Goal: Task Accomplishment & Management: Use online tool/utility

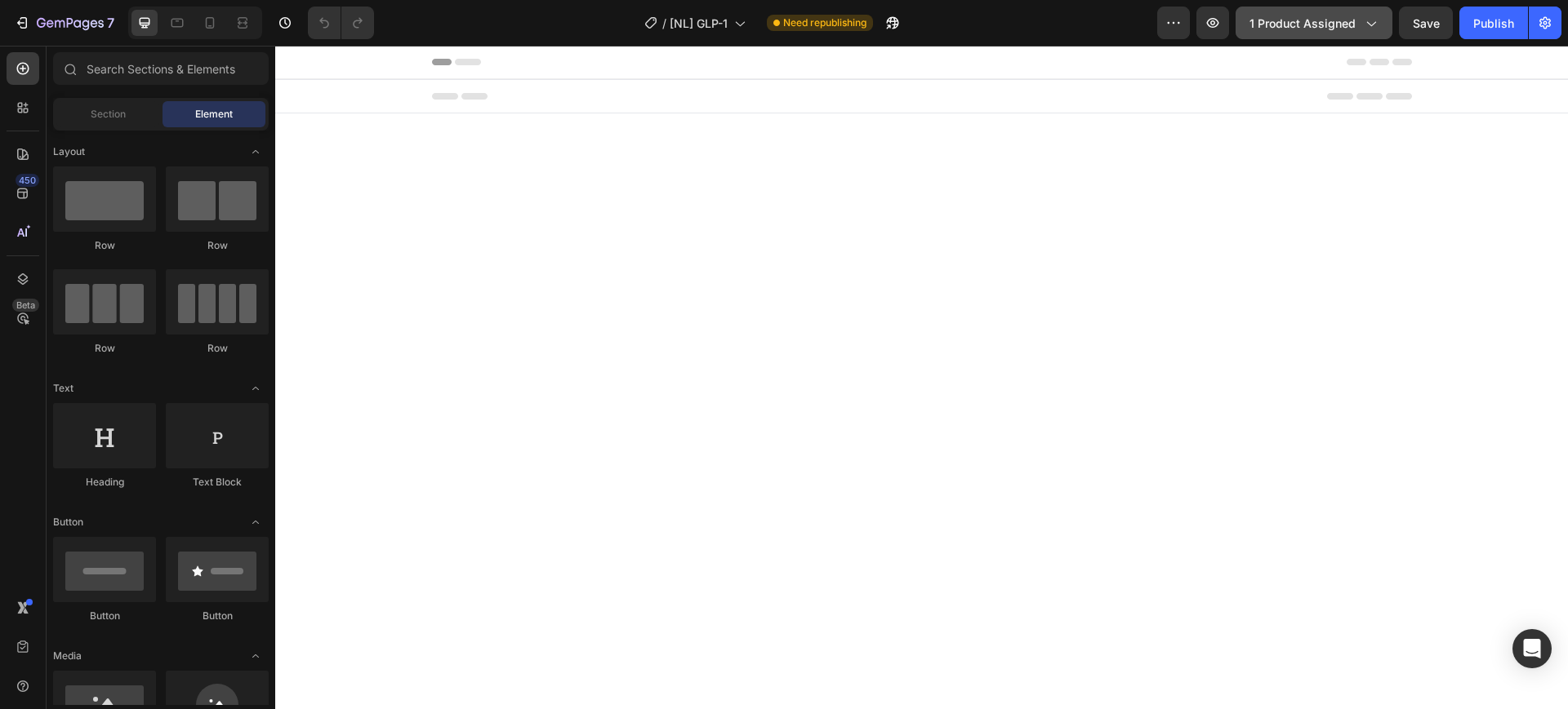
click at [1300, 29] on span "1 product assigned" at bounding box center [1303, 23] width 106 height 17
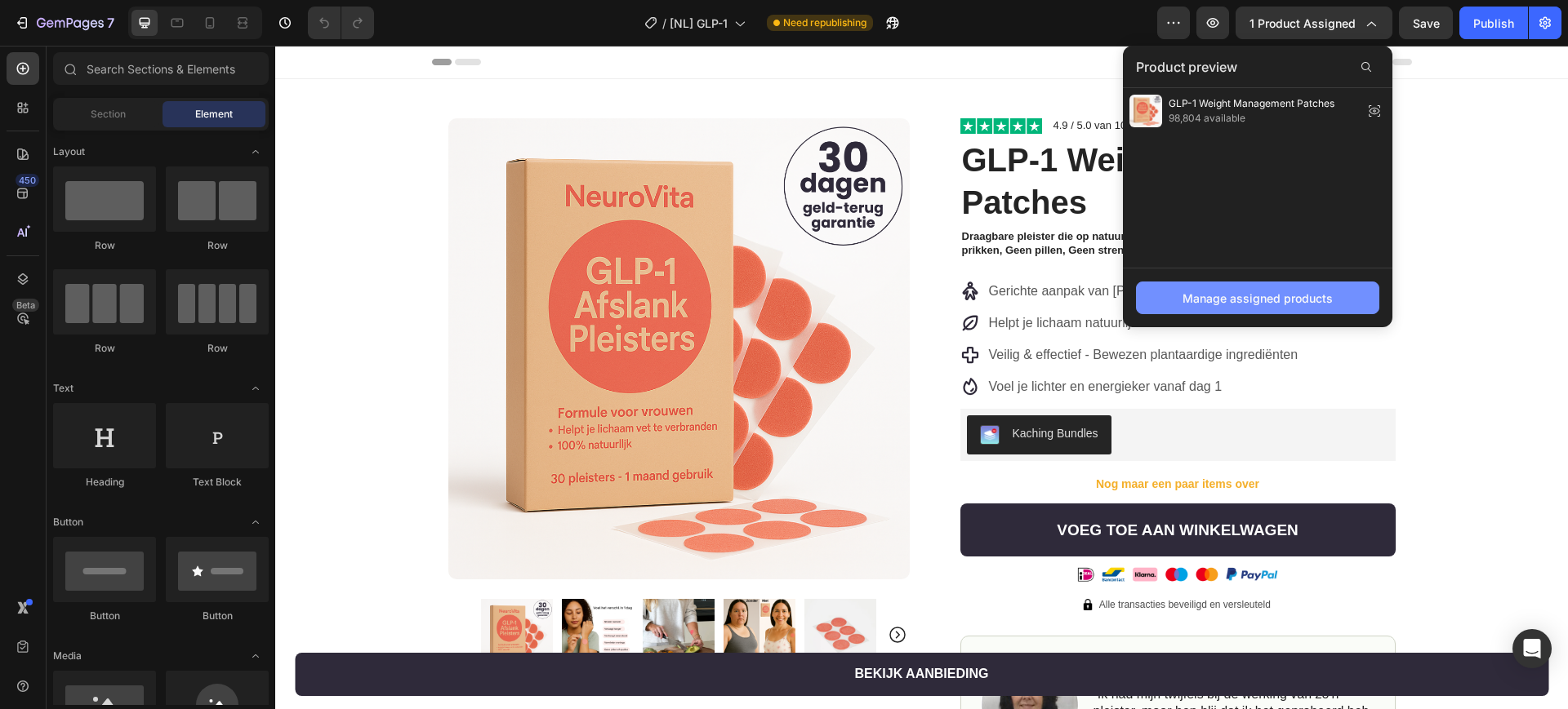
click at [1195, 300] on div "Manage assigned products" at bounding box center [1257, 298] width 150 height 17
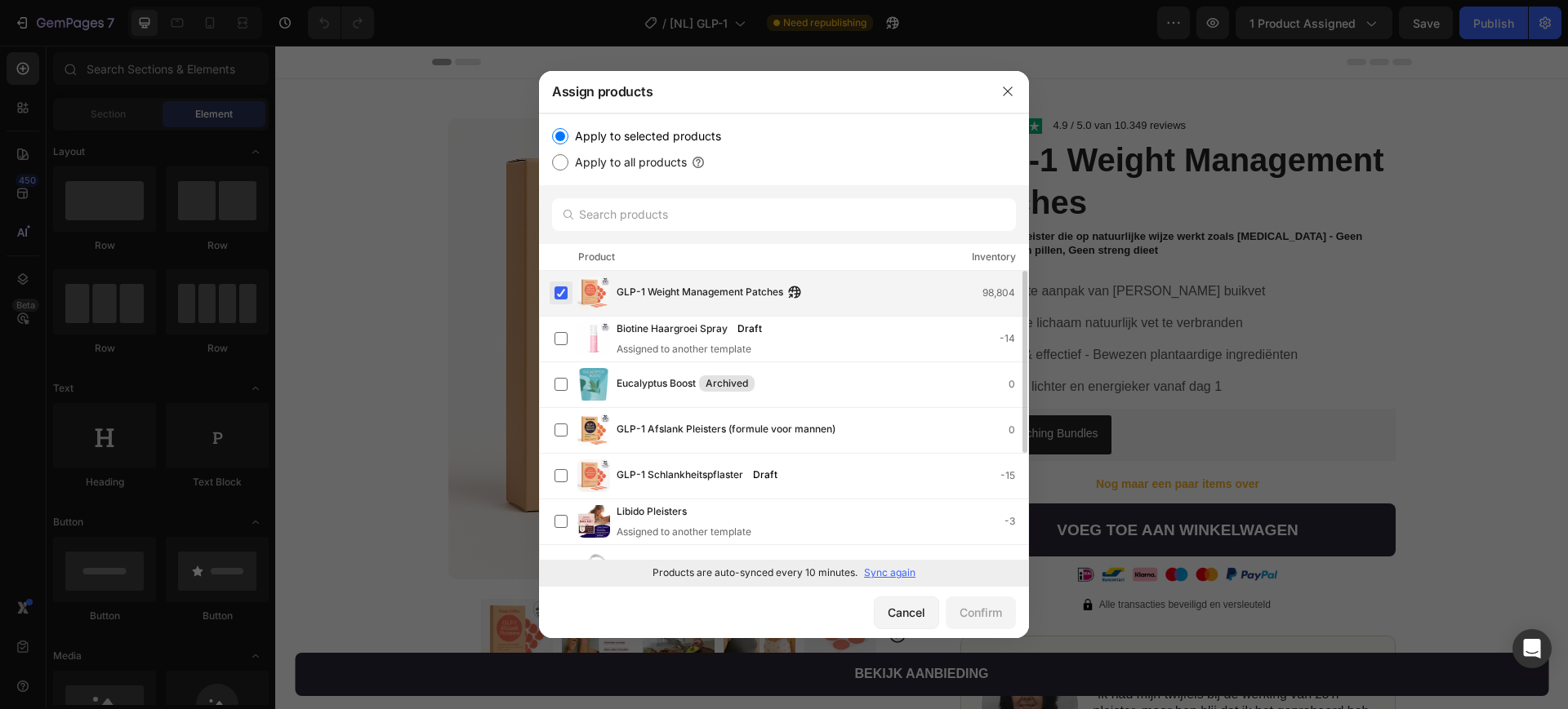
click at [557, 292] on label at bounding box center [561, 292] width 13 height 13
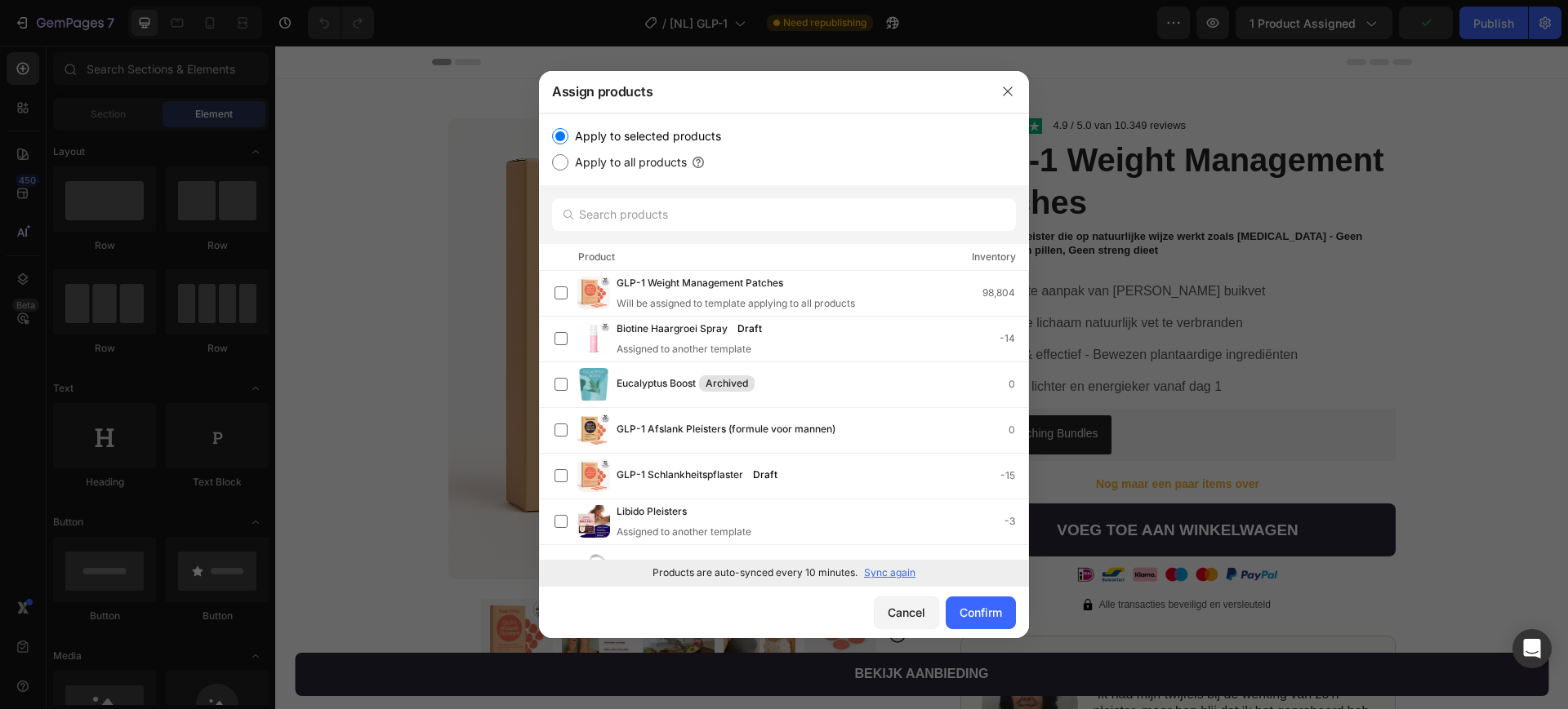
click at [893, 577] on p "Sync again" at bounding box center [889, 572] width 52 height 14
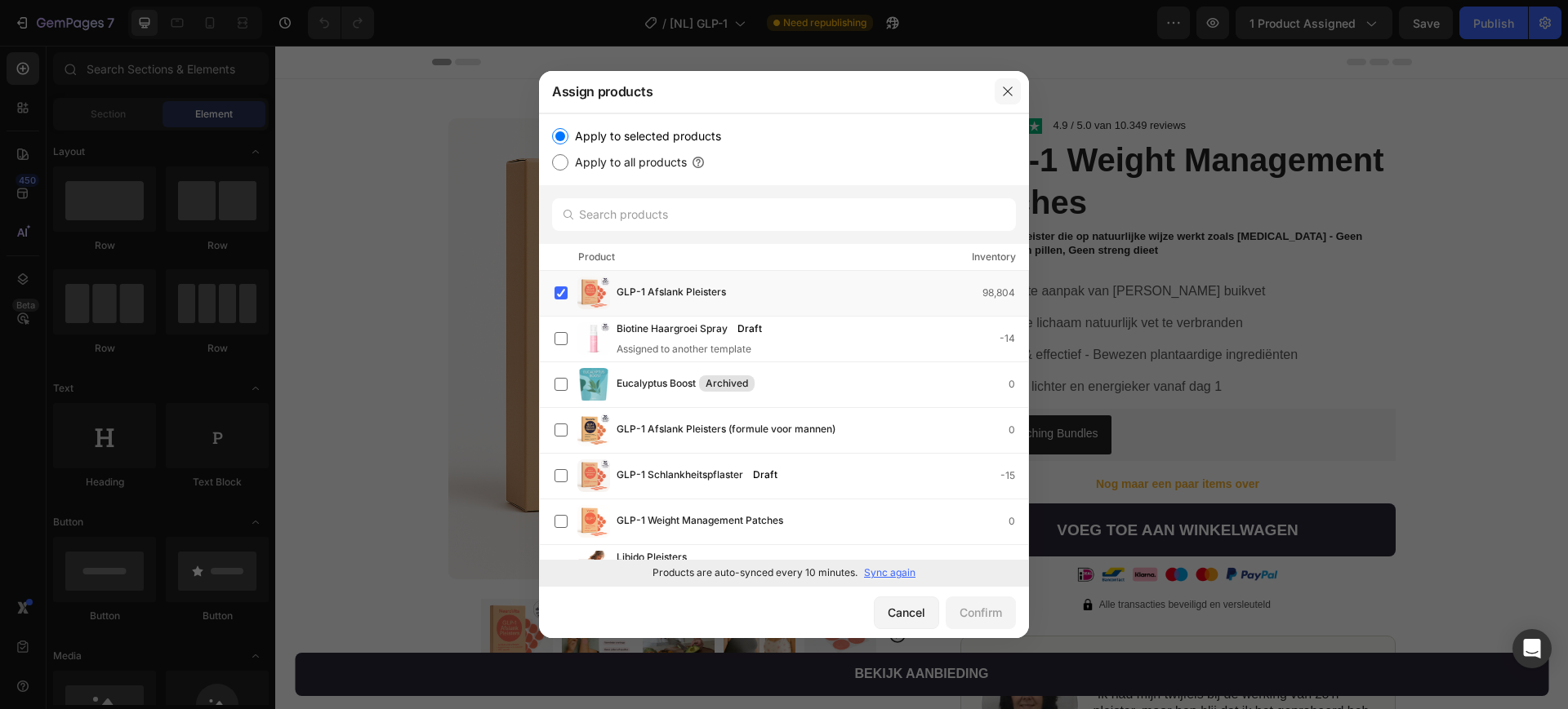
click at [1003, 86] on icon "button" at bounding box center [1007, 91] width 13 height 13
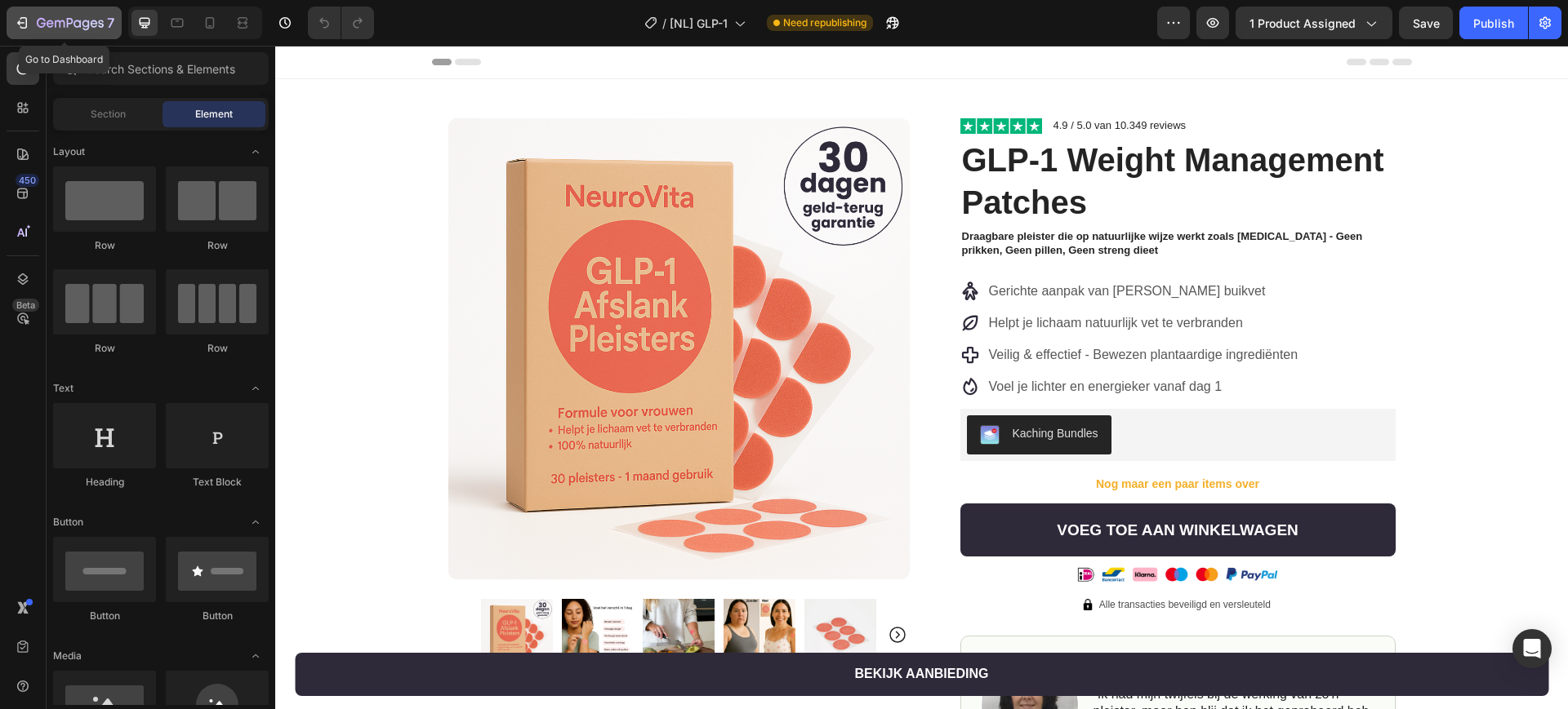
click at [68, 20] on icon "button" at bounding box center [70, 23] width 7 height 10
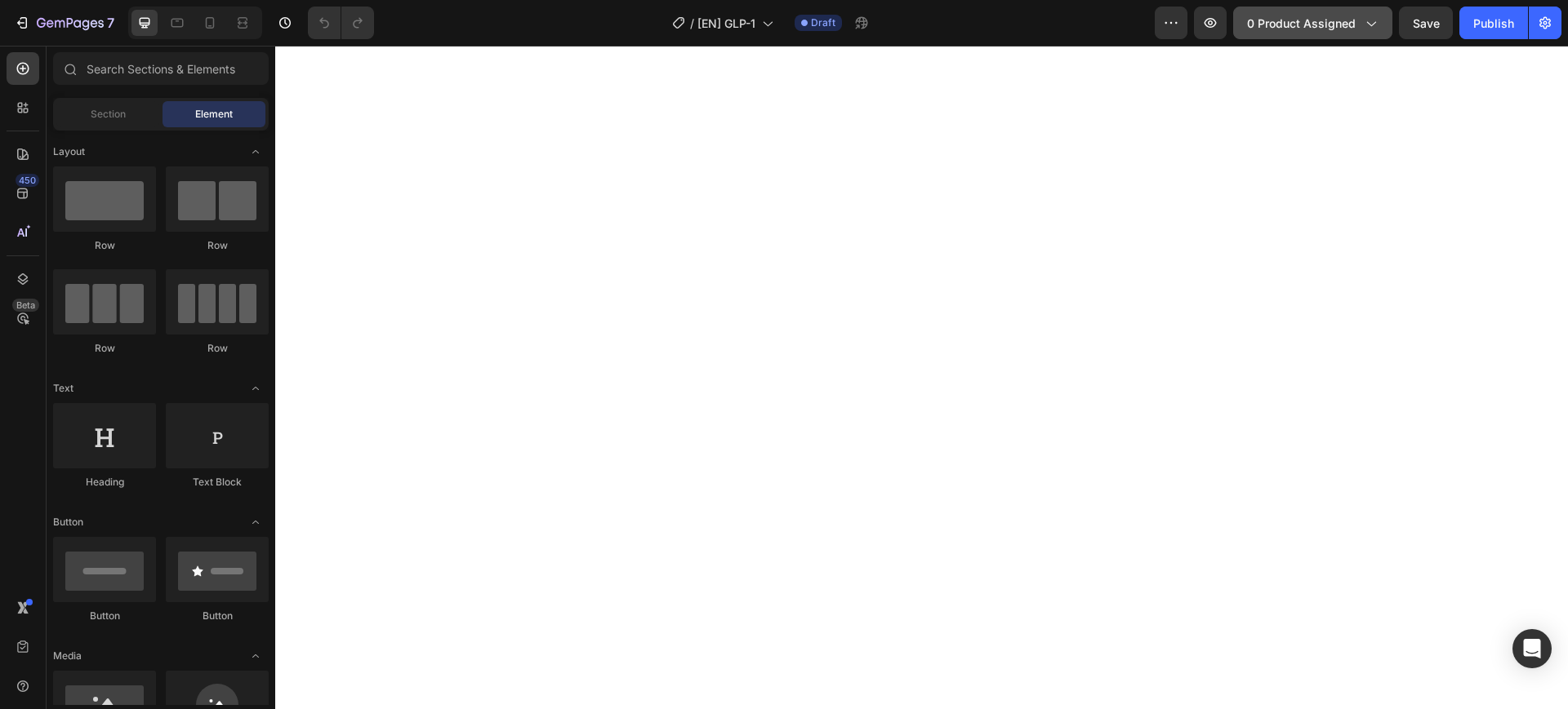
click at [1293, 25] on span "0 product assigned" at bounding box center [1301, 23] width 109 height 17
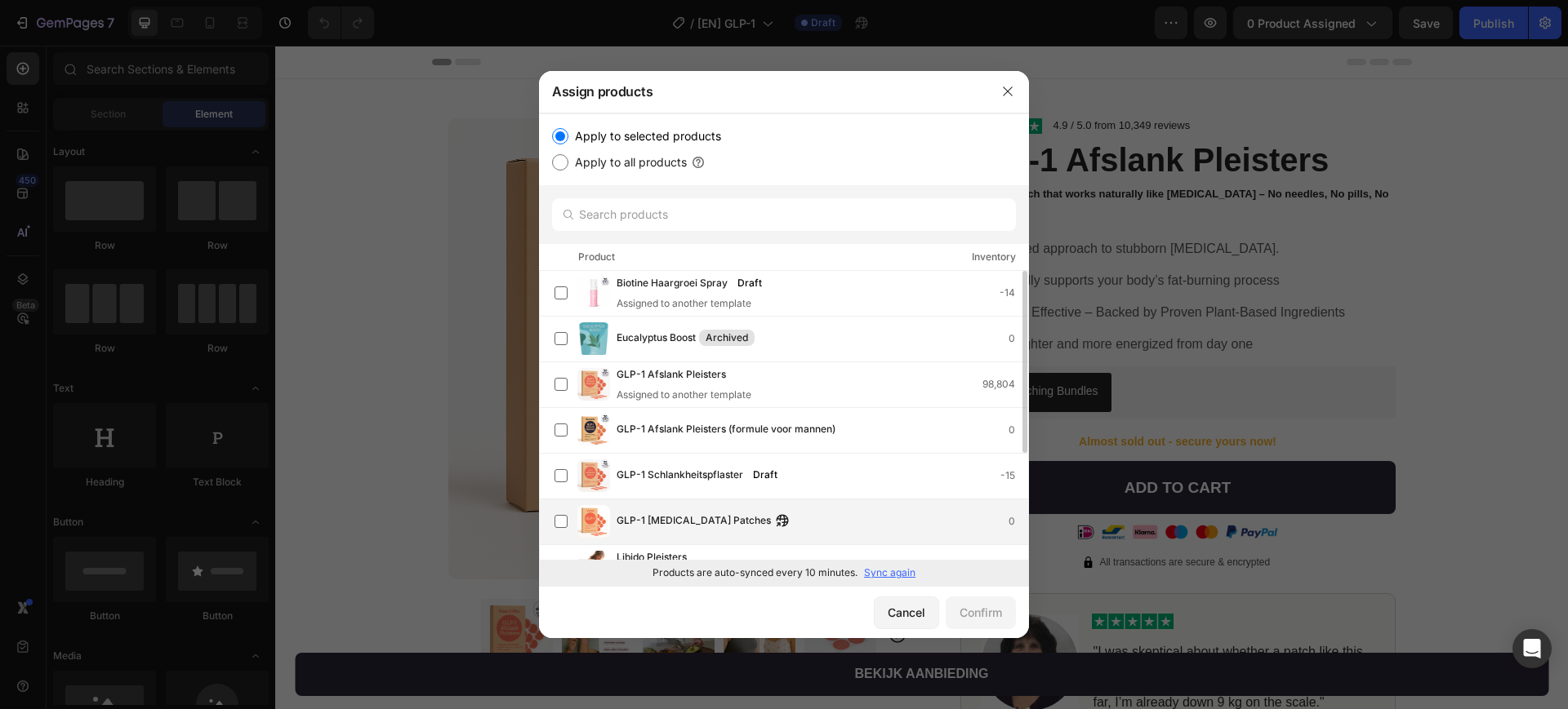
click at [632, 523] on span "GLP-1 Weight Management Patches" at bounding box center [693, 521] width 155 height 18
click at [998, 614] on div "Confirm" at bounding box center [980, 613] width 42 height 17
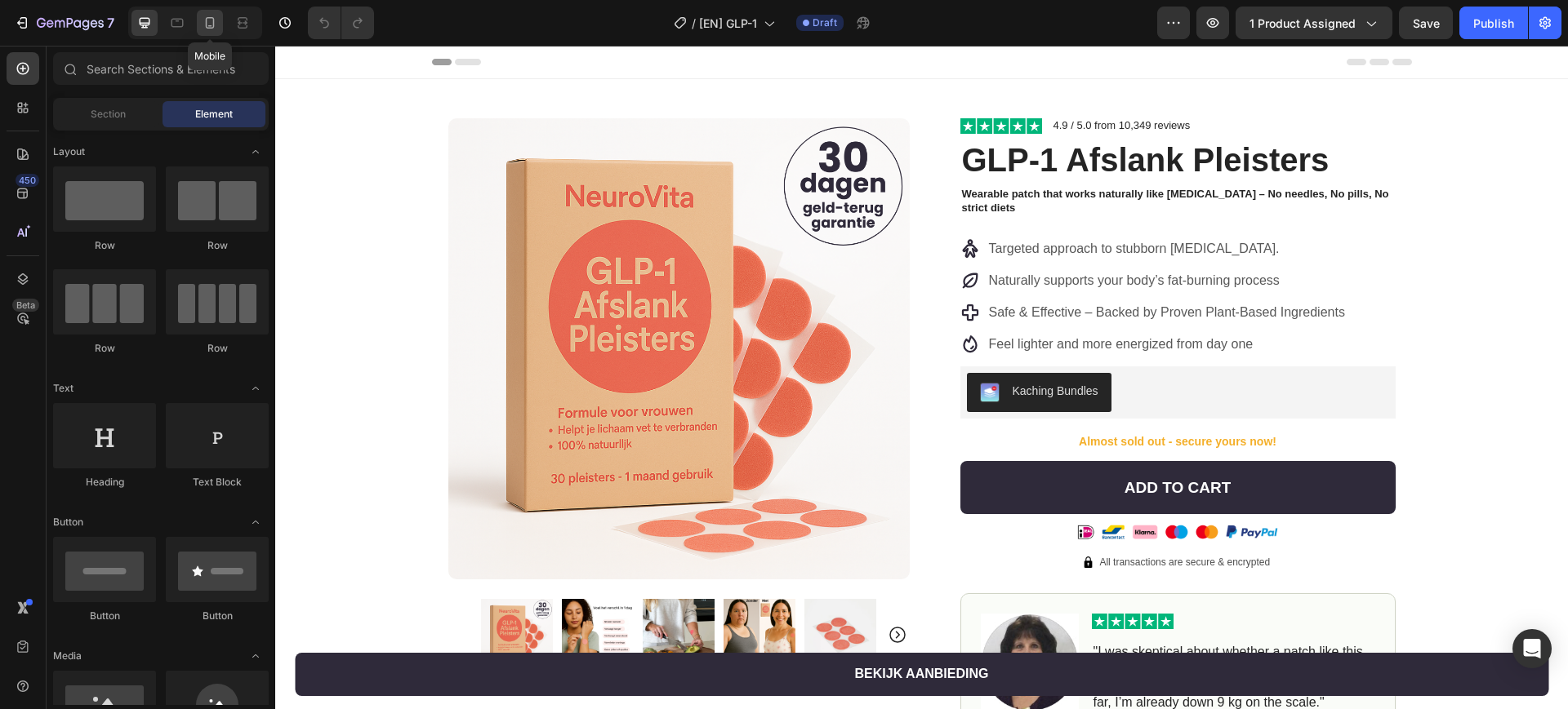
click at [211, 12] on div at bounding box center [209, 23] width 26 height 26
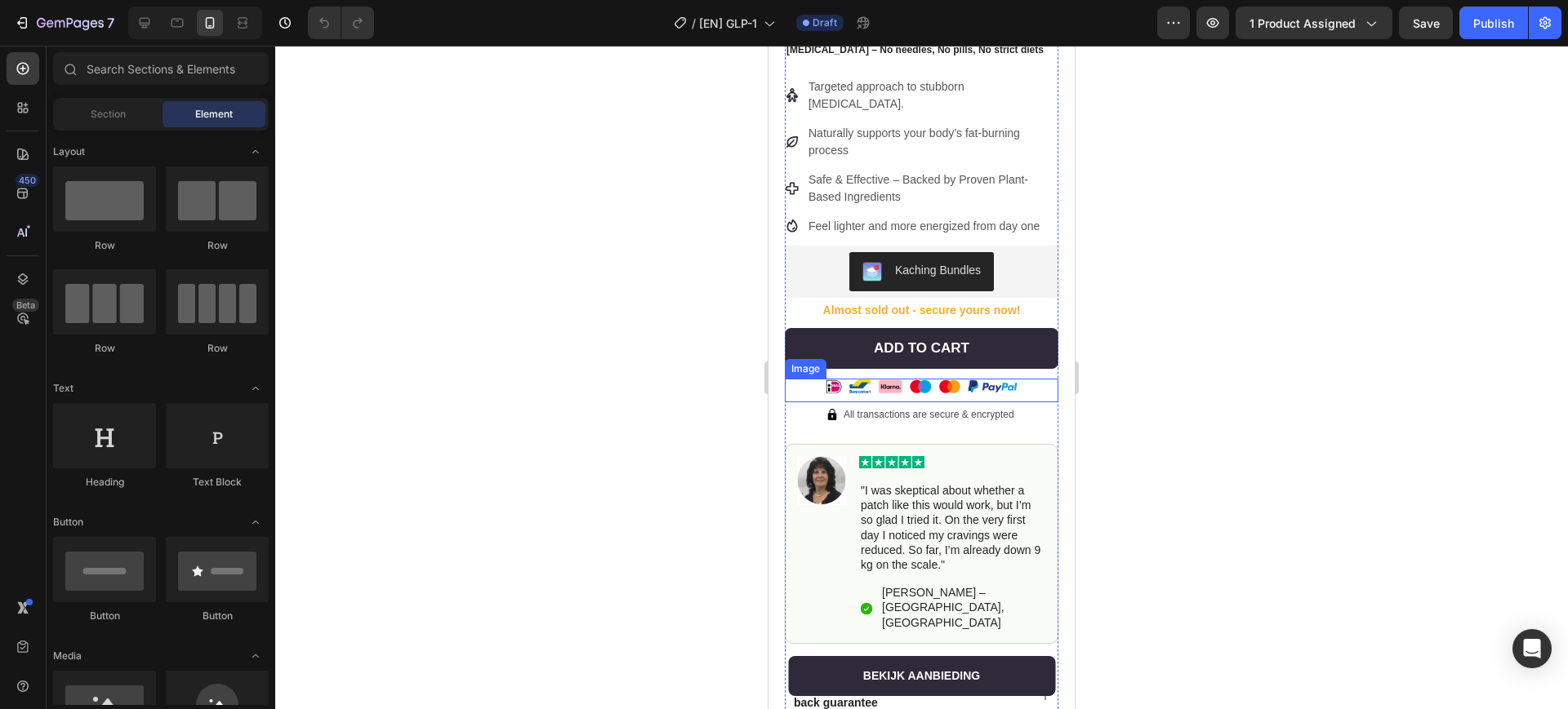
scroll to position [612, 0]
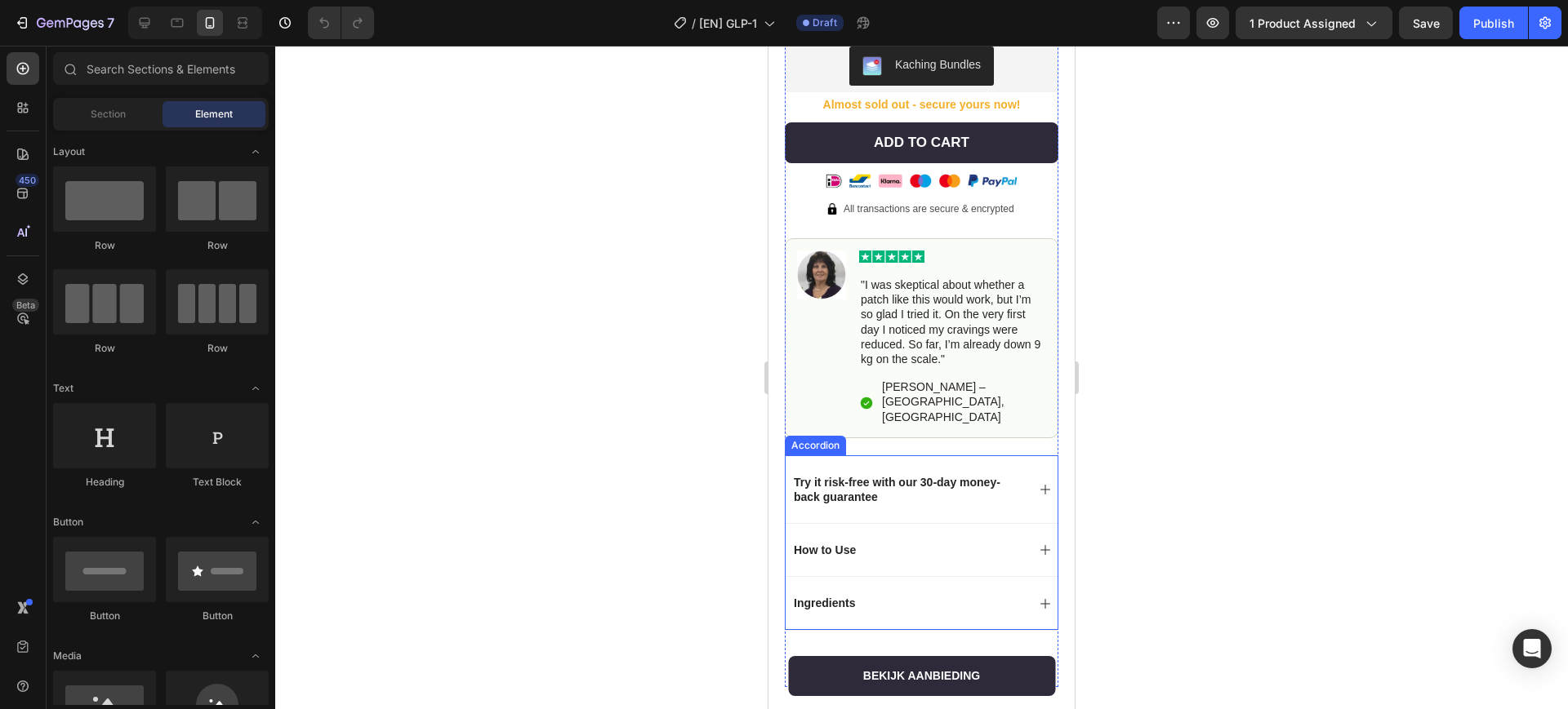
click at [946, 456] on div "Try it risk-free with our 30-day money-back guarantee" at bounding box center [921, 490] width 272 height 68
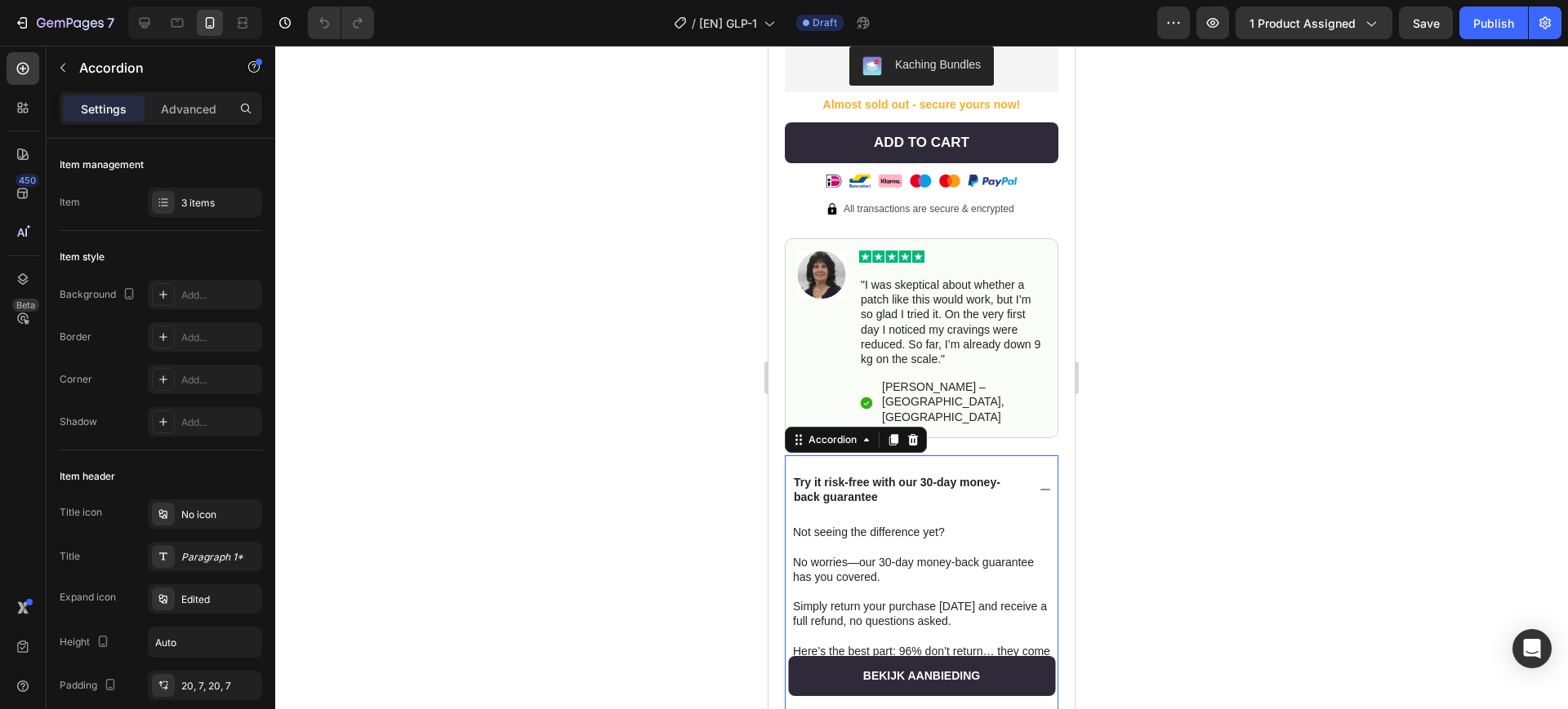
click at [898, 456] on div "Try it risk-free with our 30-day money-back guarantee" at bounding box center [921, 490] width 272 height 68
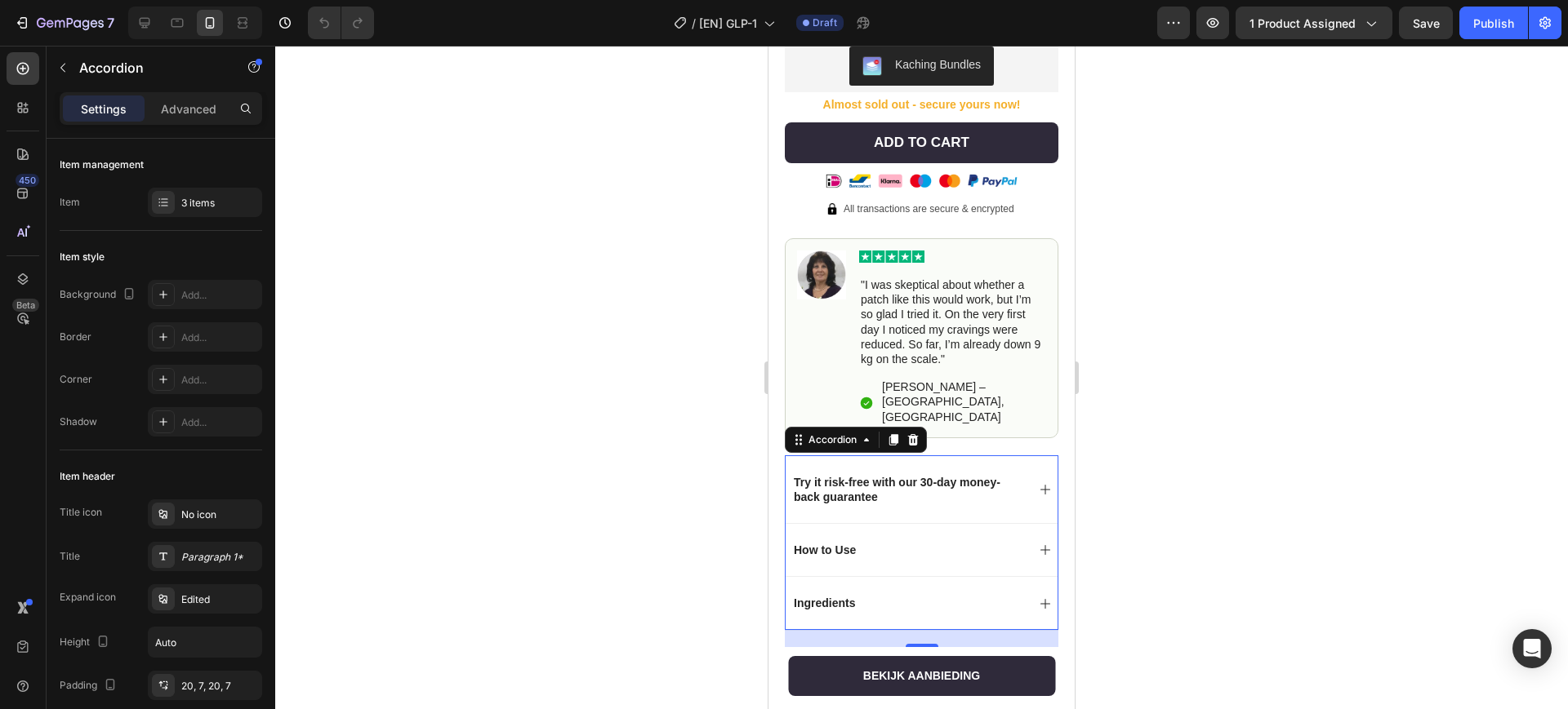
click at [917, 463] on div "Try it risk-free with our 30-day money-back guarantee" at bounding box center [921, 490] width 272 height 68
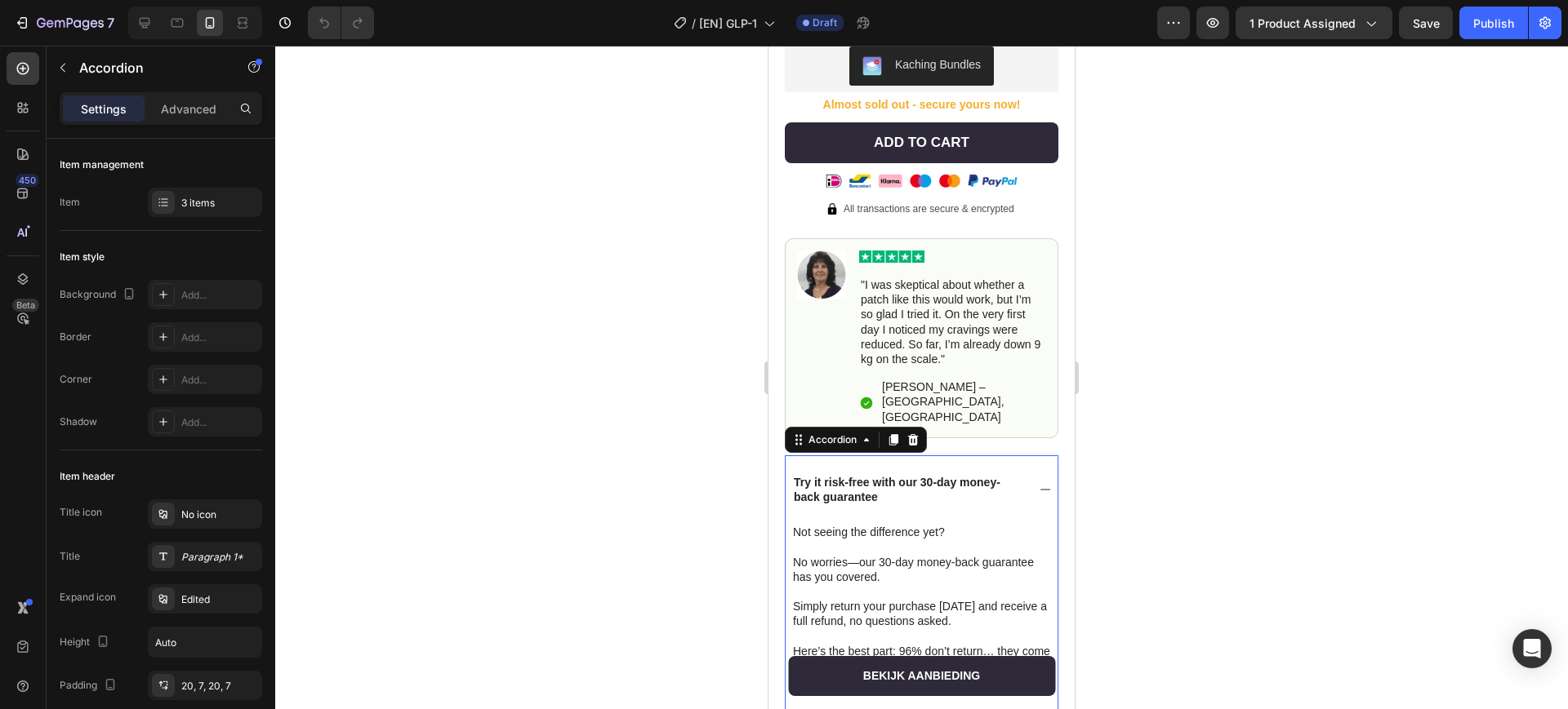
click at [917, 463] on div "Try it risk-free with our 30-day money-back guarantee" at bounding box center [921, 490] width 272 height 68
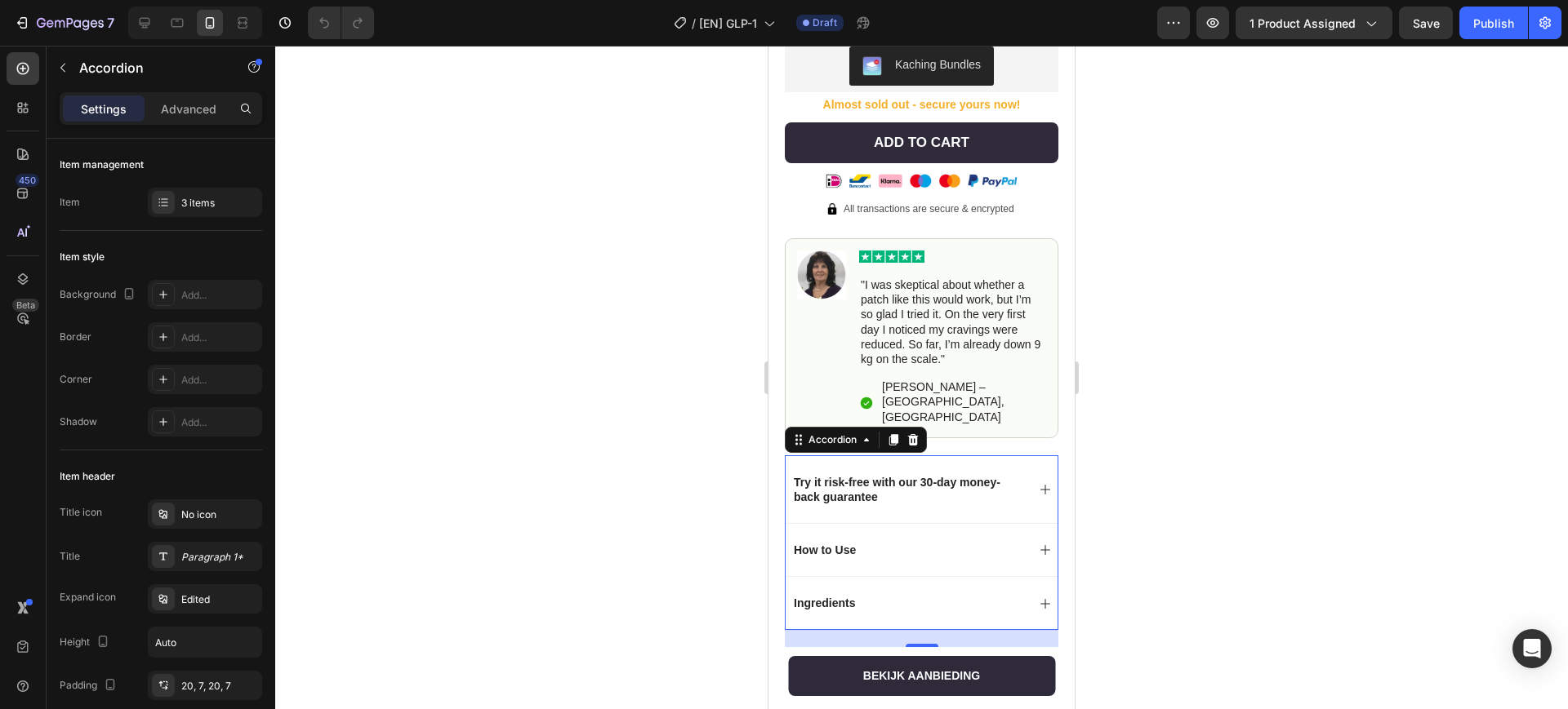
click at [925, 475] on p "Try it risk-free with our 30-day money-back guarantee" at bounding box center [909, 490] width 230 height 30
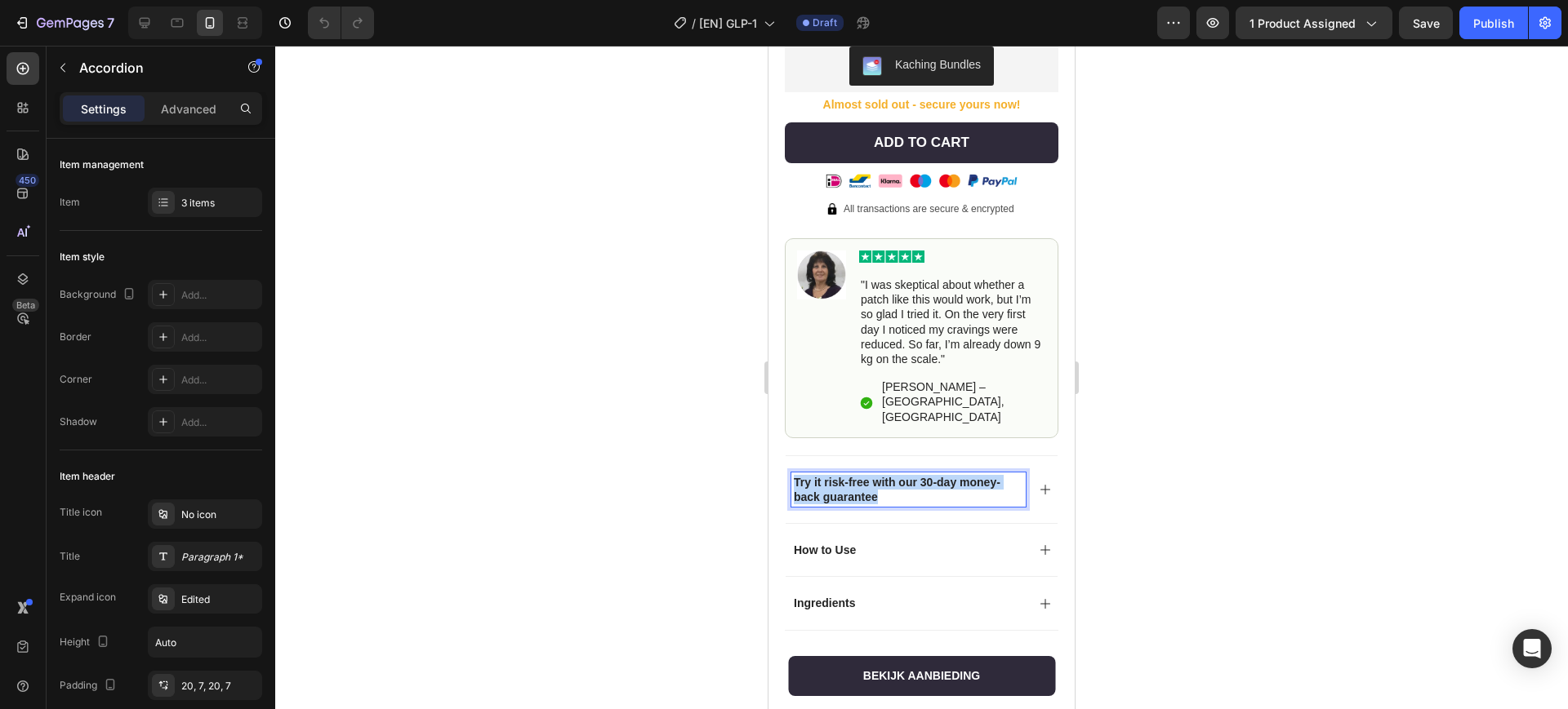
click at [925, 475] on p "Try it risk-free with our 30-day money-back guarantee" at bounding box center [909, 490] width 230 height 30
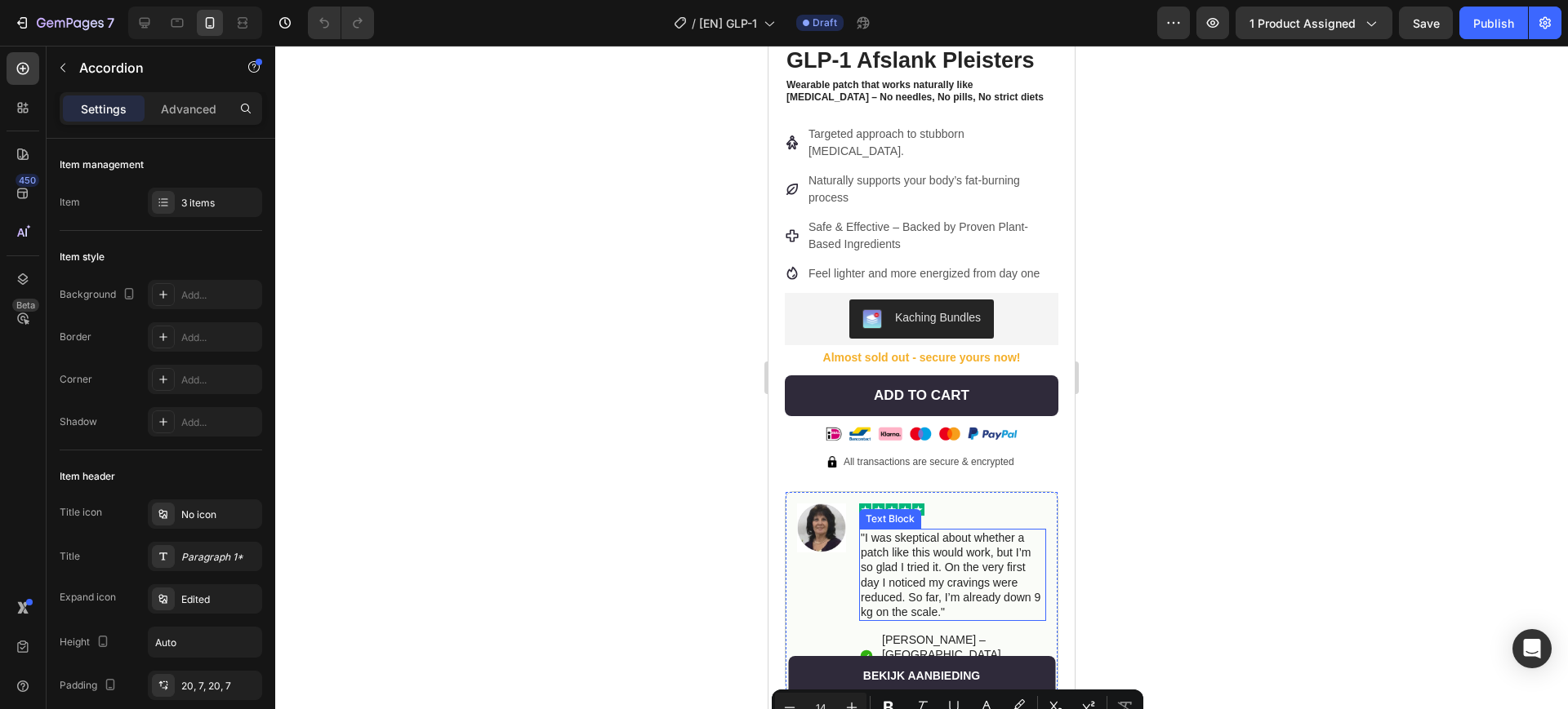
scroll to position [409, 0]
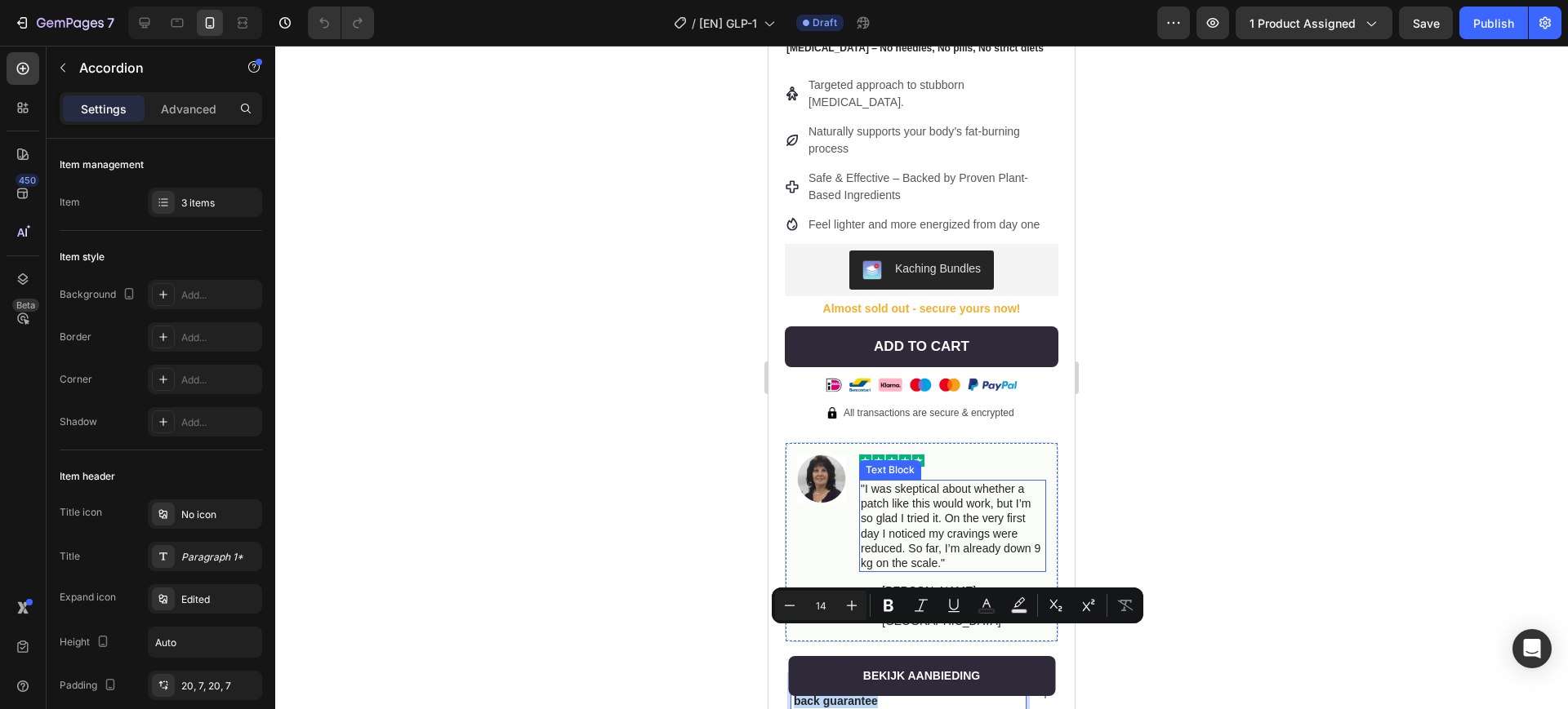
copy p "Try it risk-free with our 30-day money-back guarantee"
click at [932, 408] on span "All transactions are secure & encrypted" at bounding box center [929, 414] width 171 height 12
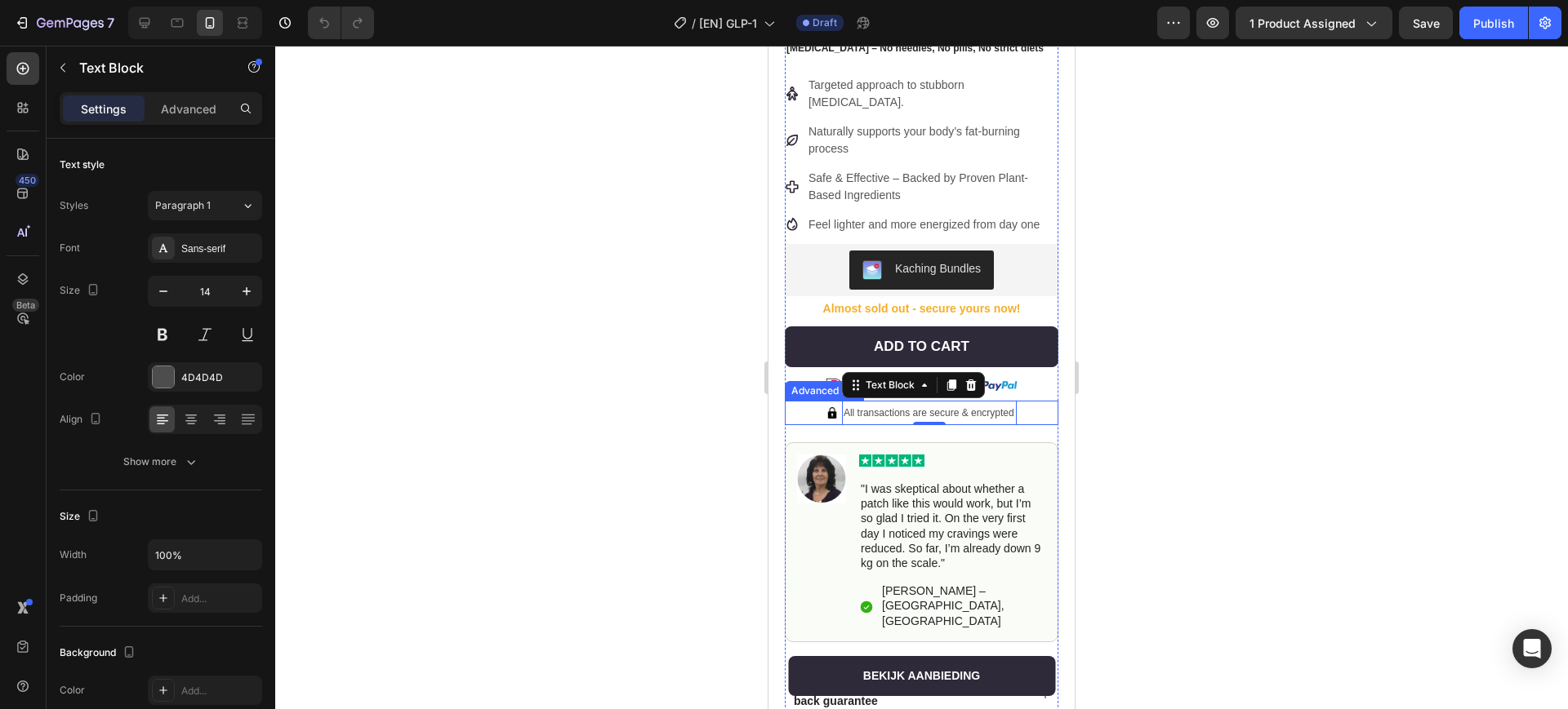
click at [1022, 401] on div "Image All transactions are secure & encrypted Text Block 0" at bounding box center [921, 413] width 274 height 24
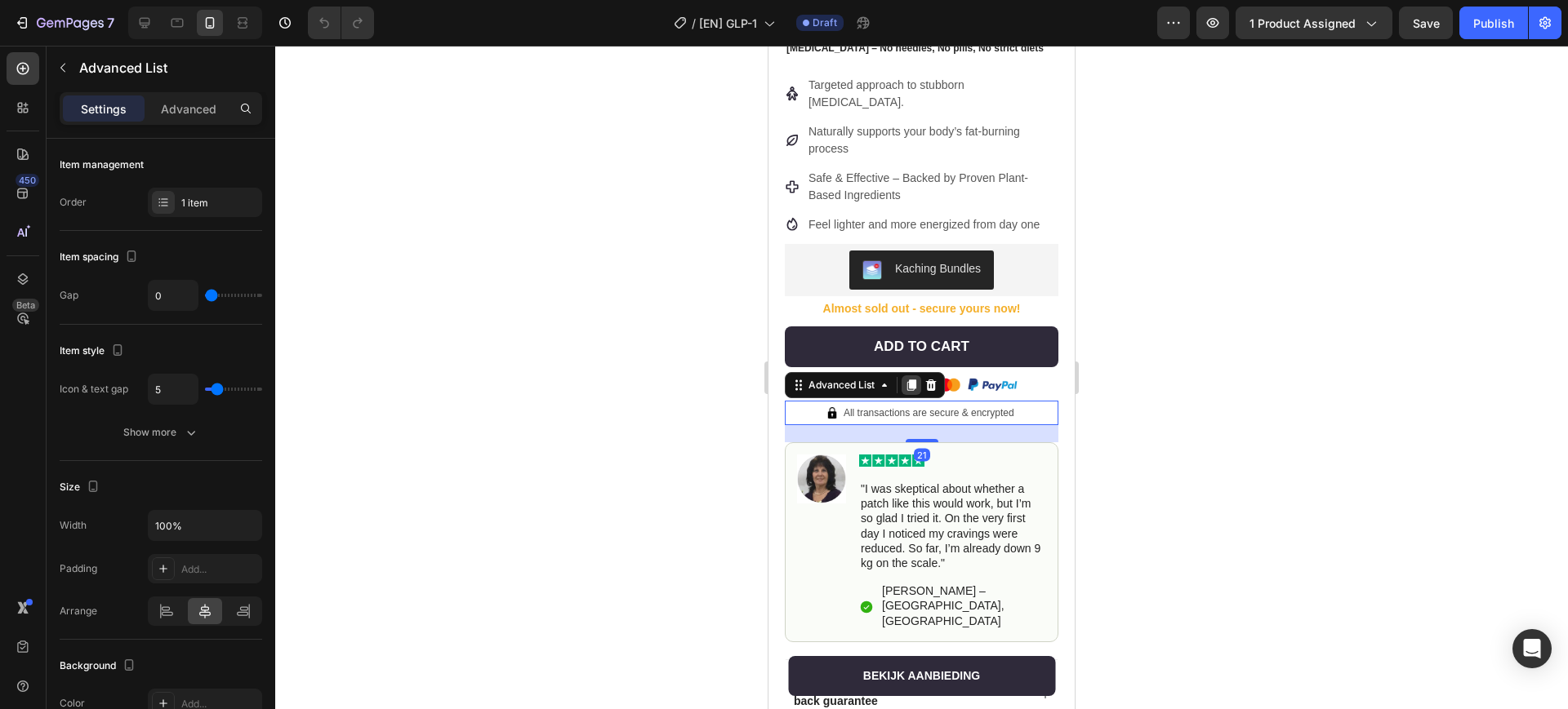
click at [917, 379] on icon at bounding box center [911, 385] width 13 height 13
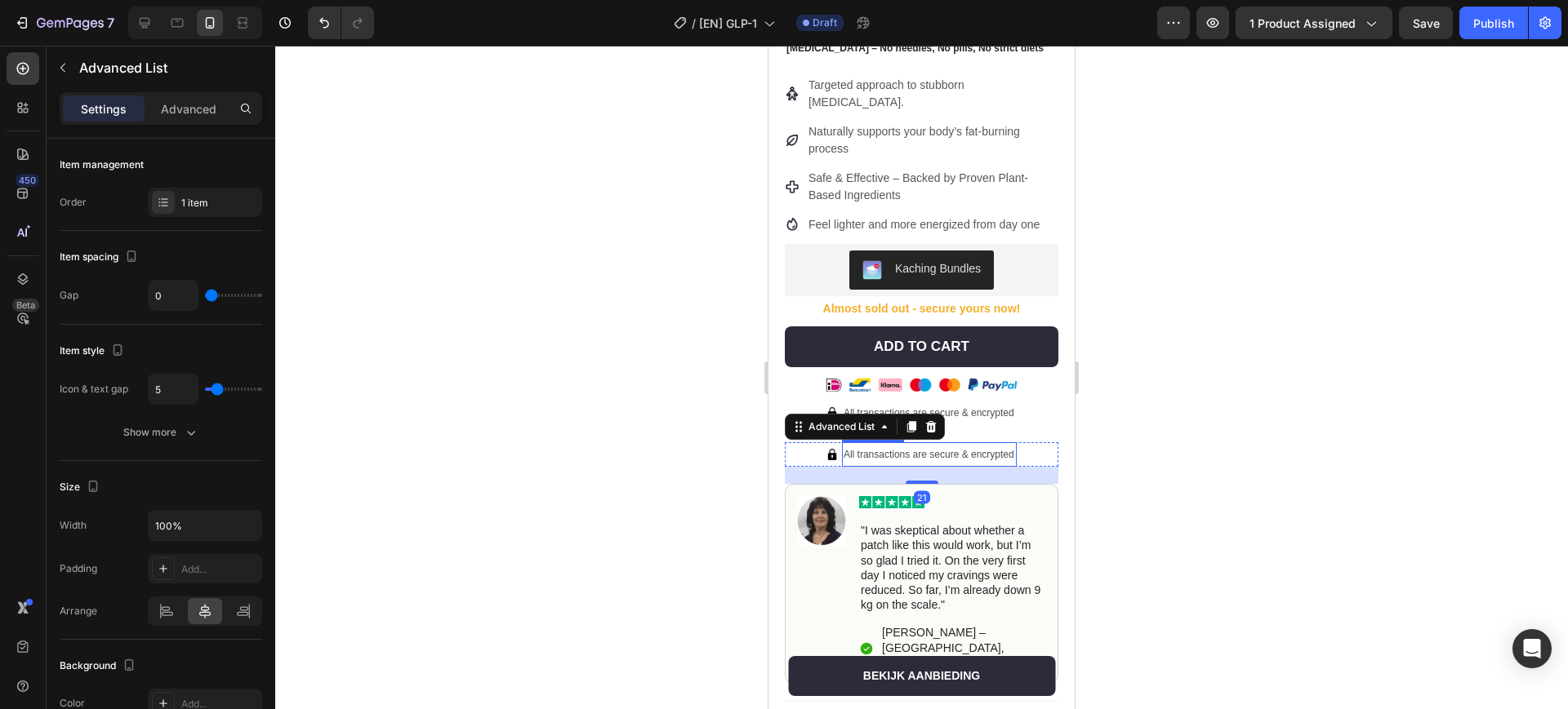
click at [936, 449] on span "All transactions are secure & encrypted" at bounding box center [929, 455] width 171 height 12
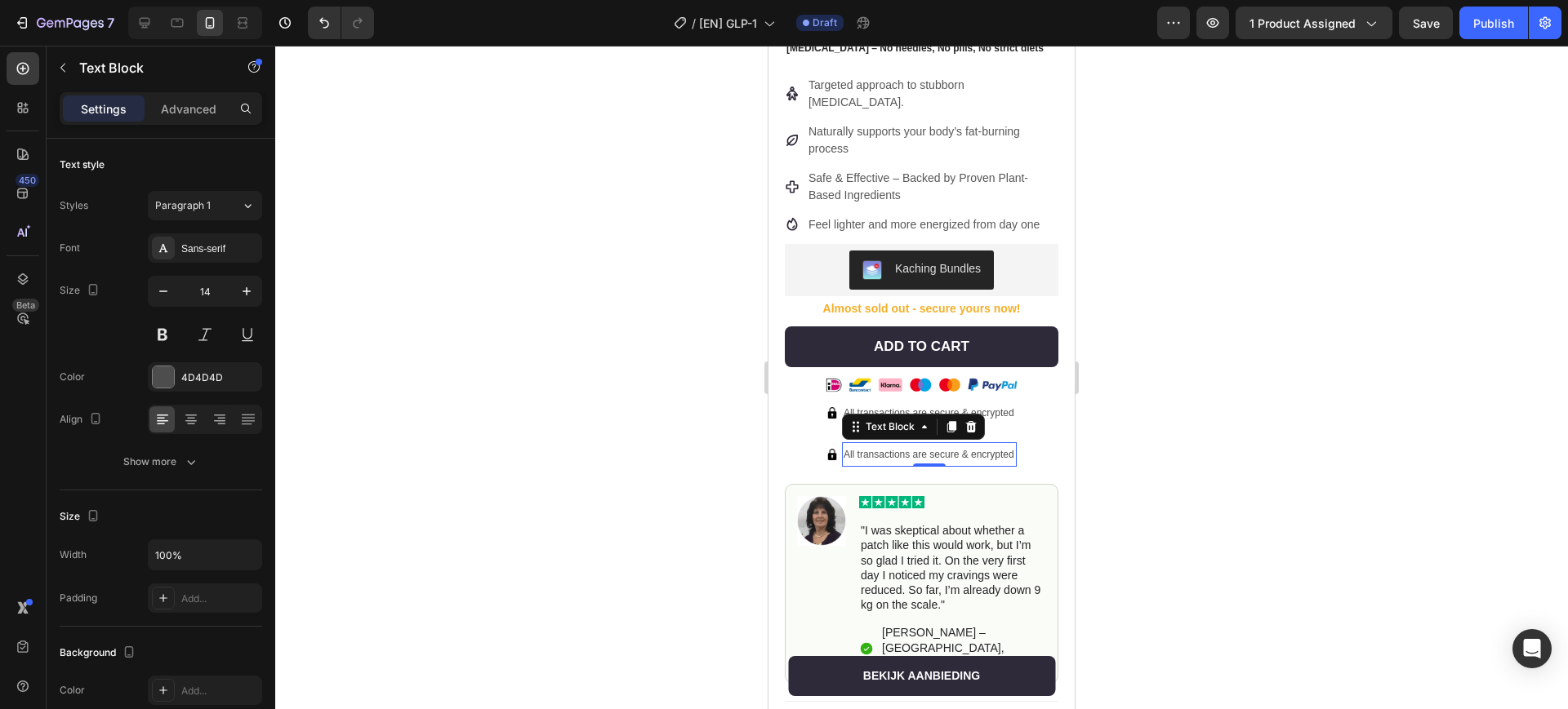
click at [936, 449] on span "All transactions are secure & encrypted" at bounding box center [929, 455] width 171 height 12
click at [795, 449] on img at bounding box center [801, 455] width 12 height 12
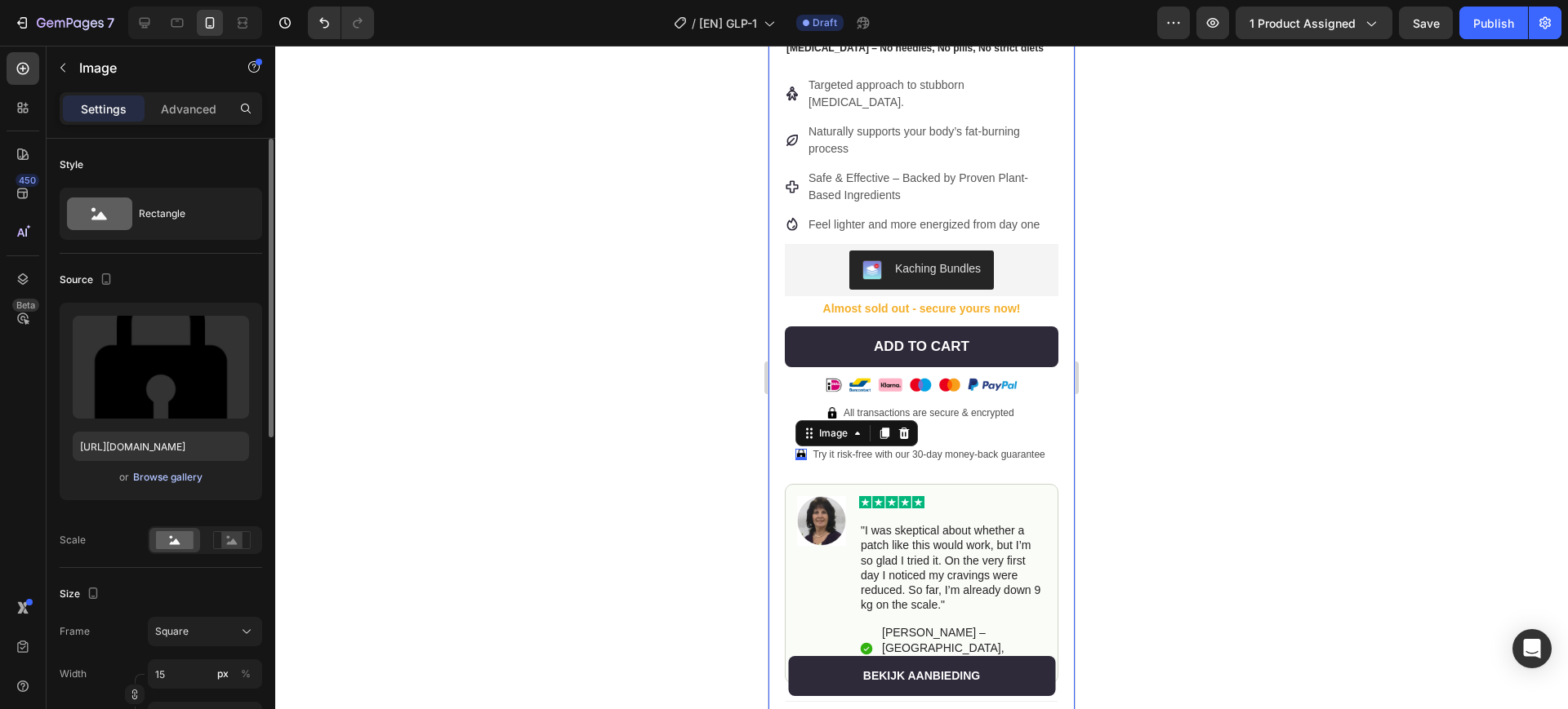
click at [168, 483] on div "Browse gallery" at bounding box center [168, 477] width 69 height 14
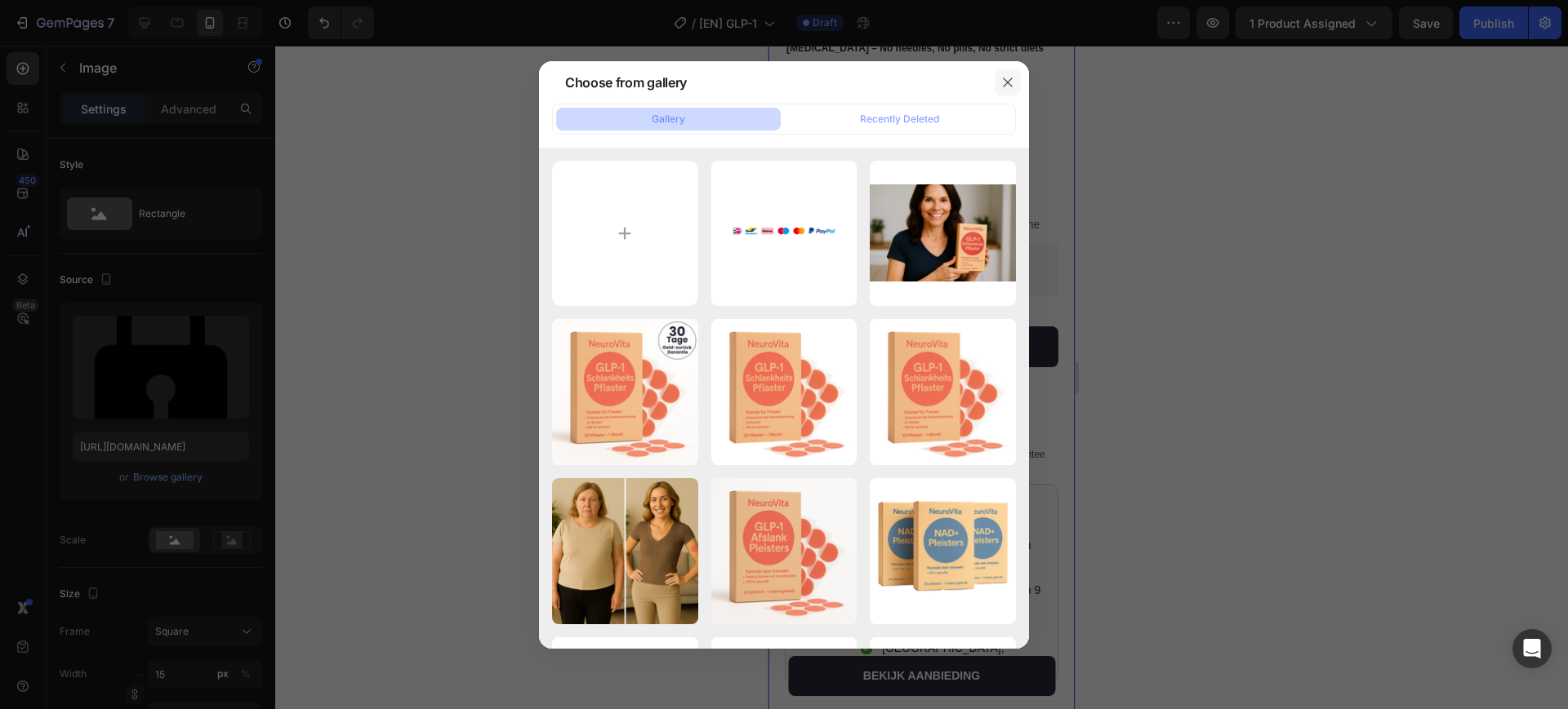
click at [1014, 87] on button "button" at bounding box center [1007, 82] width 26 height 26
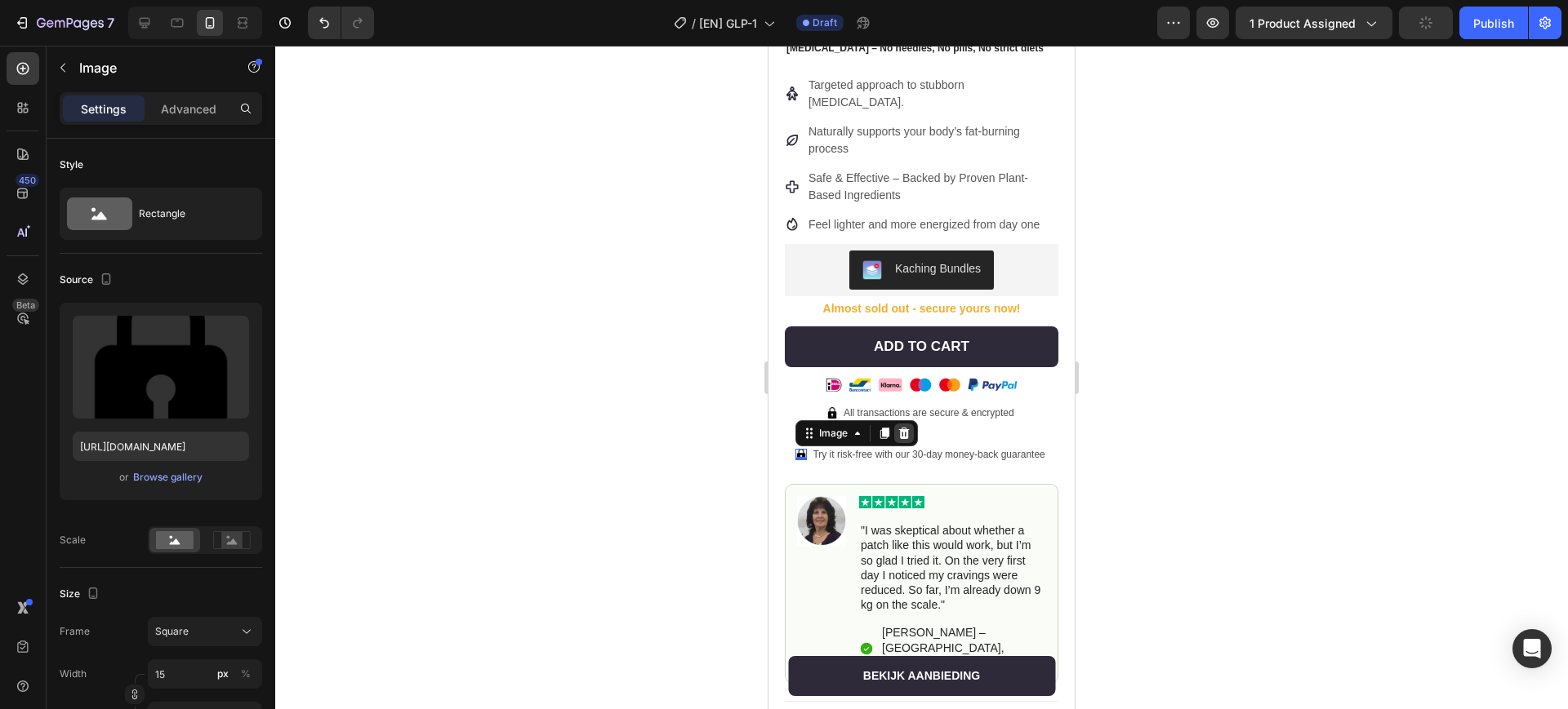
click at [898, 427] on icon at bounding box center [903, 433] width 13 height 13
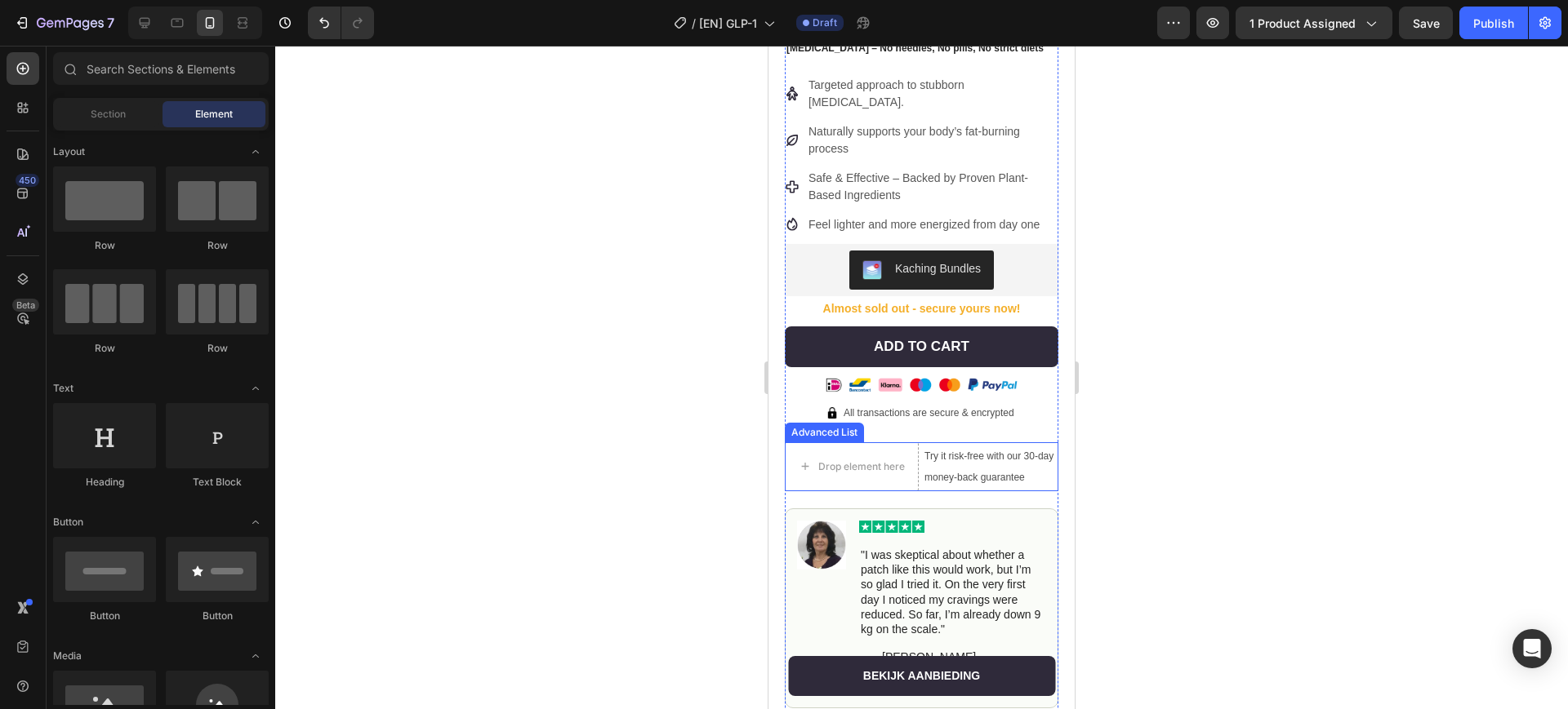
click at [894, 442] on li "Drop element here Try it risk-free with our 30-day money-back guarantee Text Bl…" at bounding box center [921, 467] width 274 height 49
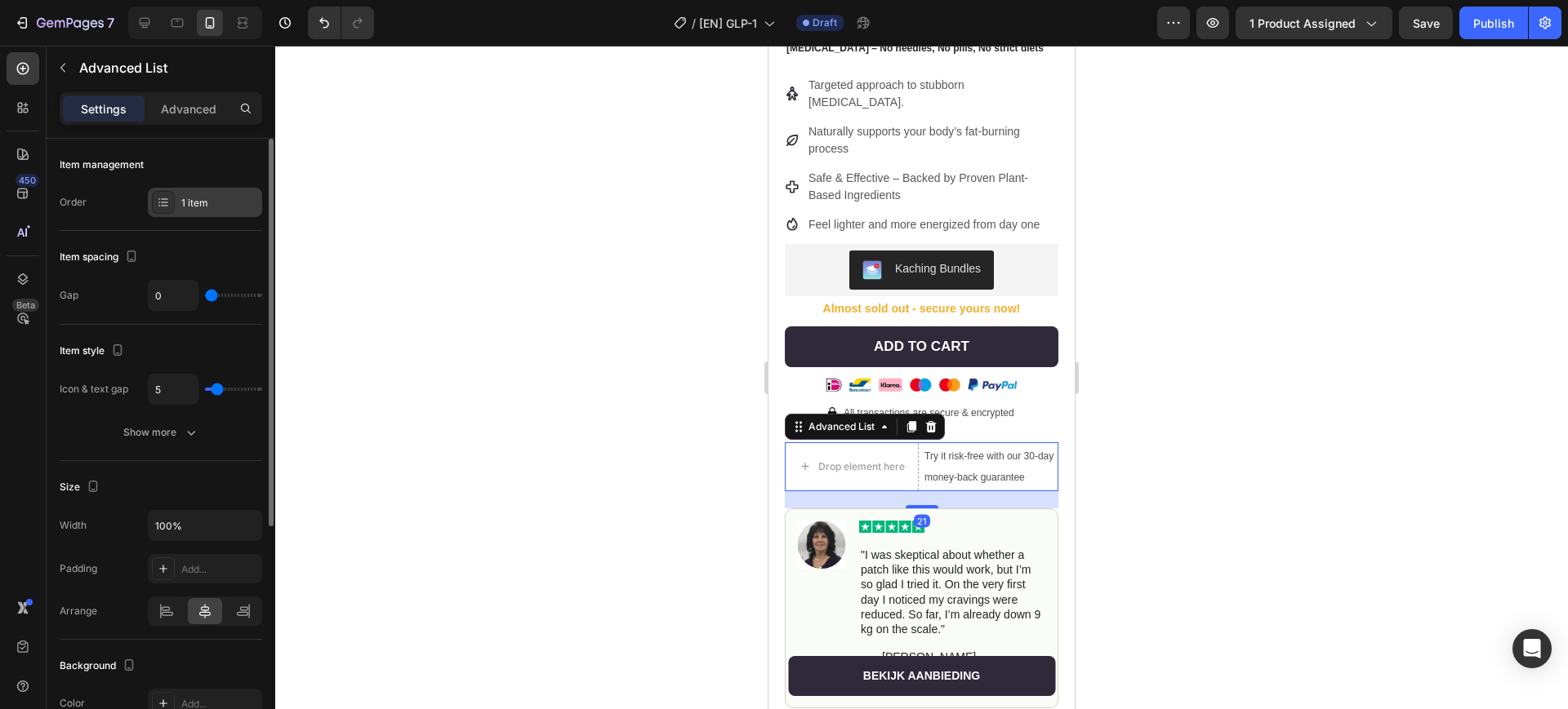
click at [182, 192] on div "1 item" at bounding box center [204, 202] width 114 height 30
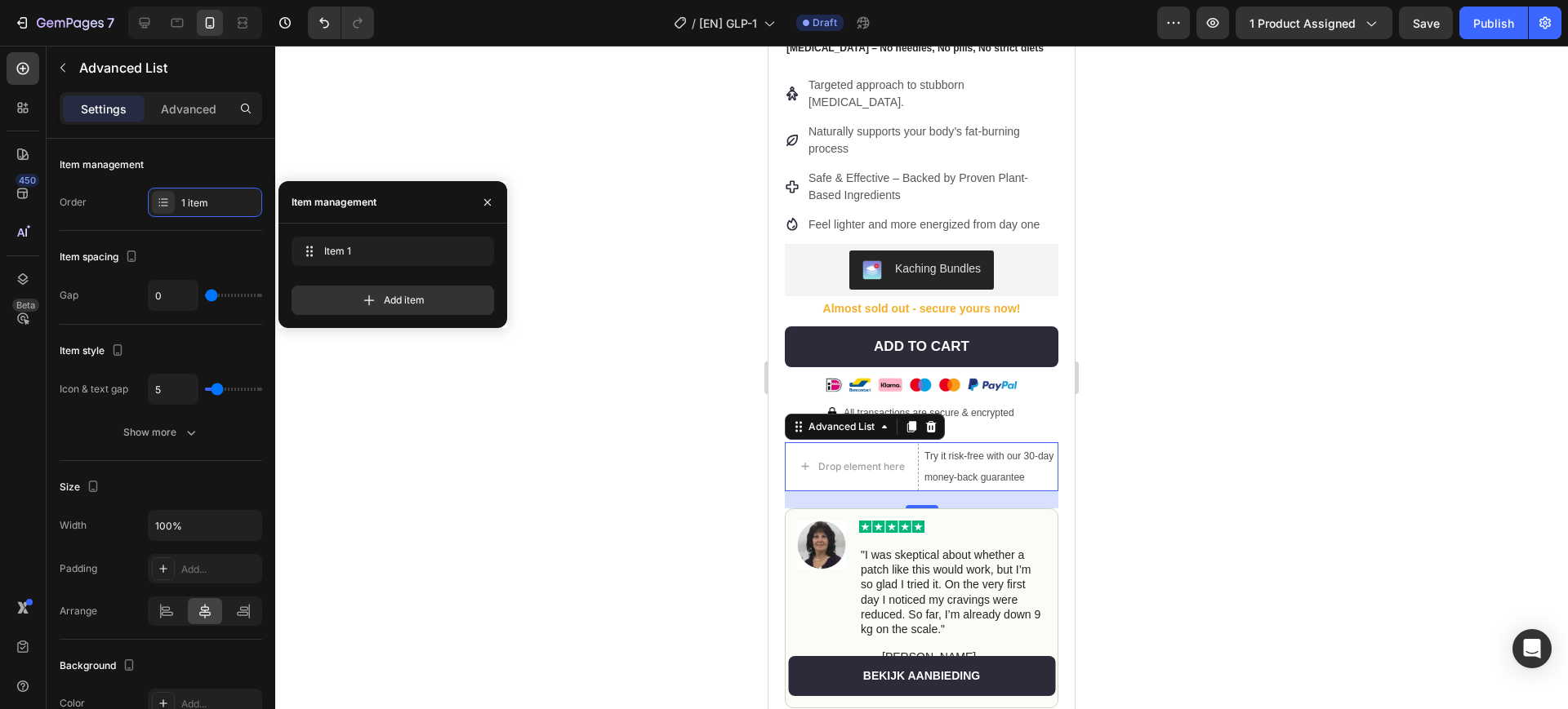
click at [955, 446] on p "Try it risk-free with our 30-day money-back guarantee" at bounding box center [990, 467] width 133 height 42
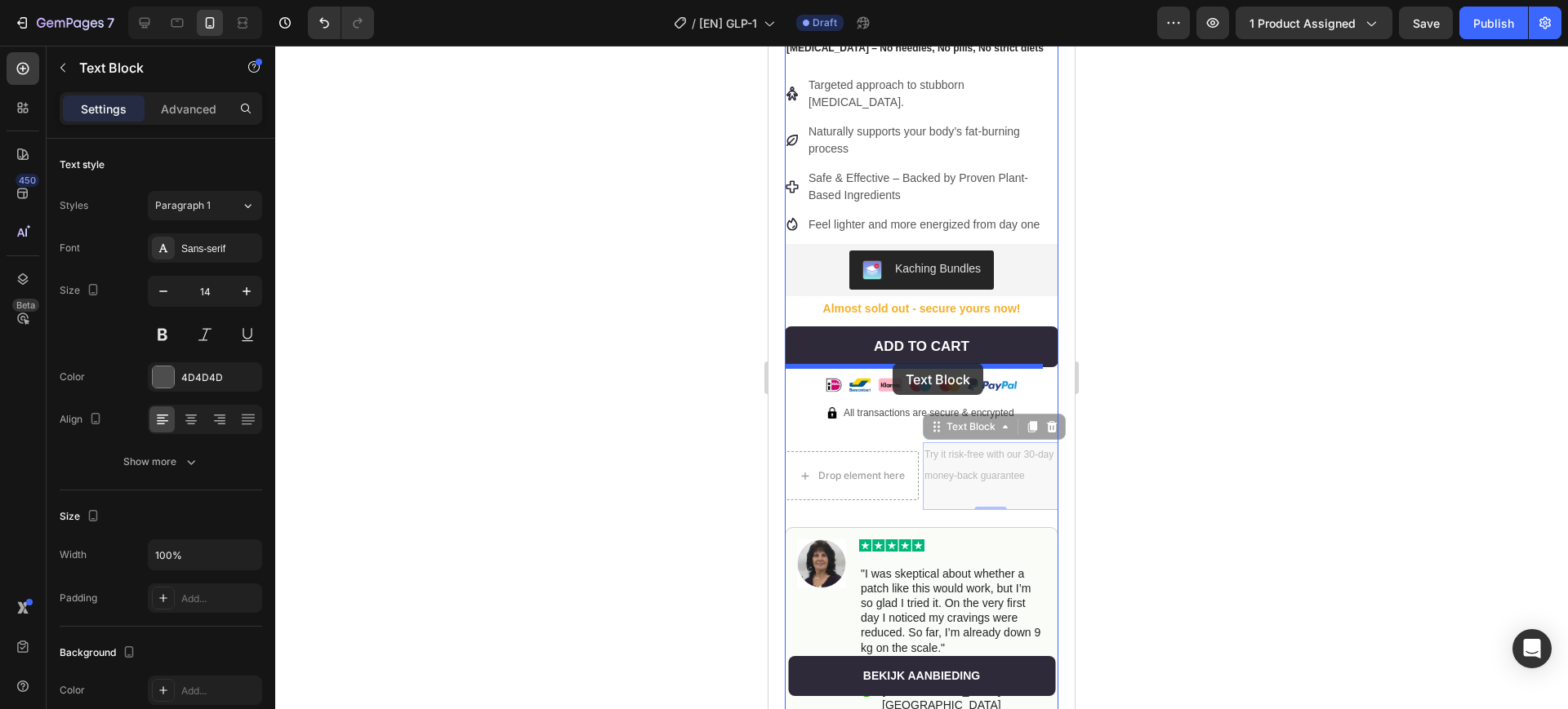
drag, startPoint x: 949, startPoint y: 397, endPoint x: 893, endPoint y: 363, distance: 65.5
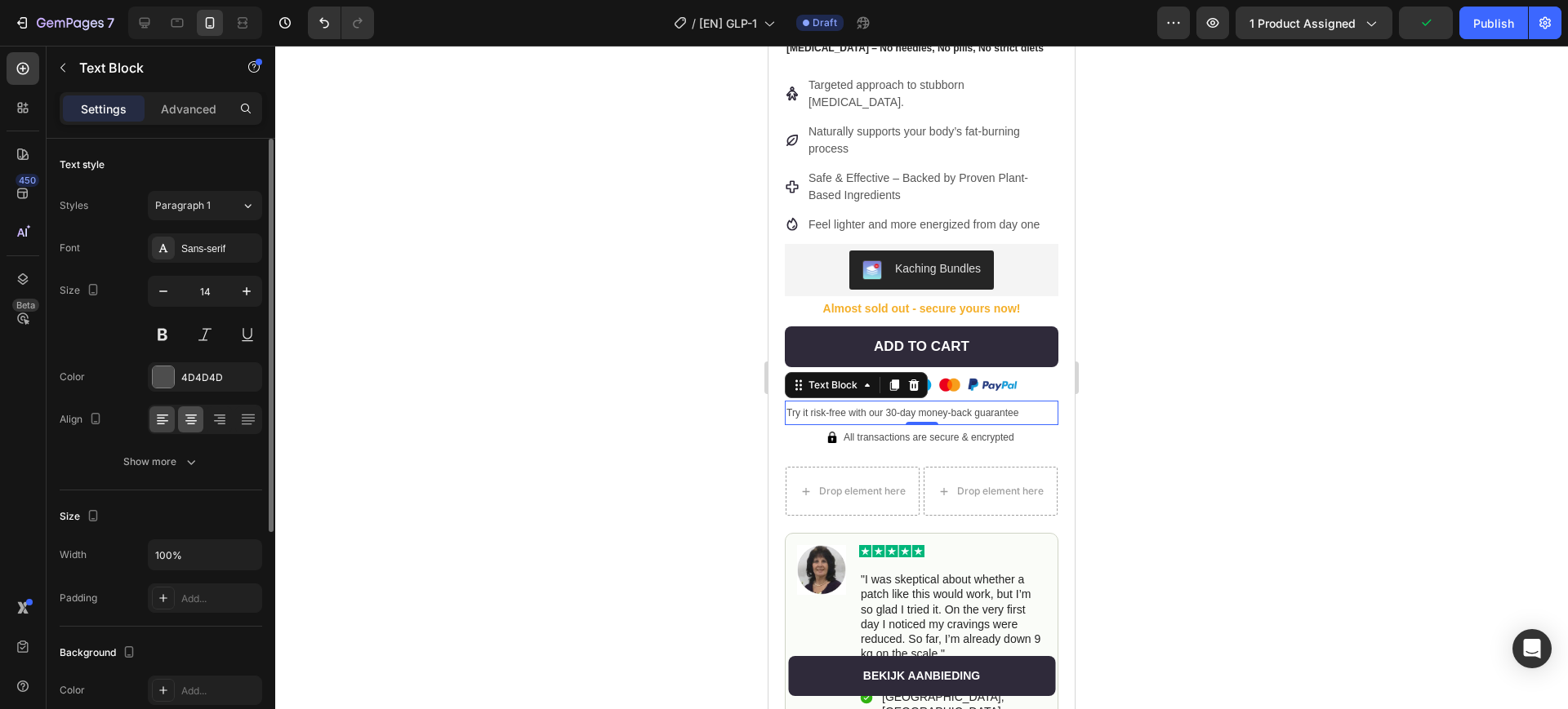
click at [196, 415] on icon at bounding box center [191, 419] width 16 height 16
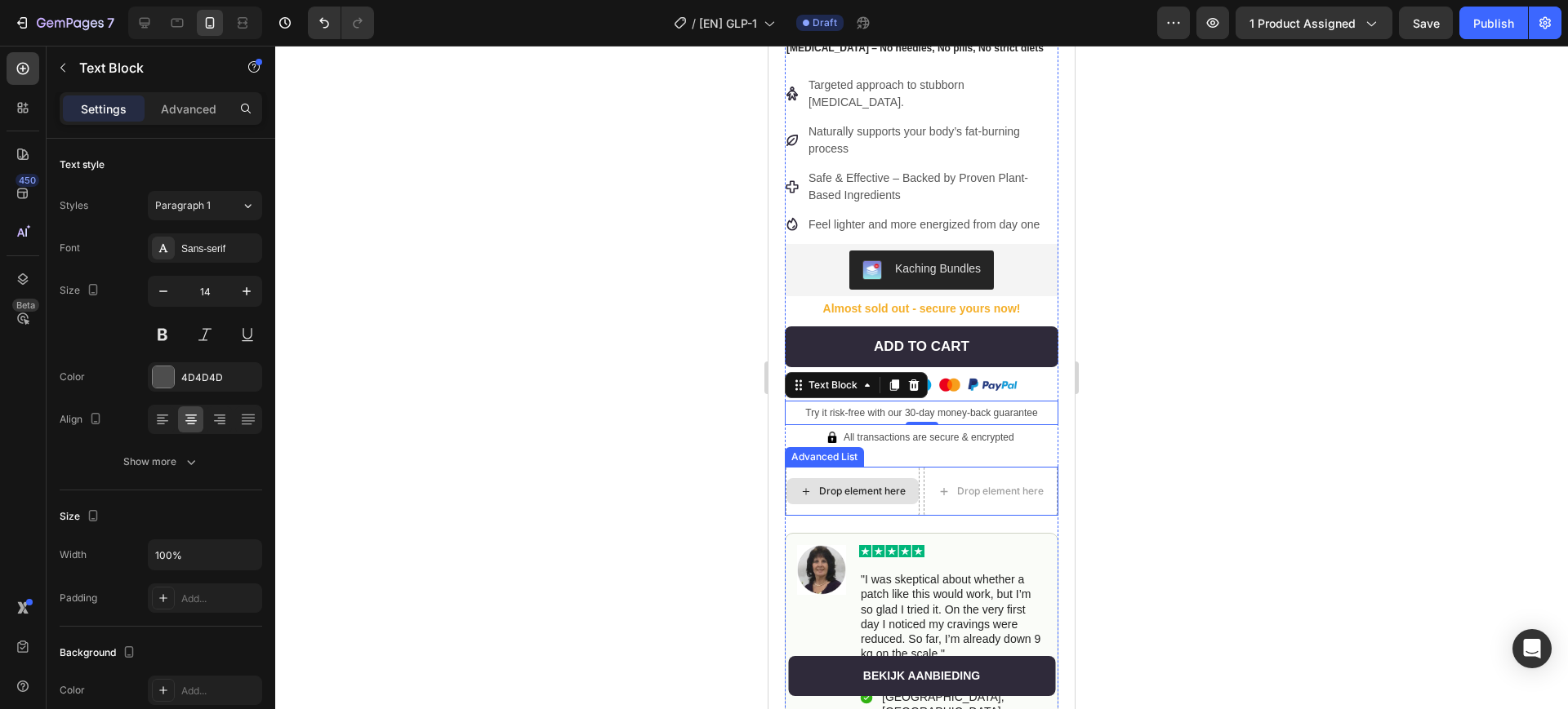
click at [892, 467] on div "Drop element here" at bounding box center [852, 491] width 134 height 49
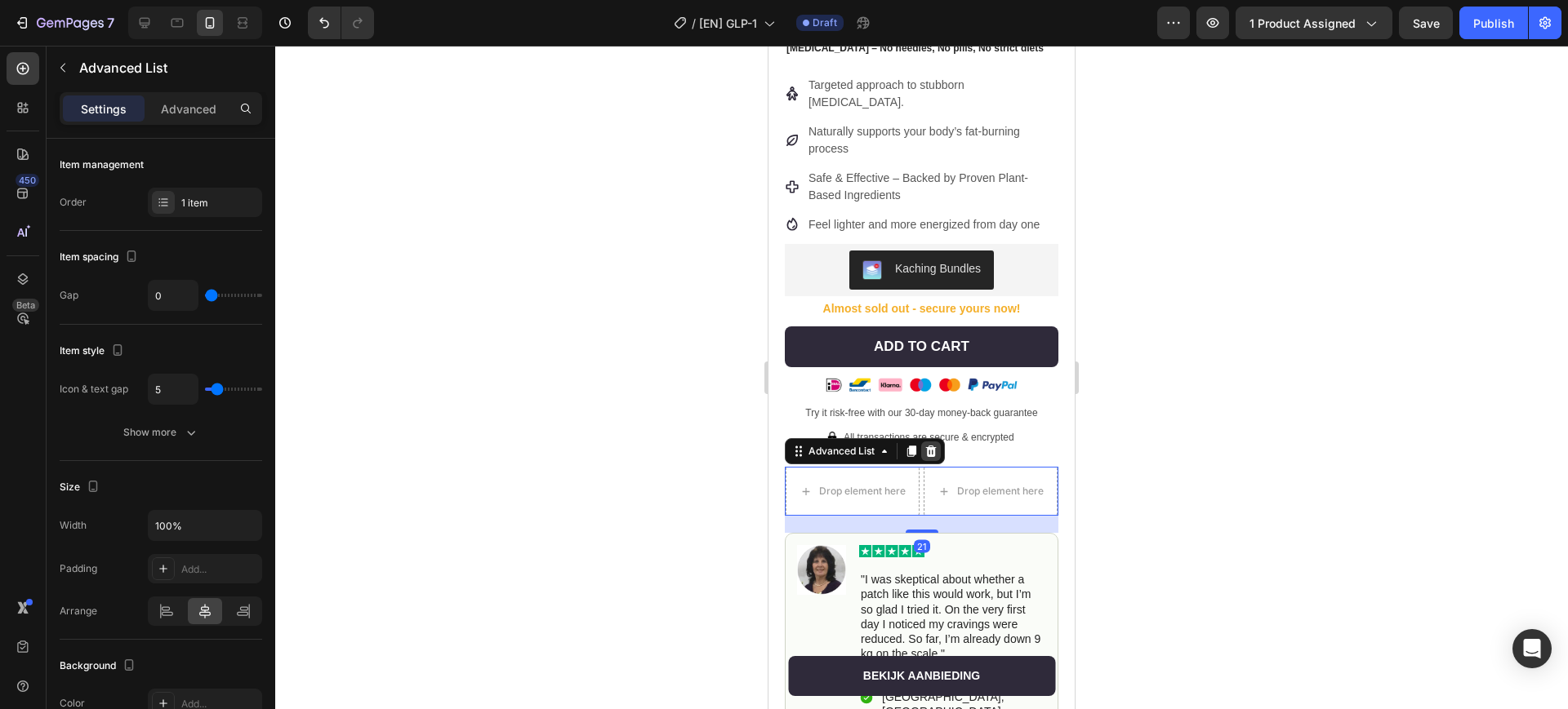
click at [937, 445] on icon at bounding box center [930, 451] width 13 height 13
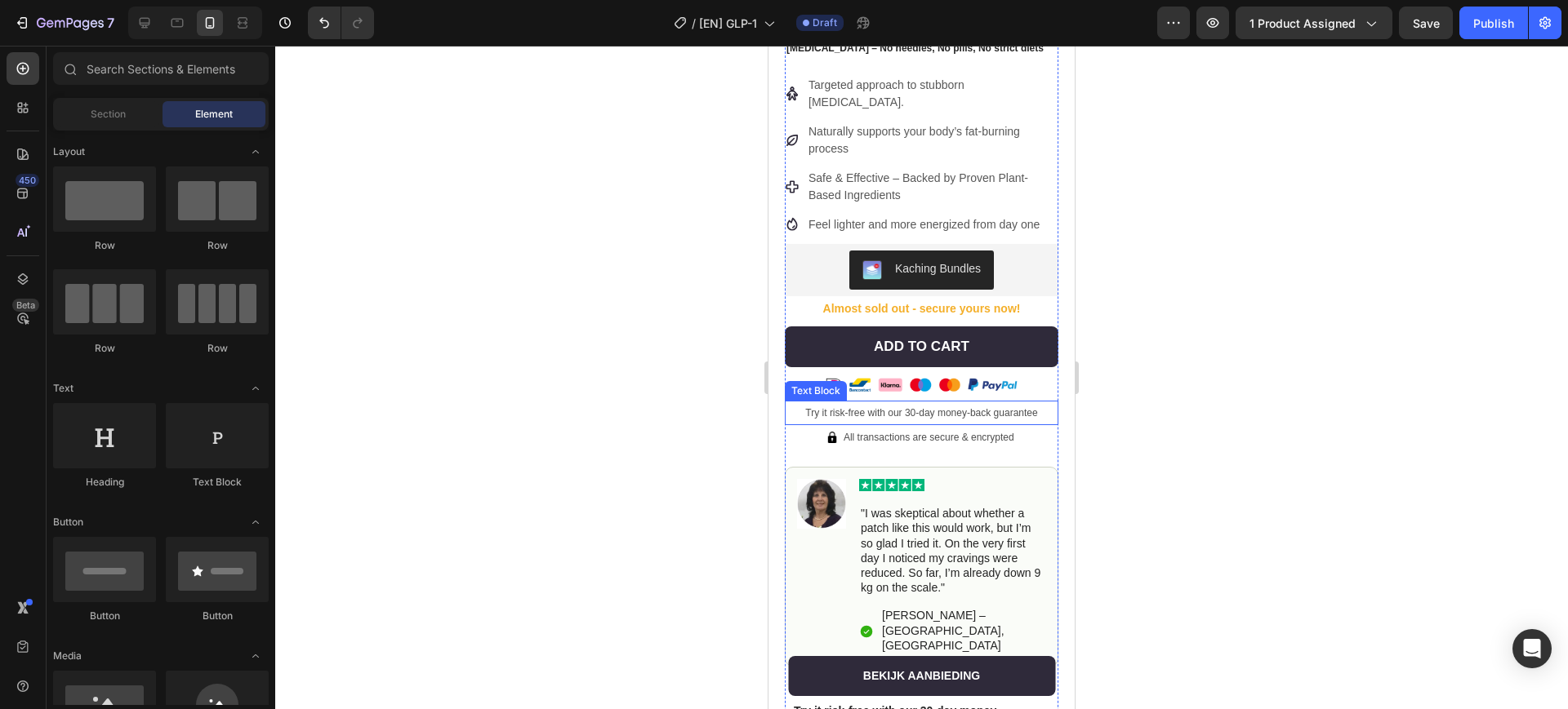
click at [1025, 403] on p "Try it risk-free with our 30-day money-back guarantee" at bounding box center [921, 413] width 270 height 21
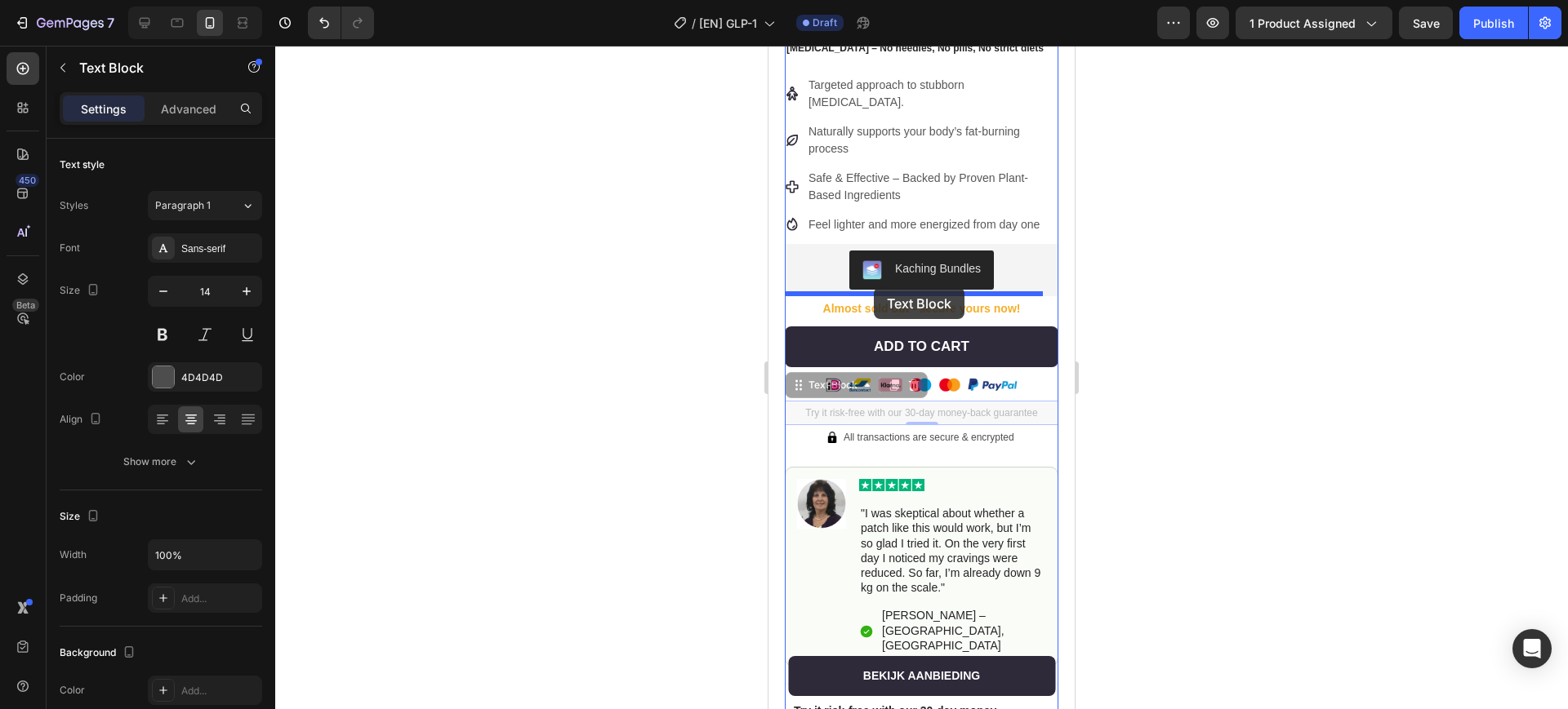
drag, startPoint x: 803, startPoint y: 351, endPoint x: 874, endPoint y: 287, distance: 95.6
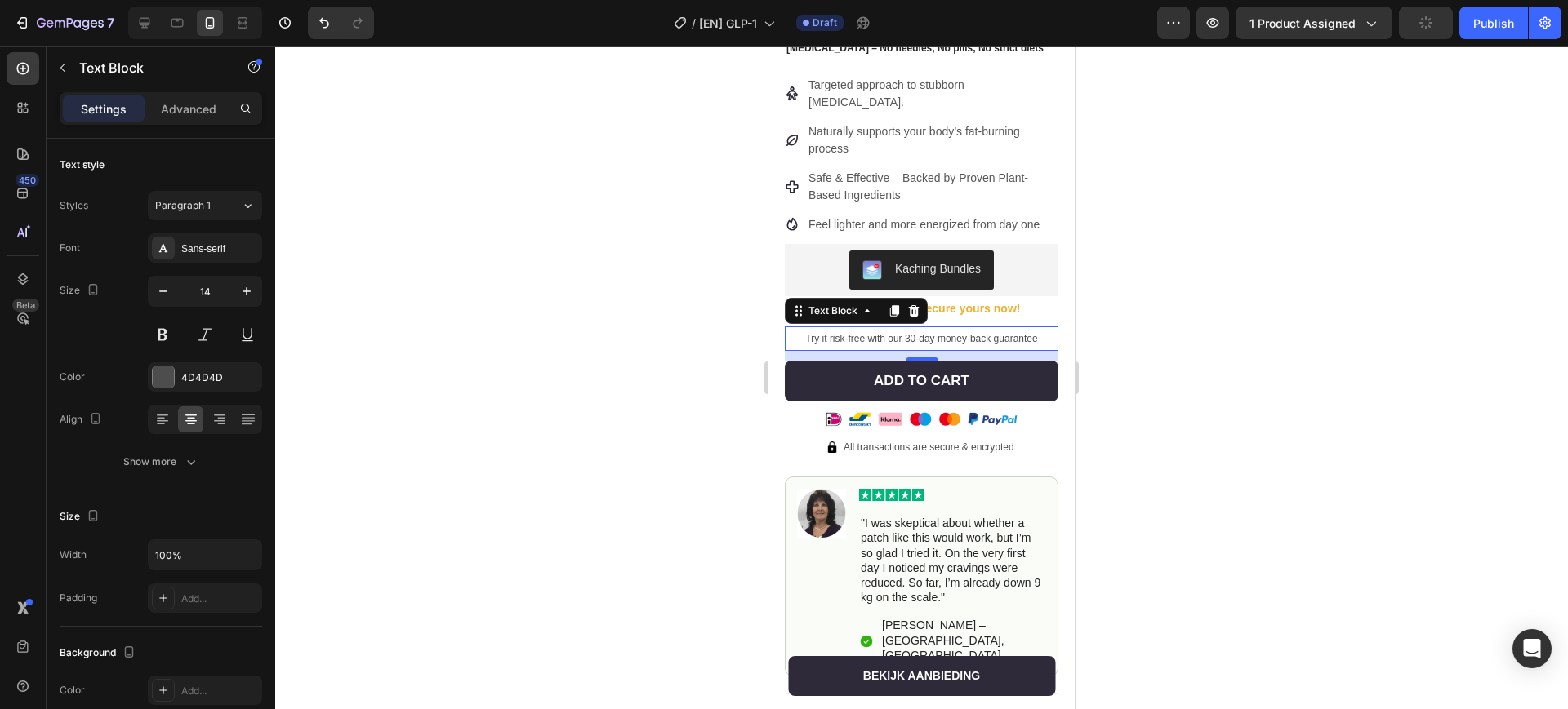
click at [1172, 244] on div at bounding box center [921, 377] width 1293 height 663
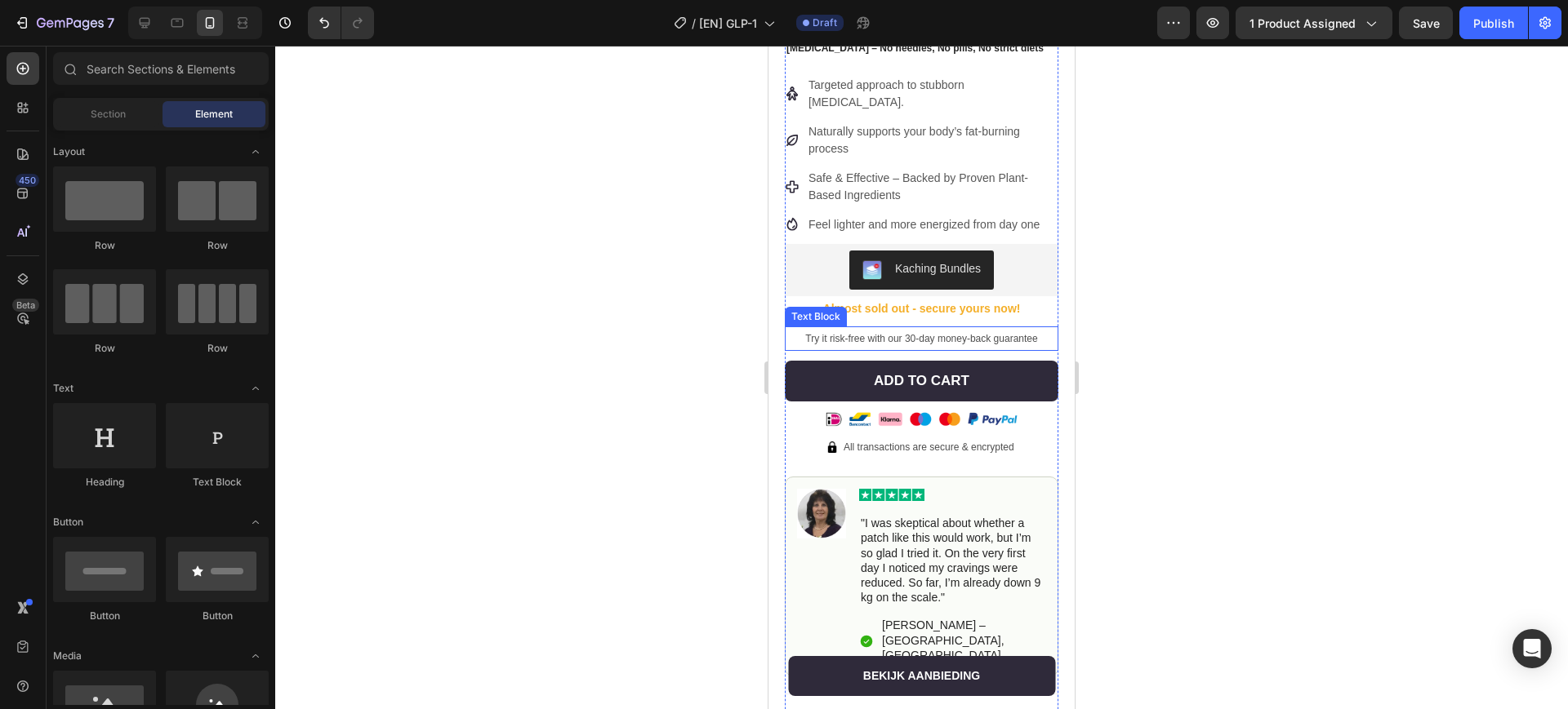
click at [996, 333] on span "Try it risk-free with our 30-day money-back guarantee" at bounding box center [921, 339] width 232 height 12
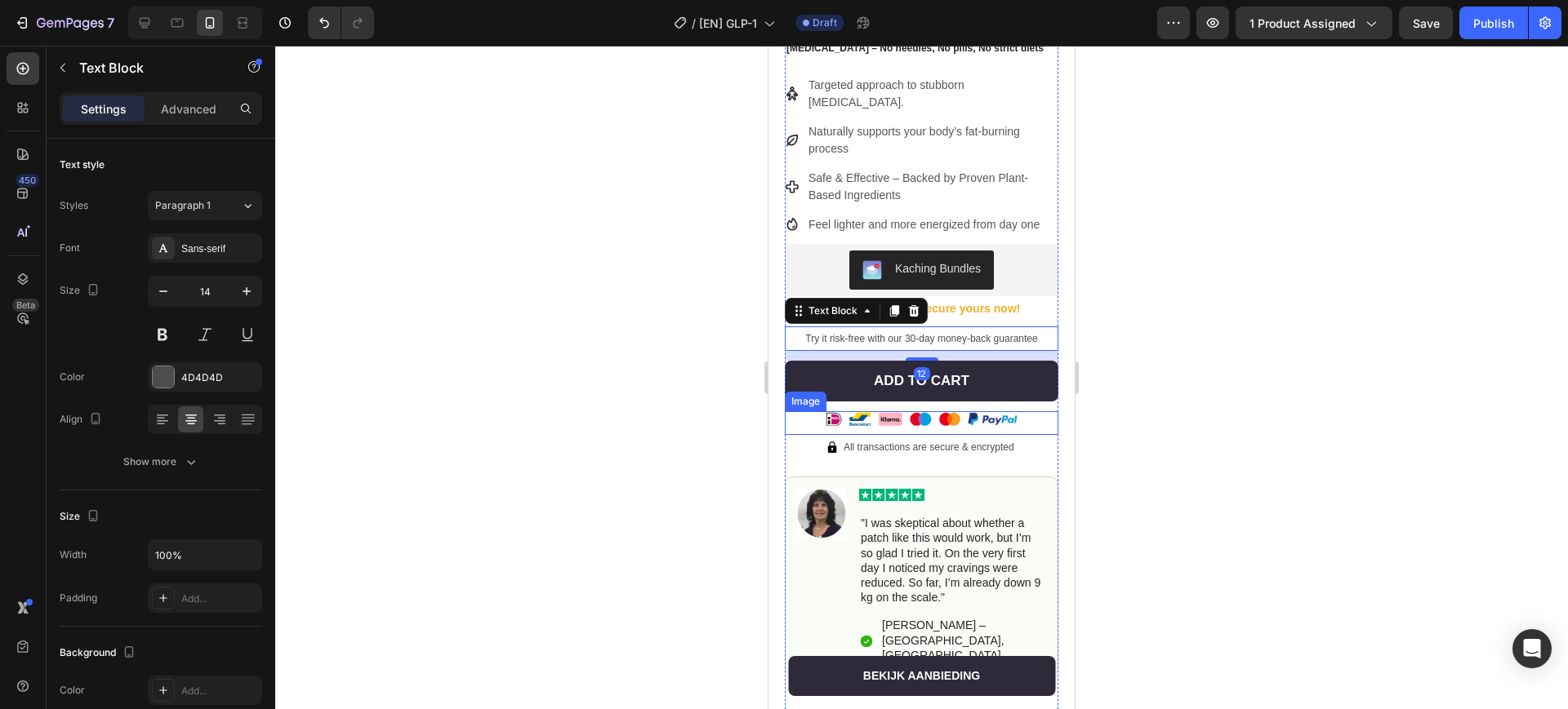
click at [1006, 411] on img at bounding box center [921, 423] width 274 height 24
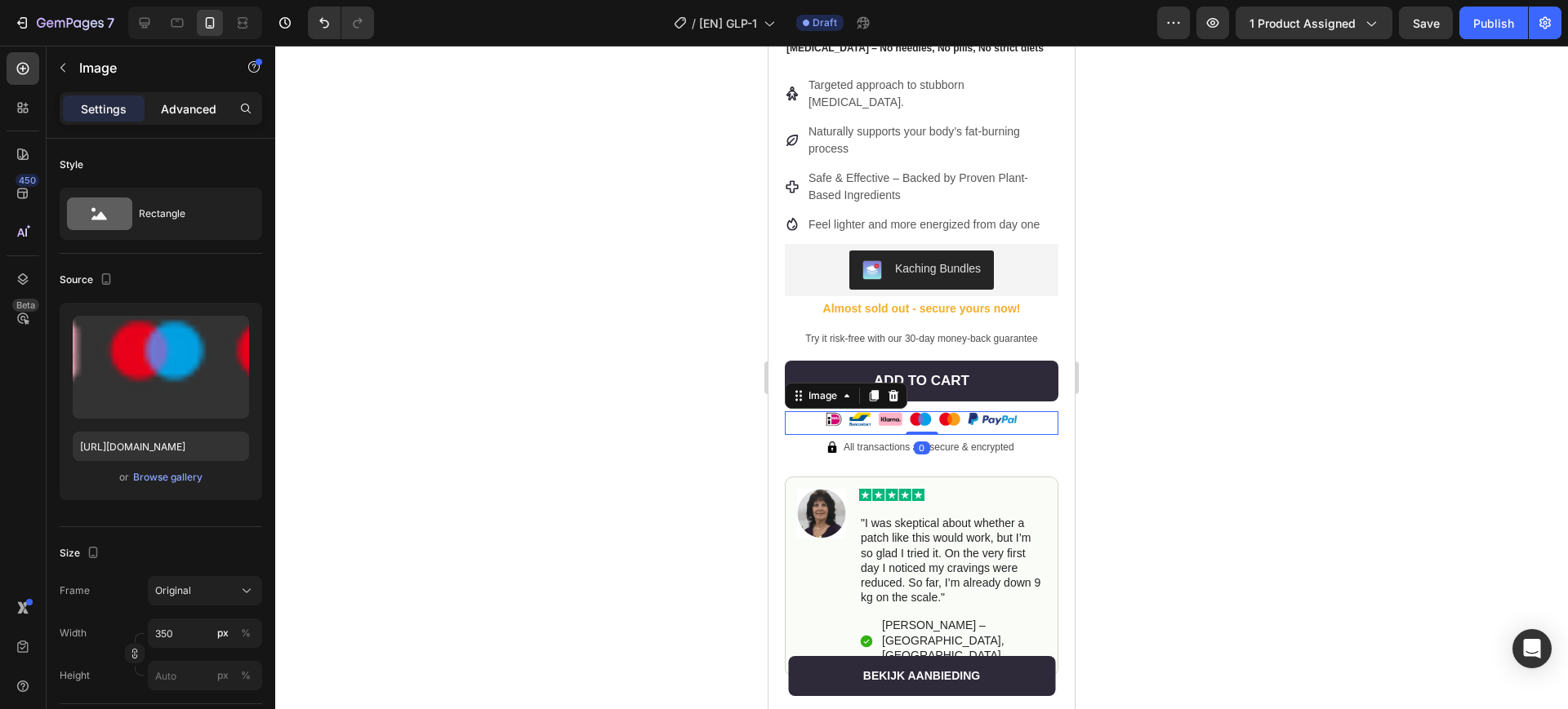
click at [190, 114] on p "Advanced" at bounding box center [189, 109] width 56 height 17
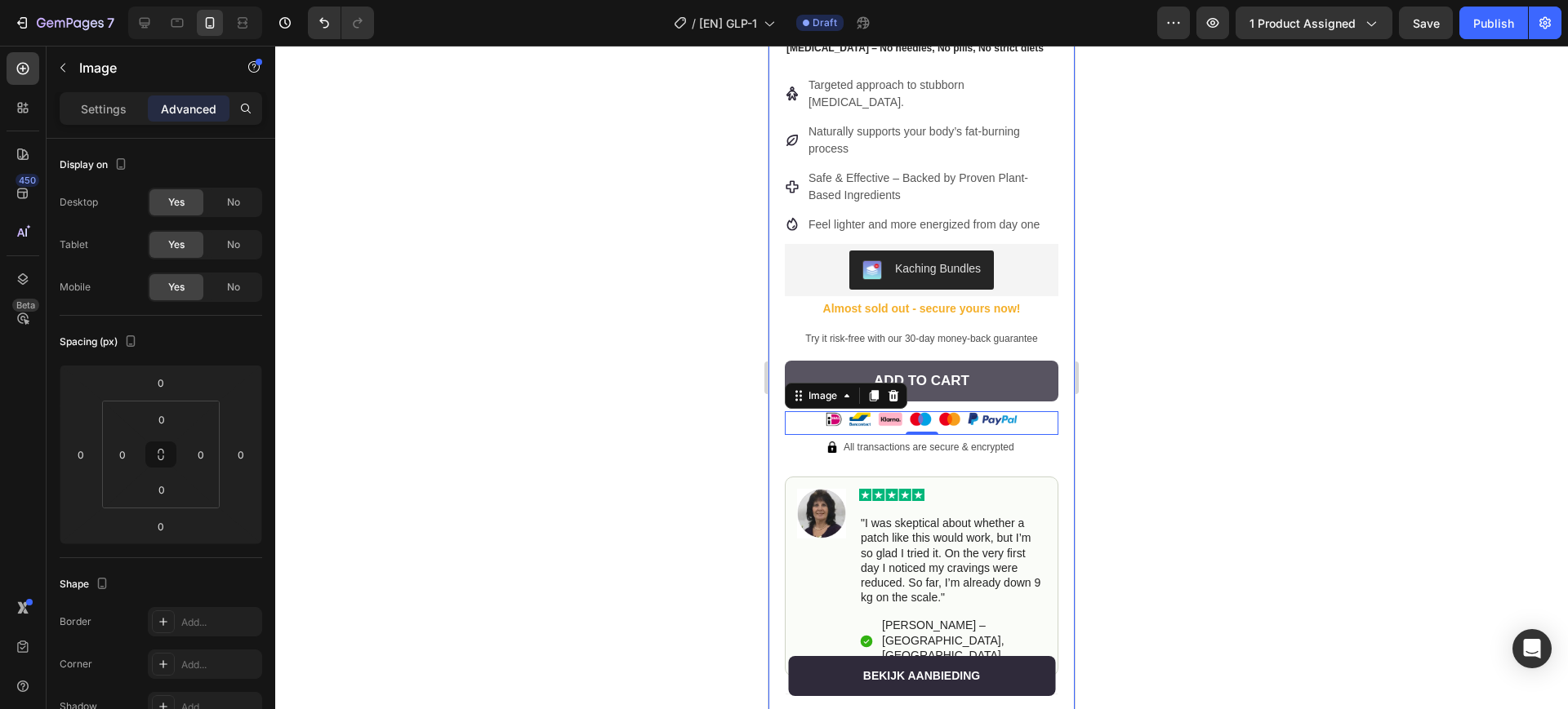
click at [1028, 360] on button "Add to Cart" at bounding box center [921, 381] width 274 height 41
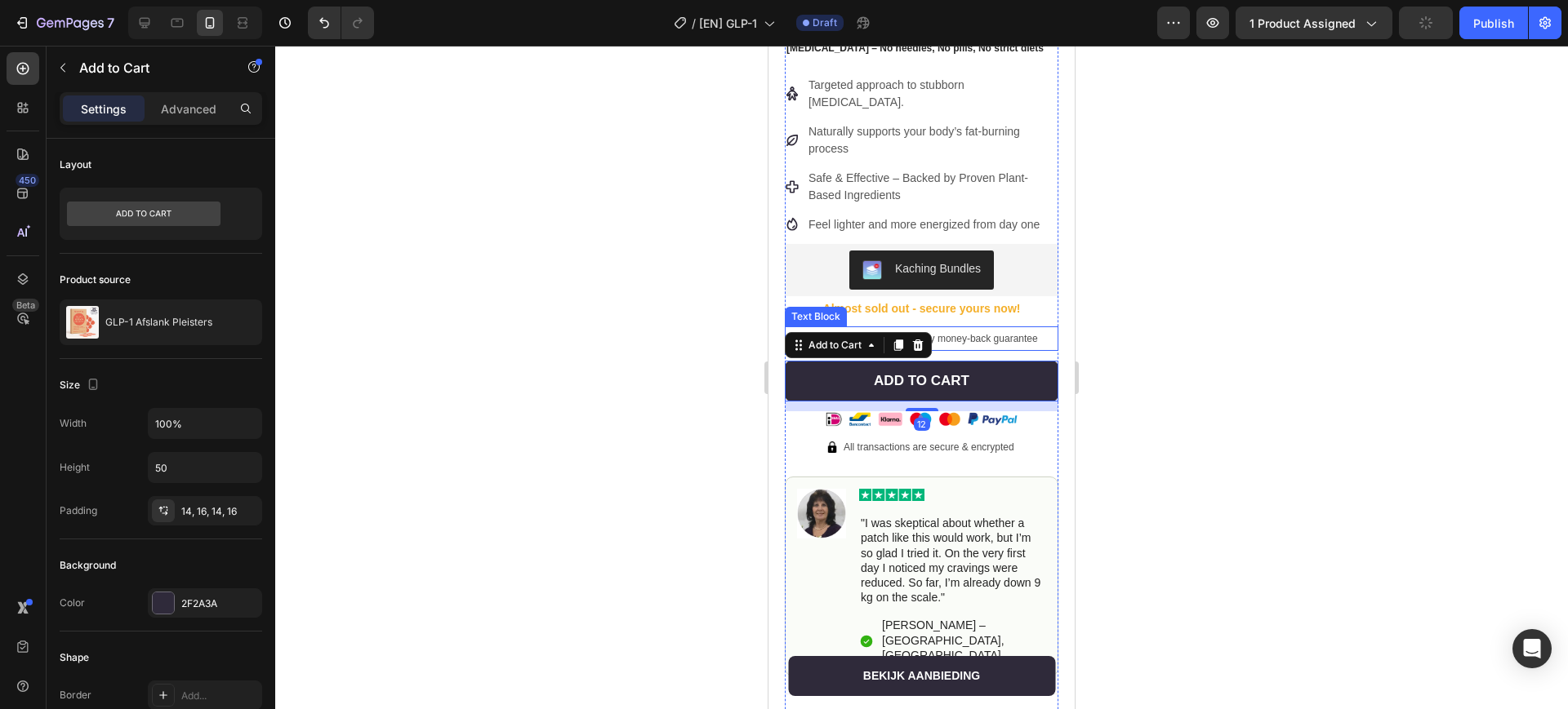
click at [991, 333] on span "Try it risk-free with our 30-day money-back guarantee" at bounding box center [921, 339] width 232 height 12
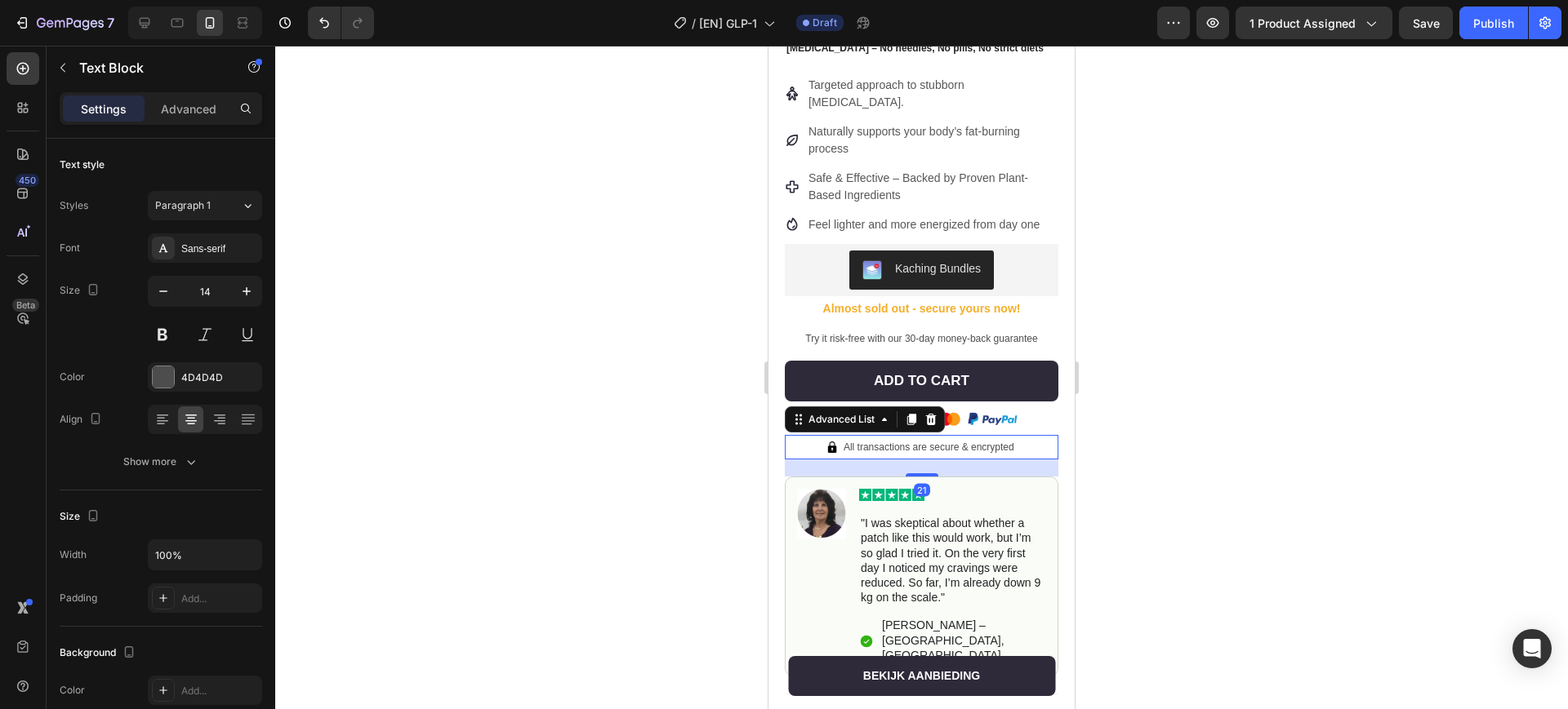
click at [1015, 435] on div "Image All transactions are secure & encrypted Text Block" at bounding box center [921, 447] width 274 height 24
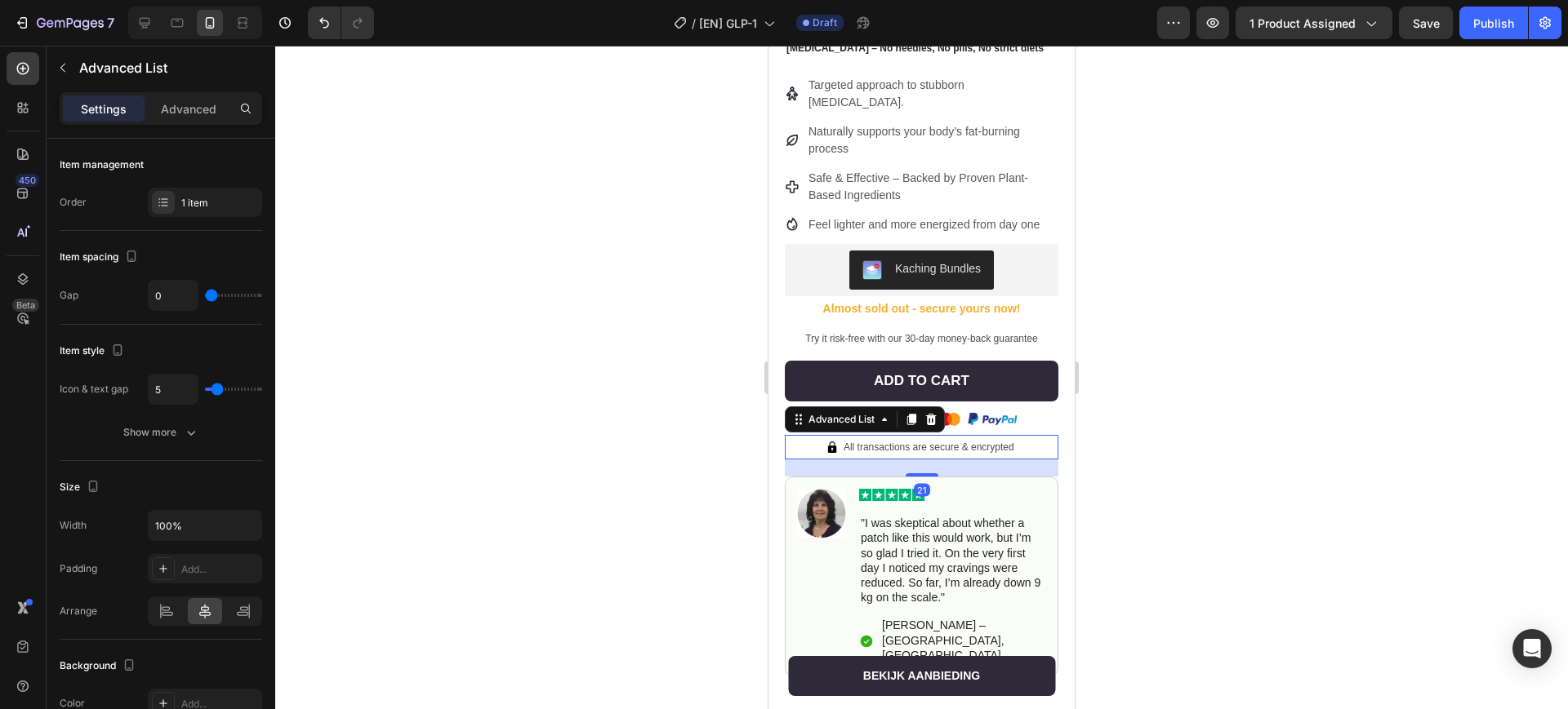
click at [1119, 304] on div at bounding box center [921, 377] width 1293 height 663
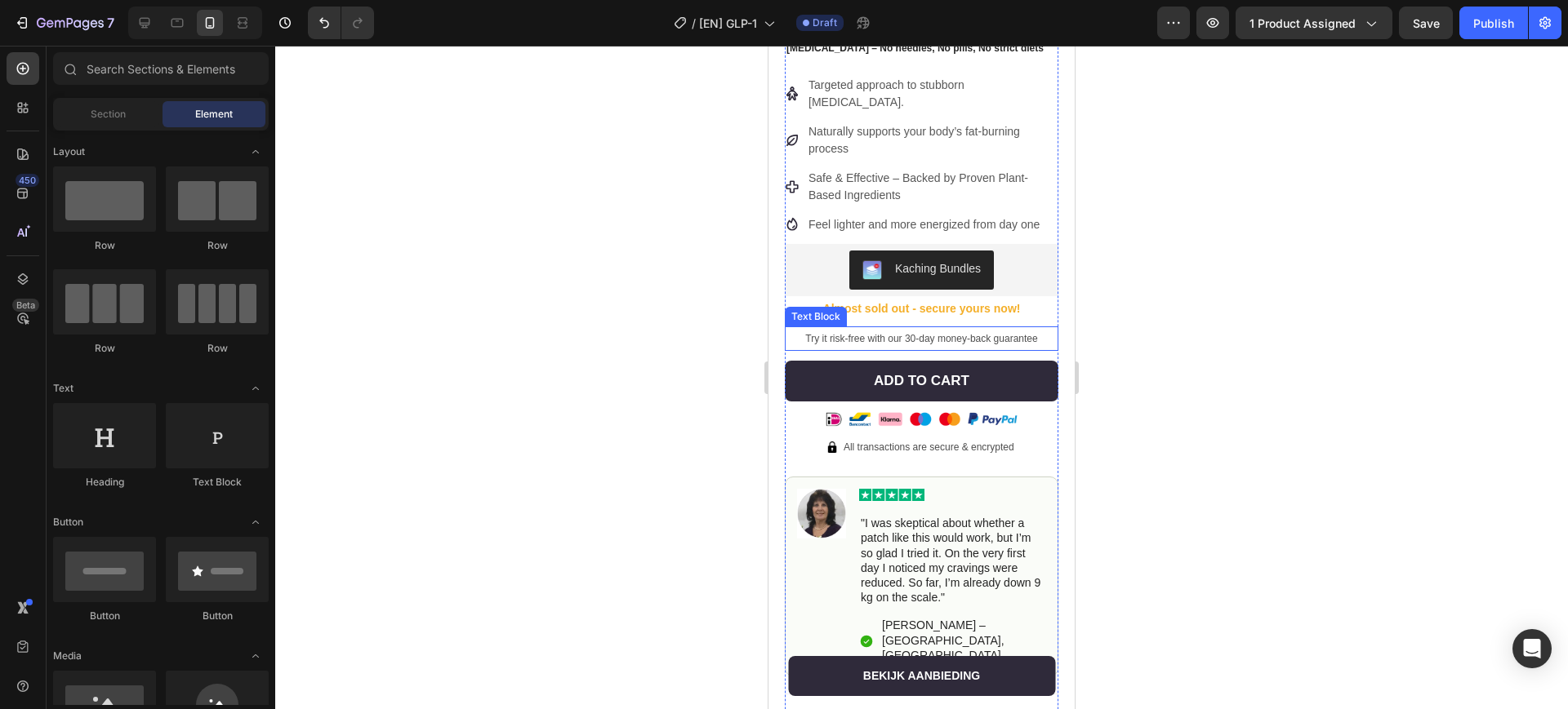
click at [998, 333] on span "Try it risk-free with our 30-day money-back guarantee" at bounding box center [921, 339] width 232 height 12
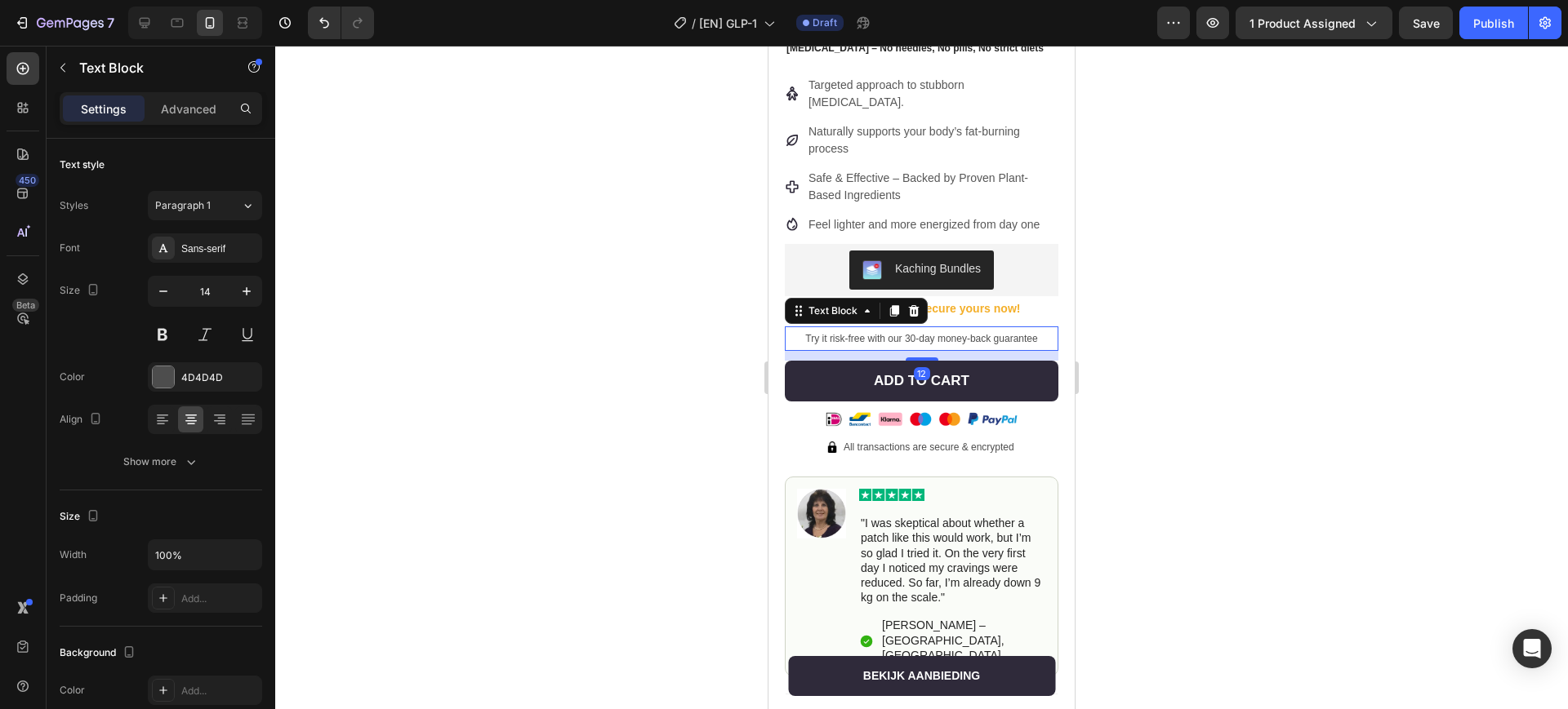
click at [840, 333] on span "Try it risk-free with our 30-day money-back guarantee" at bounding box center [921, 339] width 232 height 12
click at [816, 333] on span "Try it risk-free with our 30-day money-back guarantee" at bounding box center [921, 339] width 232 height 12
click at [821, 333] on span "Try it risk-free with our 30-day money-back guarantee" at bounding box center [921, 339] width 232 height 12
click at [1145, 332] on div at bounding box center [921, 377] width 1293 height 663
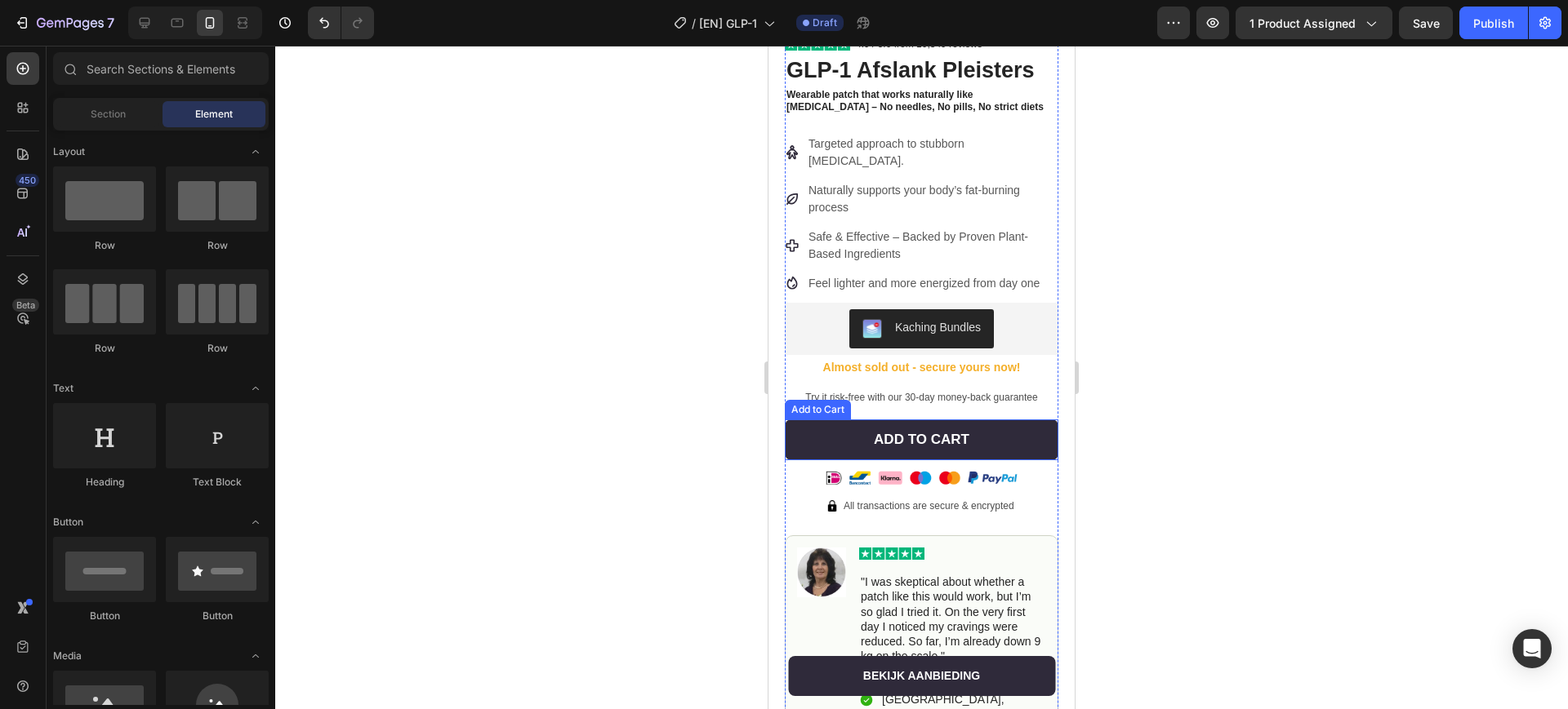
scroll to position [306, 0]
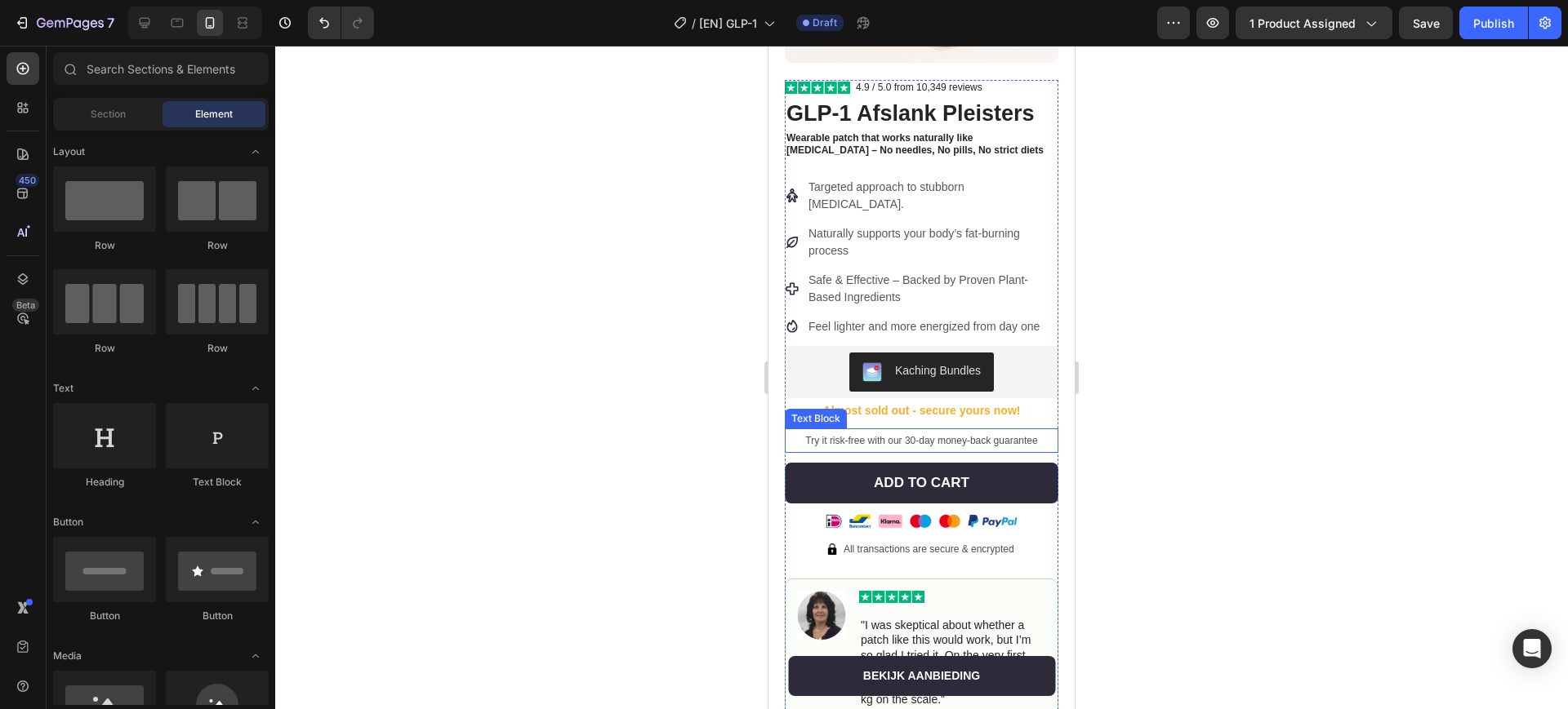
click at [964, 430] on p "Try it risk-free with our 30-day money-back guarantee" at bounding box center [921, 441] width 270 height 21
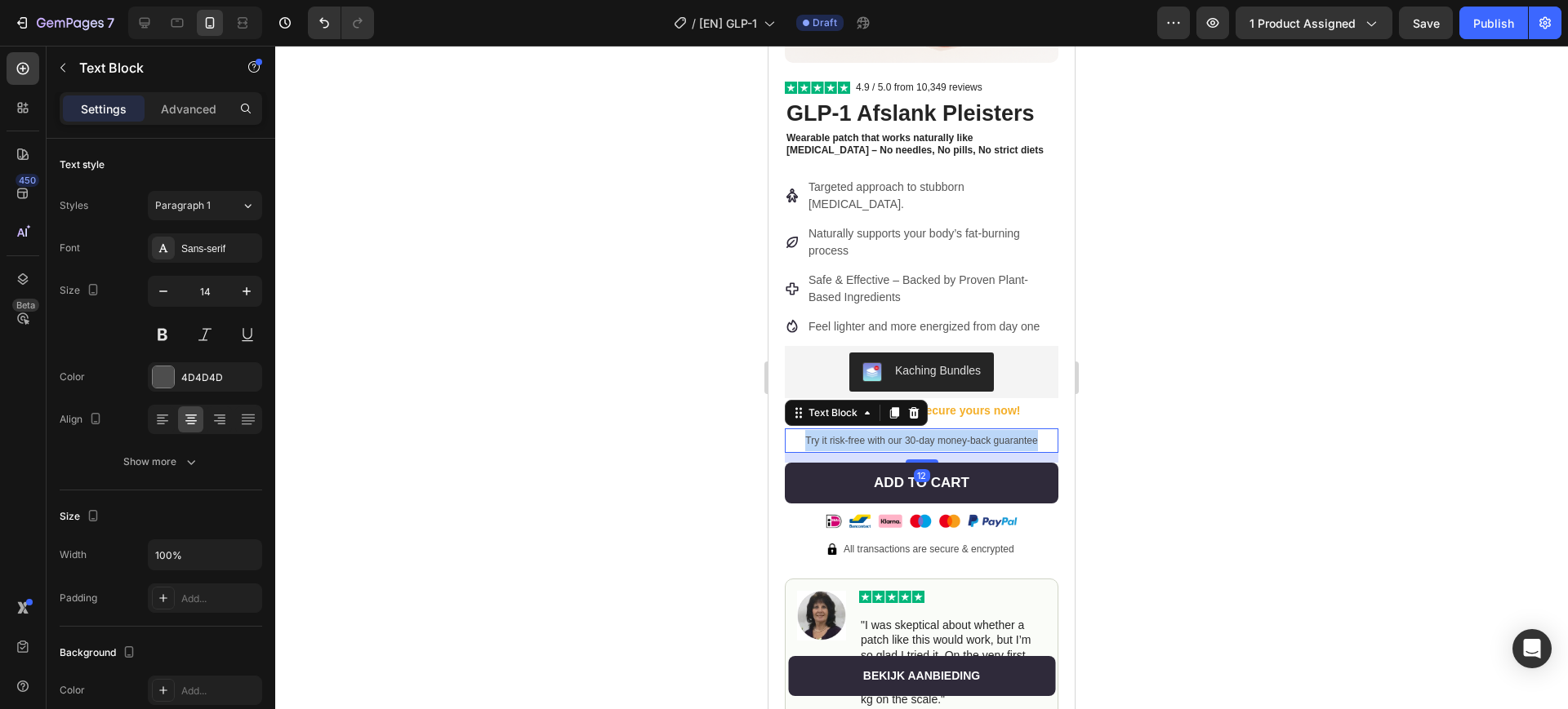
click at [965, 430] on p "Try it risk-free with our 30-day money-back guarantee" at bounding box center [921, 441] width 270 height 21
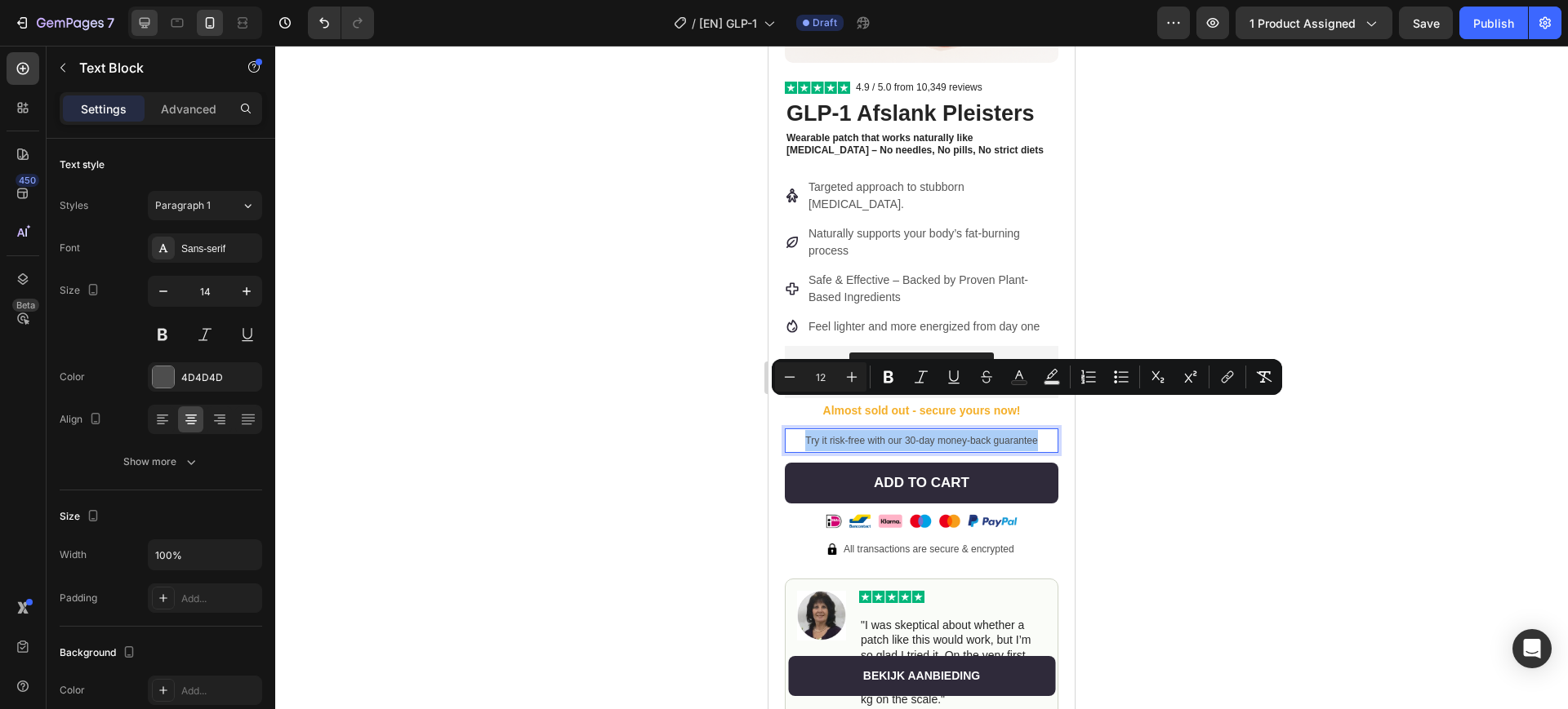
click at [142, 14] on icon at bounding box center [144, 22] width 16 height 16
type input "16"
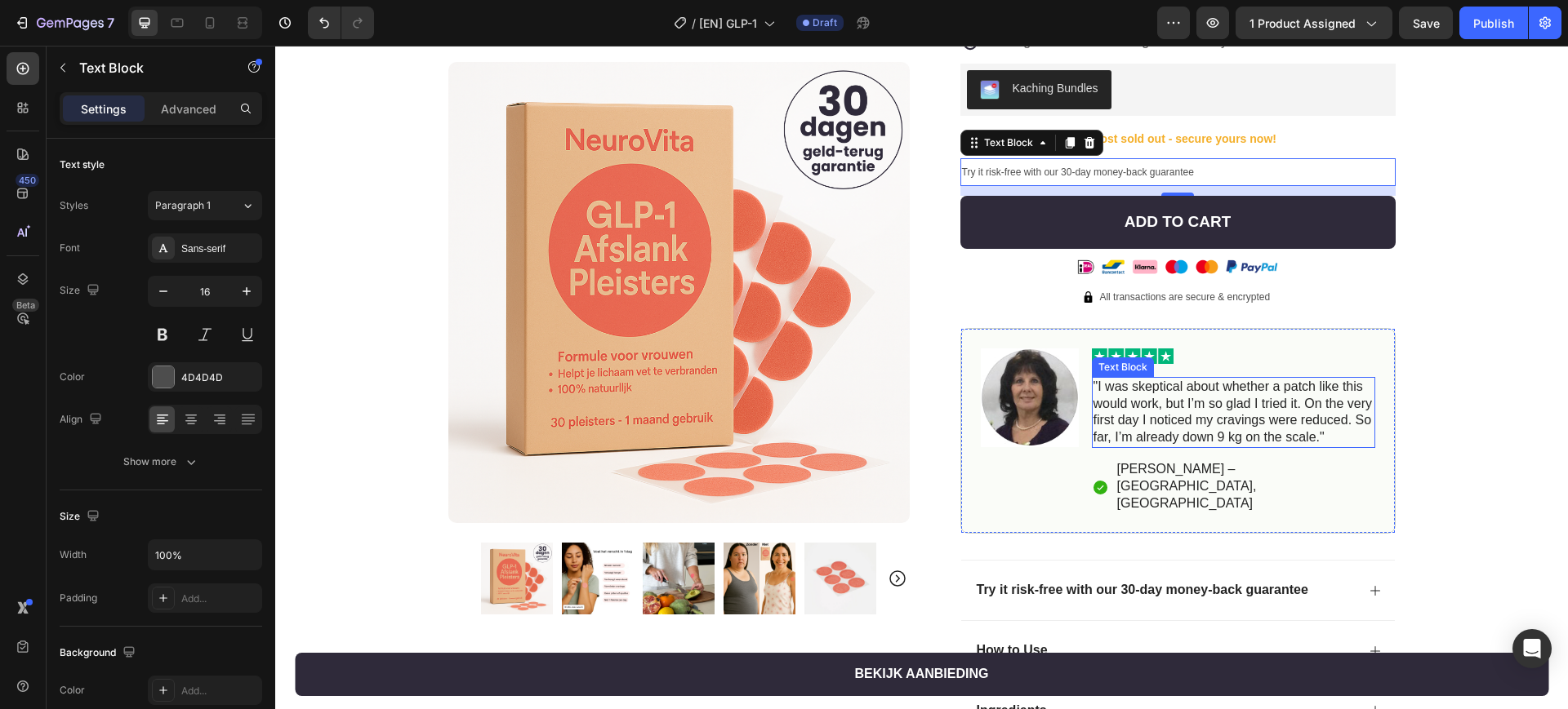
scroll to position [257, 0]
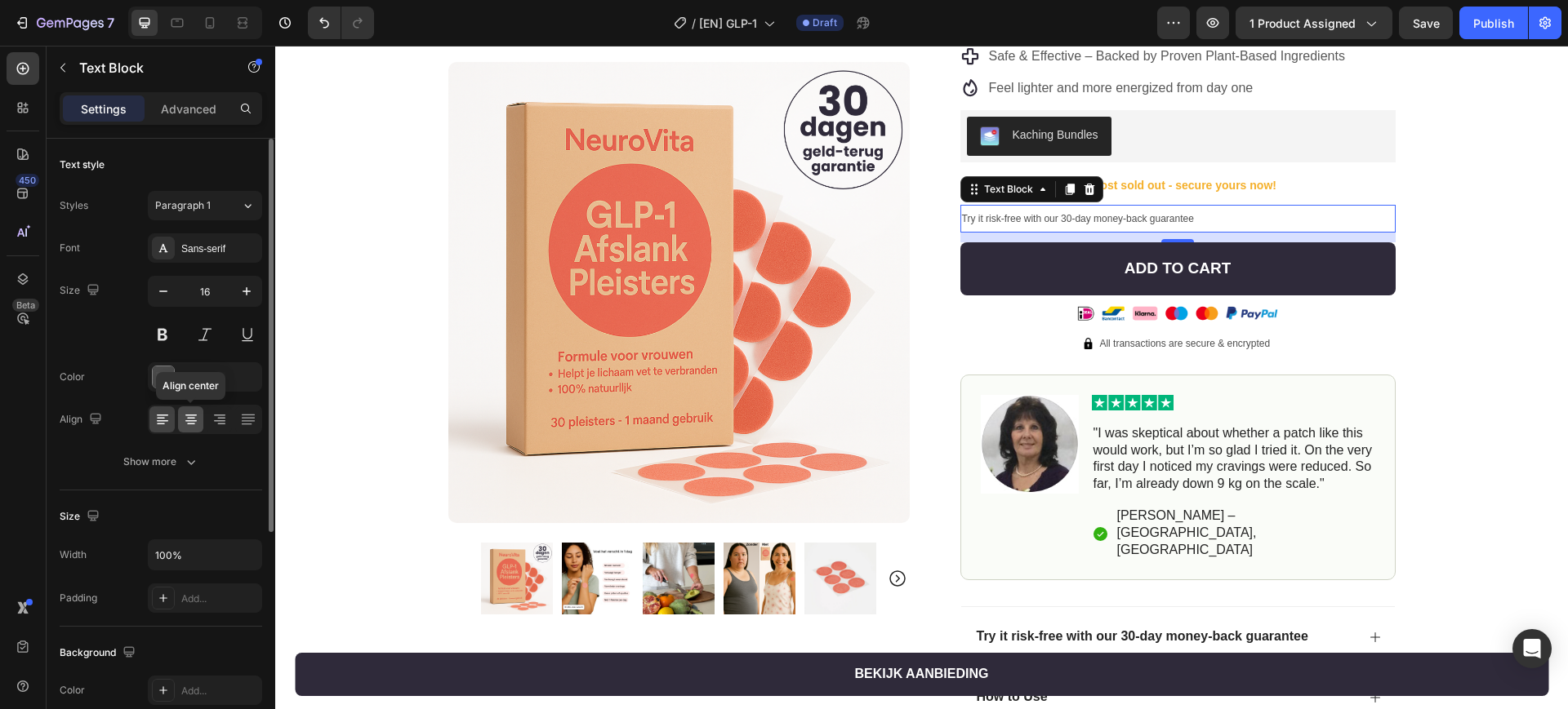
click at [193, 414] on icon at bounding box center [192, 415] width 12 height 2
click at [1475, 281] on div "Product Images Row Image 4.9 / 5.0 from 10,349 reviews Text Block Row GLP-1 Afs…" at bounding box center [921, 341] width 1293 height 1037
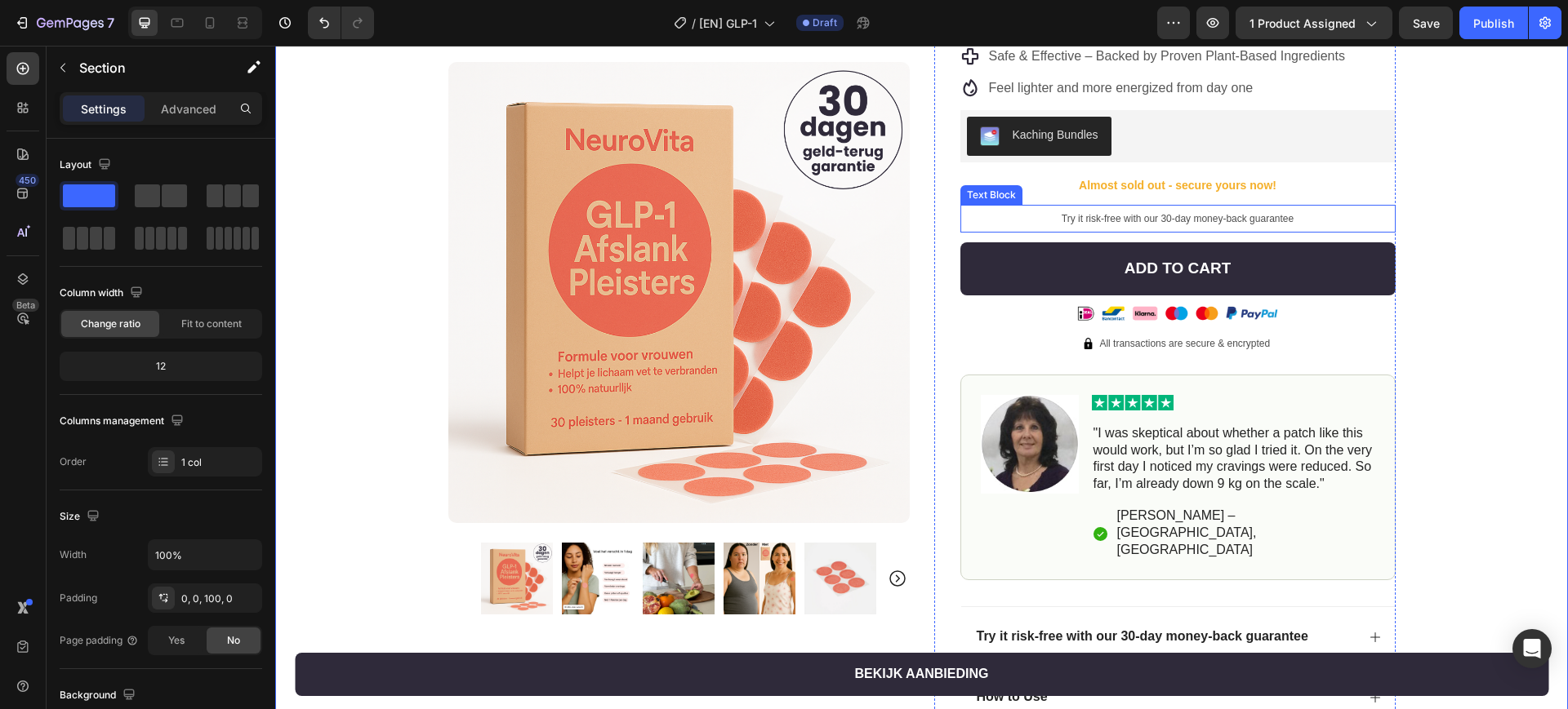
click at [1229, 221] on span "Try it risk-free with our 30-day money-back guarantee" at bounding box center [1177, 219] width 232 height 12
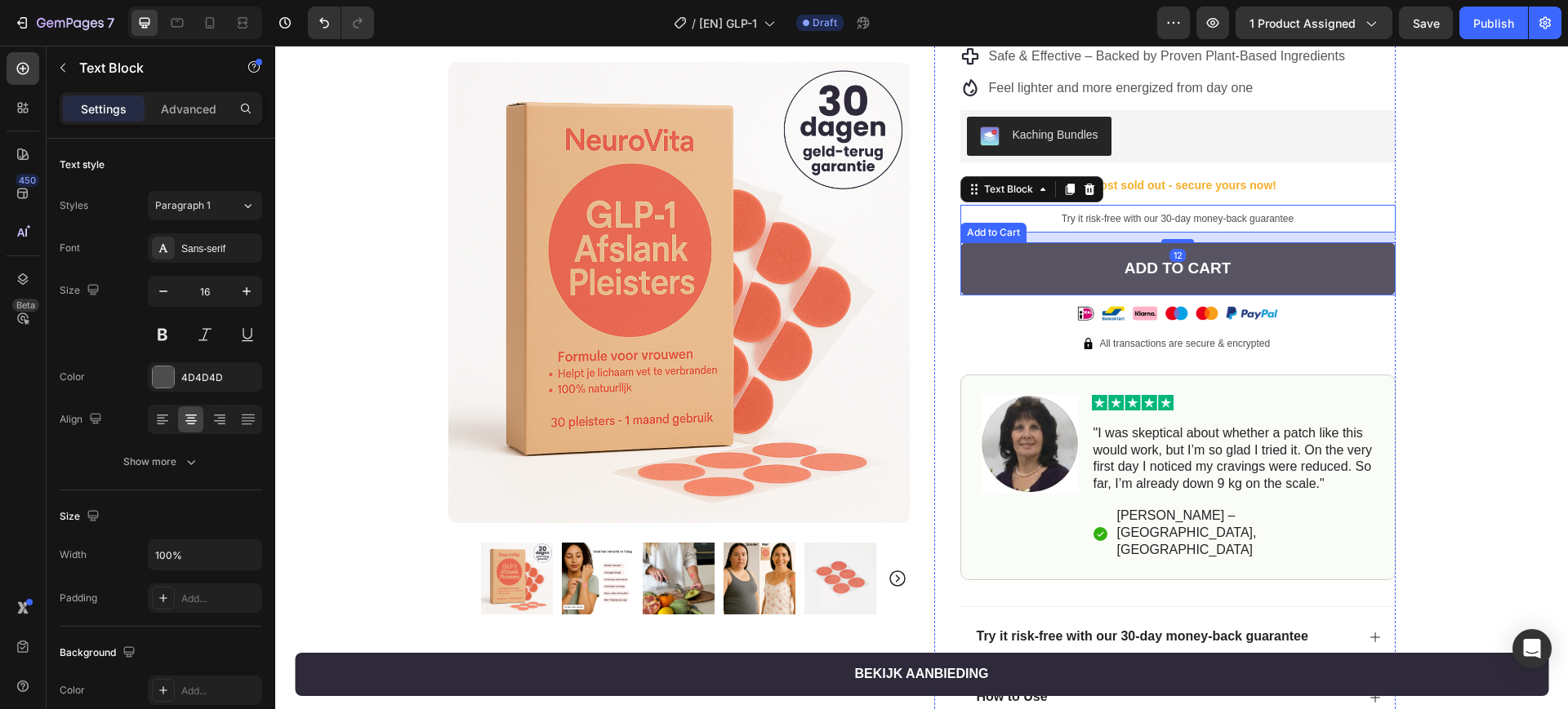
click at [1274, 275] on button "Add to Cart" at bounding box center [1177, 268] width 435 height 53
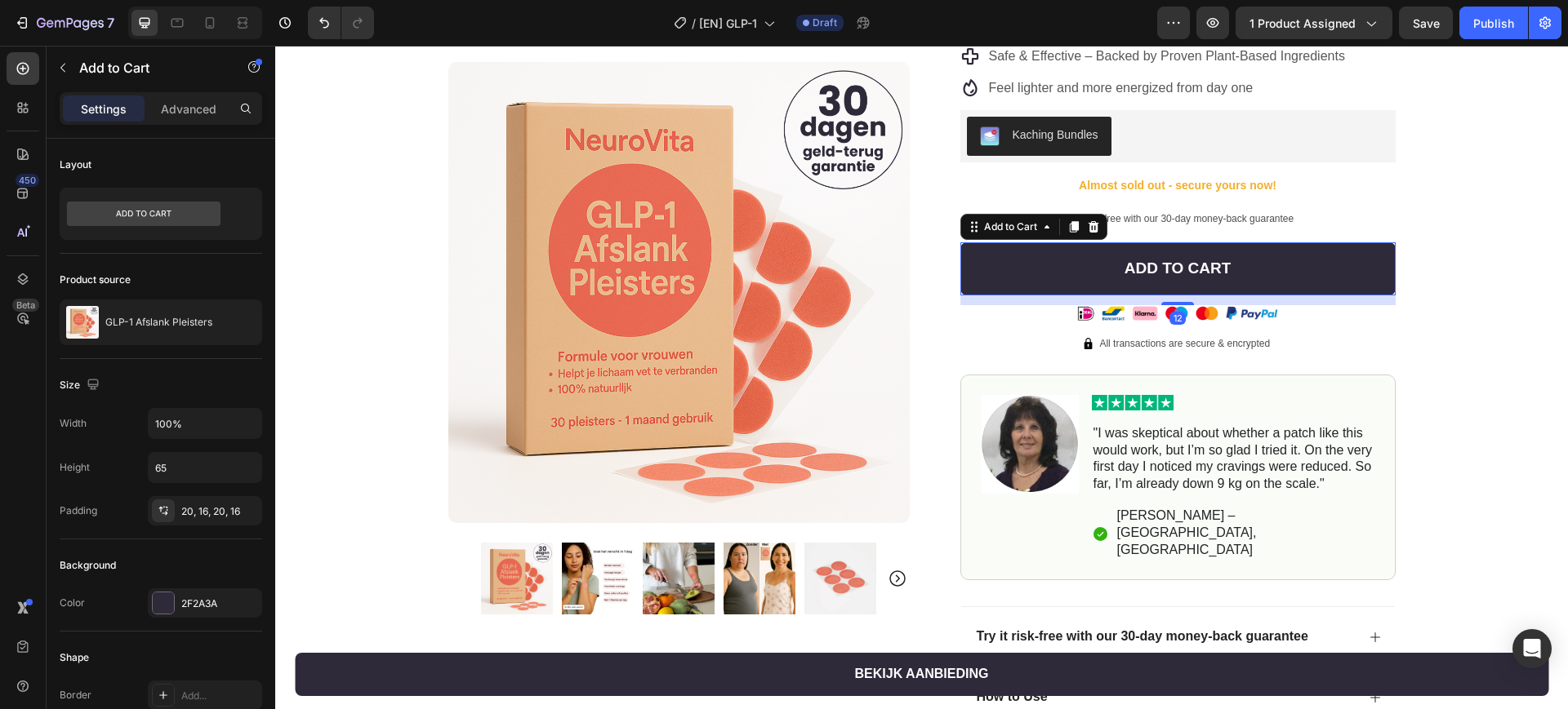
click at [1485, 285] on div "Product Images Row Image 4.9 / 5.0 from 10,349 reviews Text Block Row GLP-1 Afs…" at bounding box center [921, 341] width 1293 height 1037
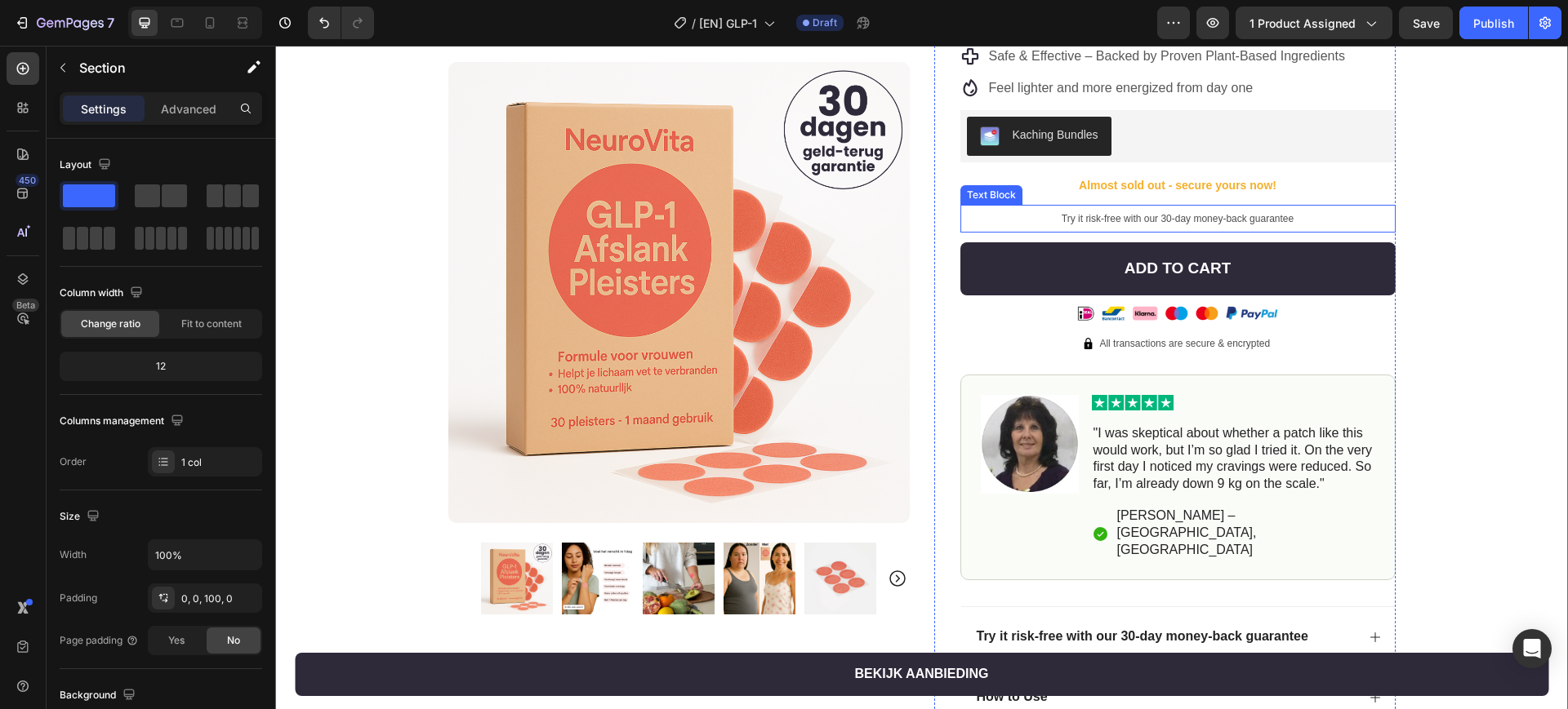
click at [1305, 221] on p "Try it risk-free with our 30-day money-back guarantee" at bounding box center [1178, 219] width 432 height 24
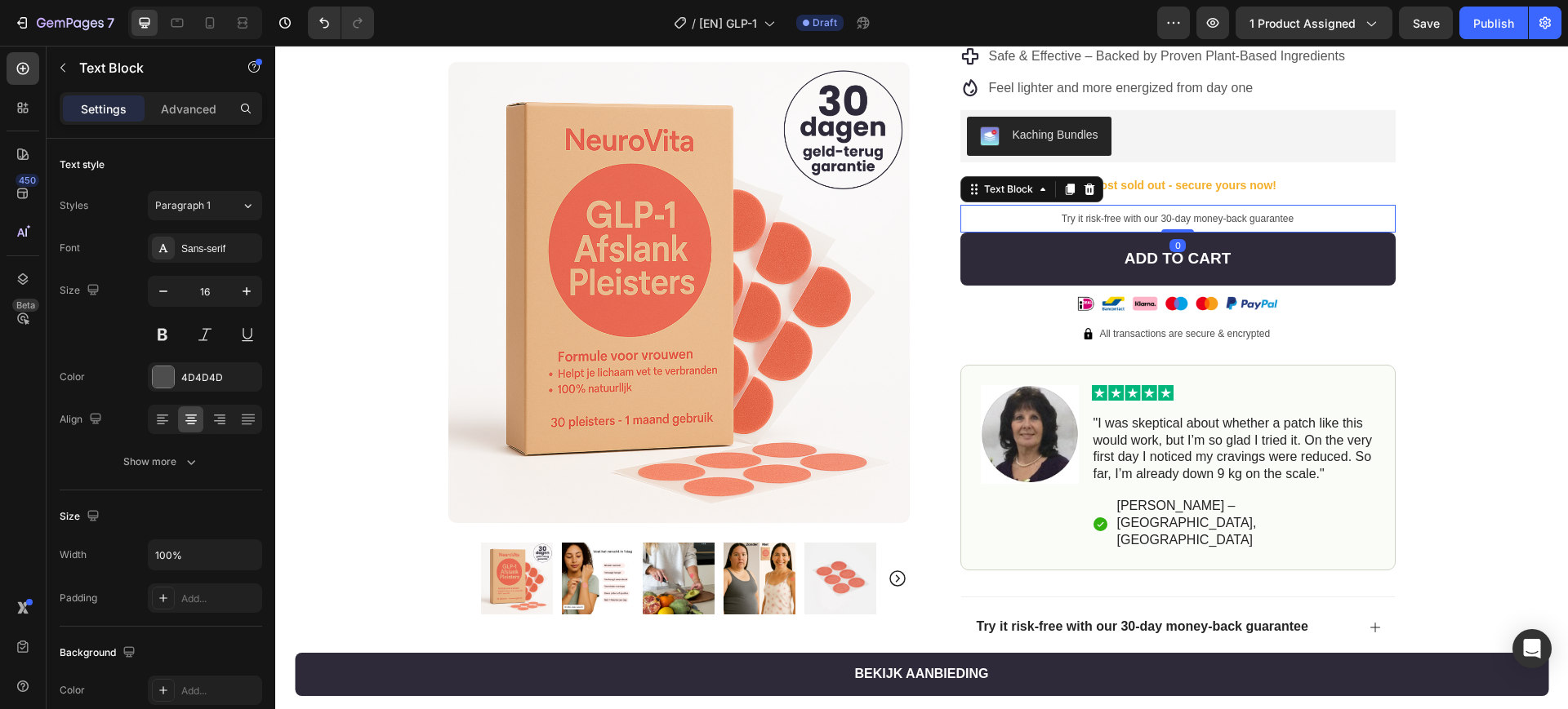
drag, startPoint x: 1167, startPoint y: 241, endPoint x: 1177, endPoint y: 287, distance: 47.1
click at [1175, 220] on div "Try it risk-free with our 30-day money-back guarantee Text Block 0" at bounding box center [1177, 219] width 435 height 28
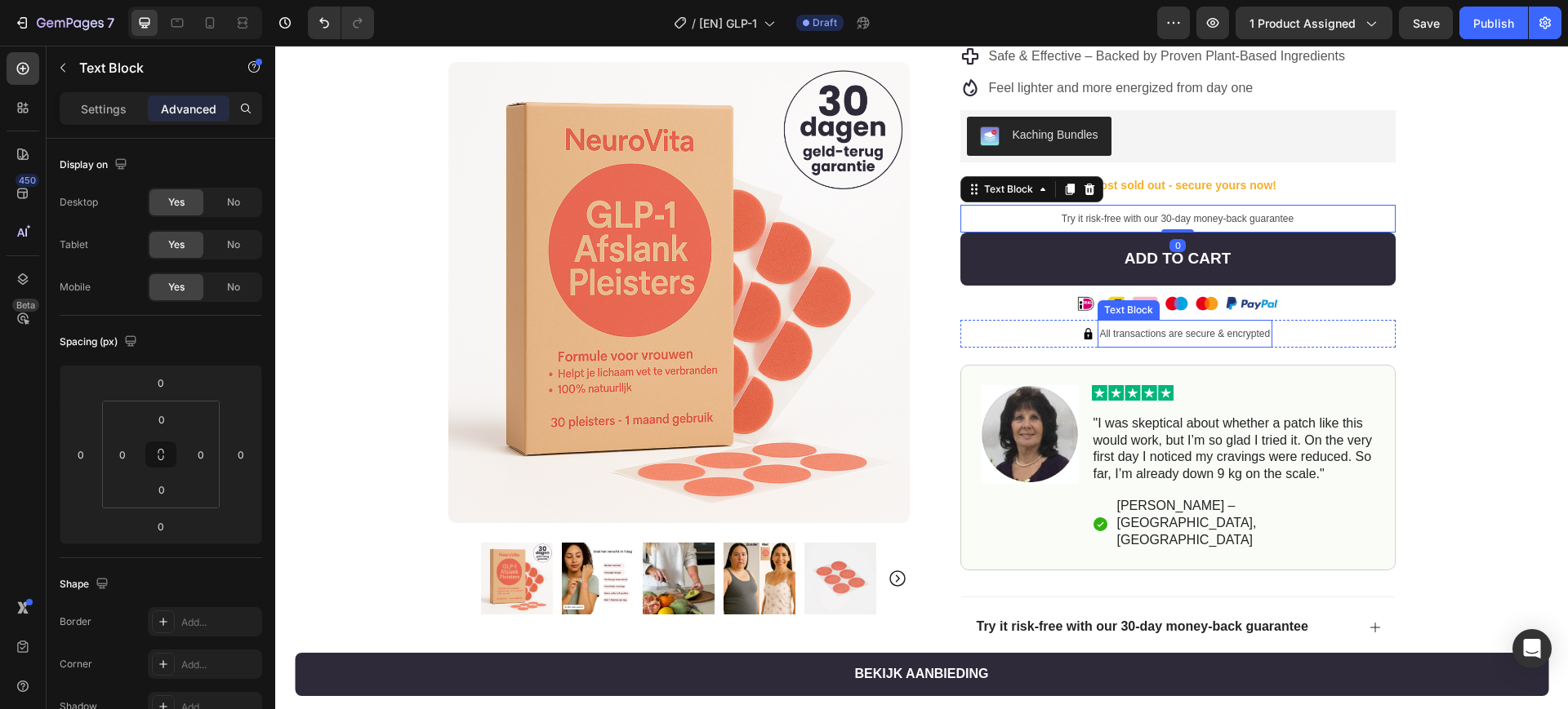
click at [1169, 334] on span "All transactions are secure & encrypted" at bounding box center [1185, 334] width 171 height 12
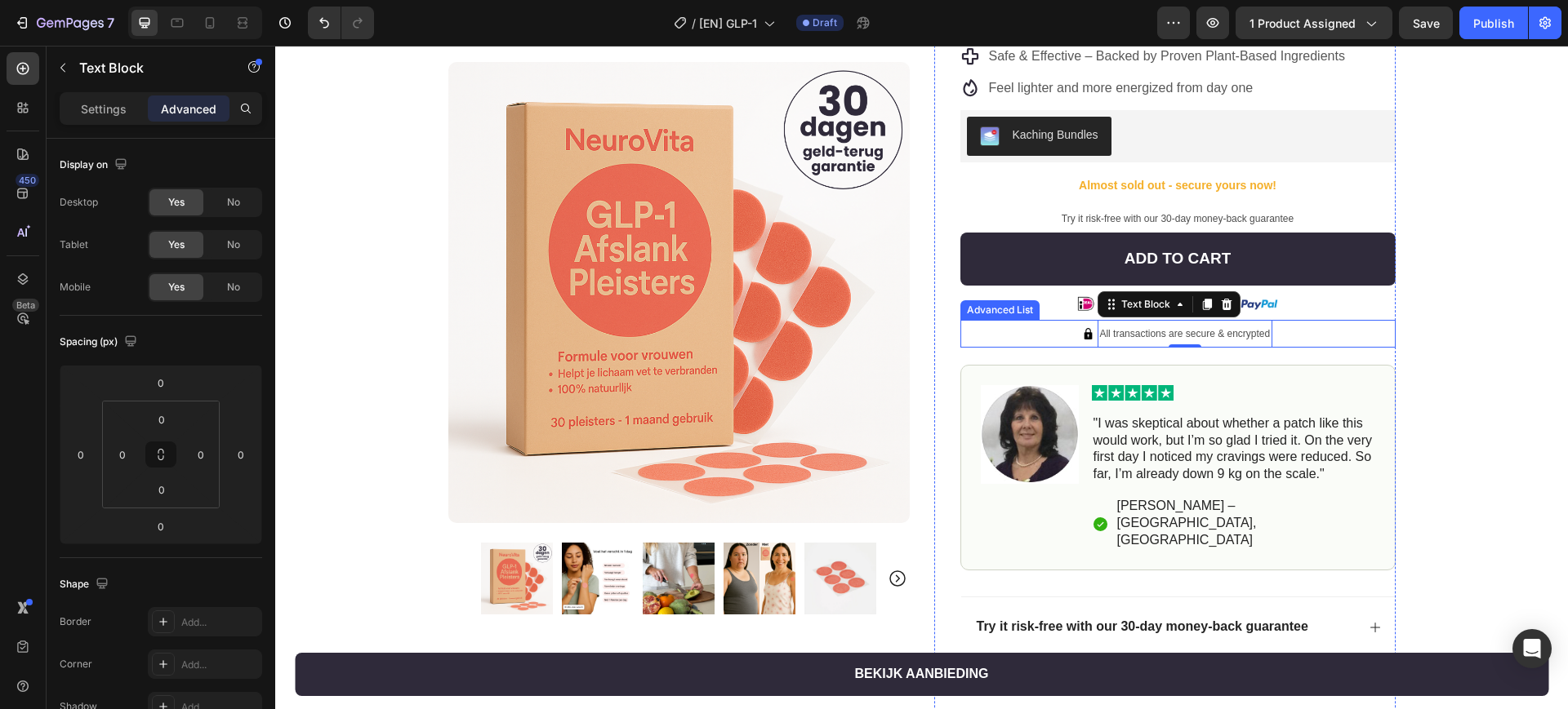
click at [1298, 328] on div "Image All transactions are secure & encrypted Text Block 0" at bounding box center [1177, 333] width 435 height 28
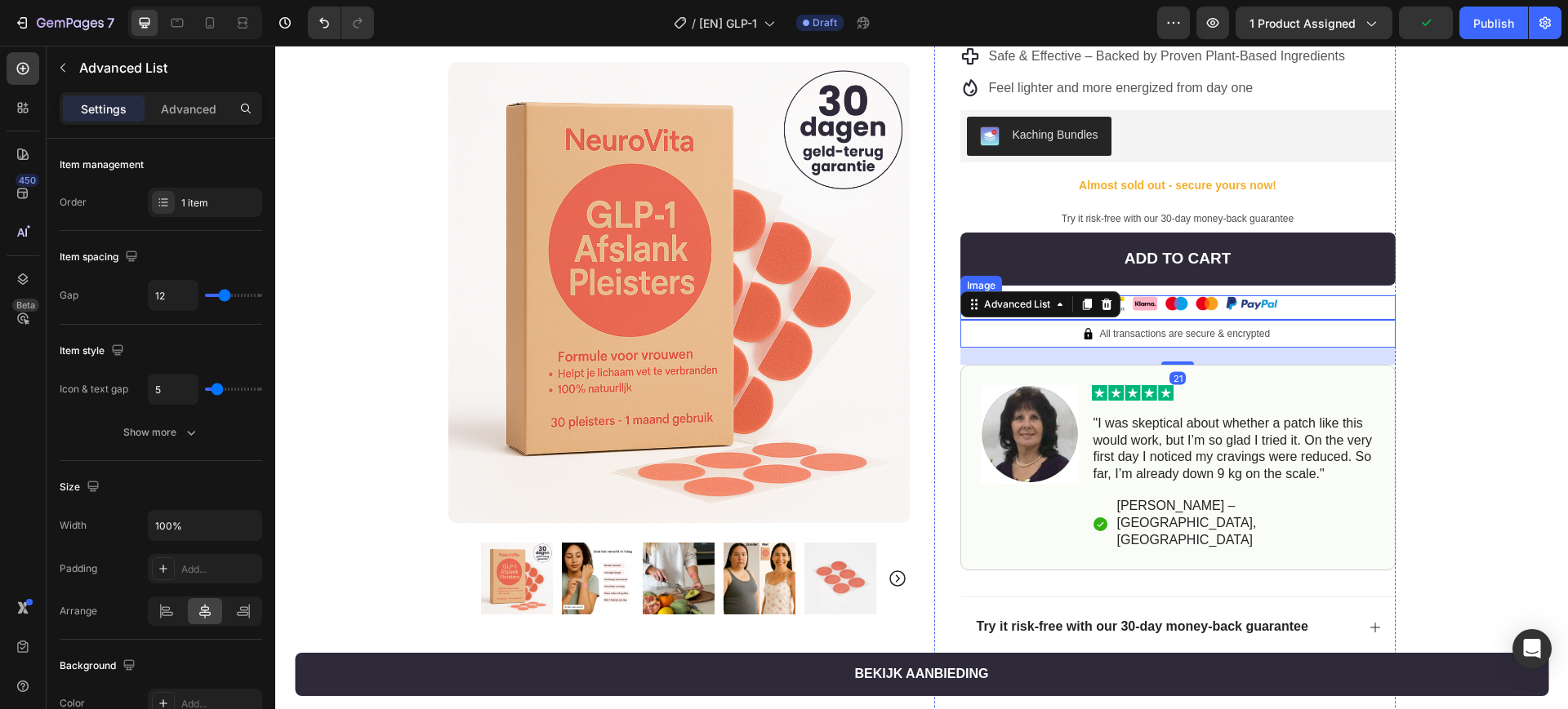
click at [1329, 302] on div at bounding box center [1177, 307] width 435 height 24
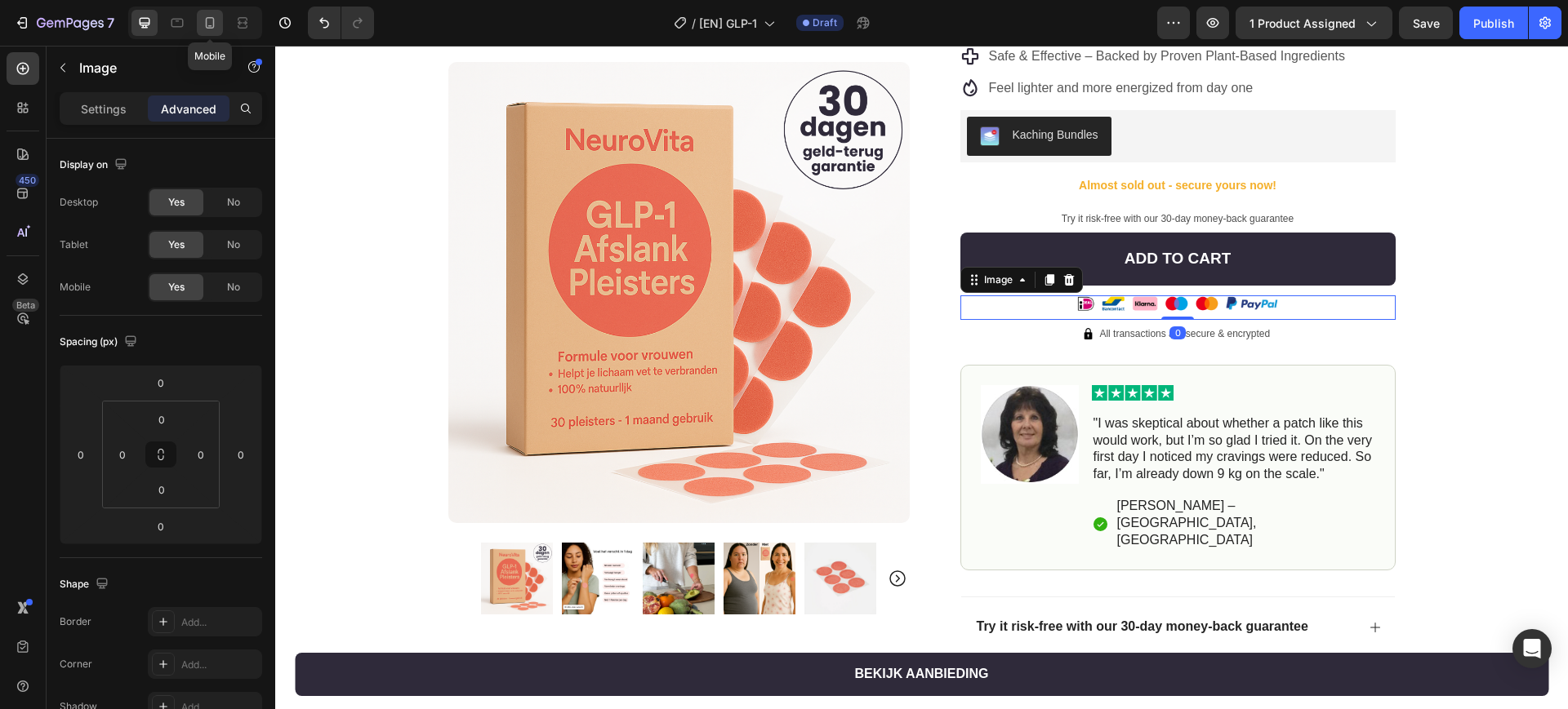
click at [214, 19] on icon at bounding box center [210, 23] width 9 height 12
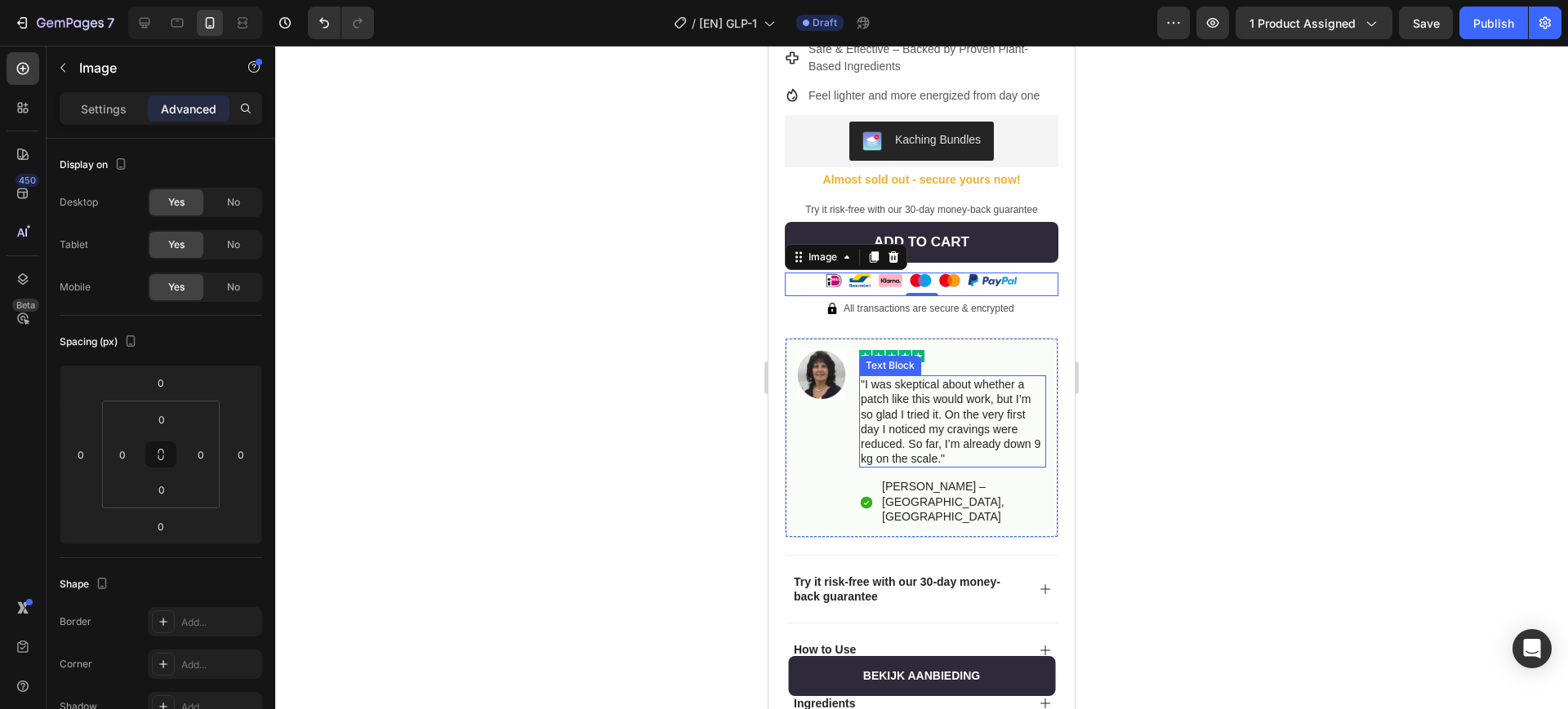
scroll to position [465, 0]
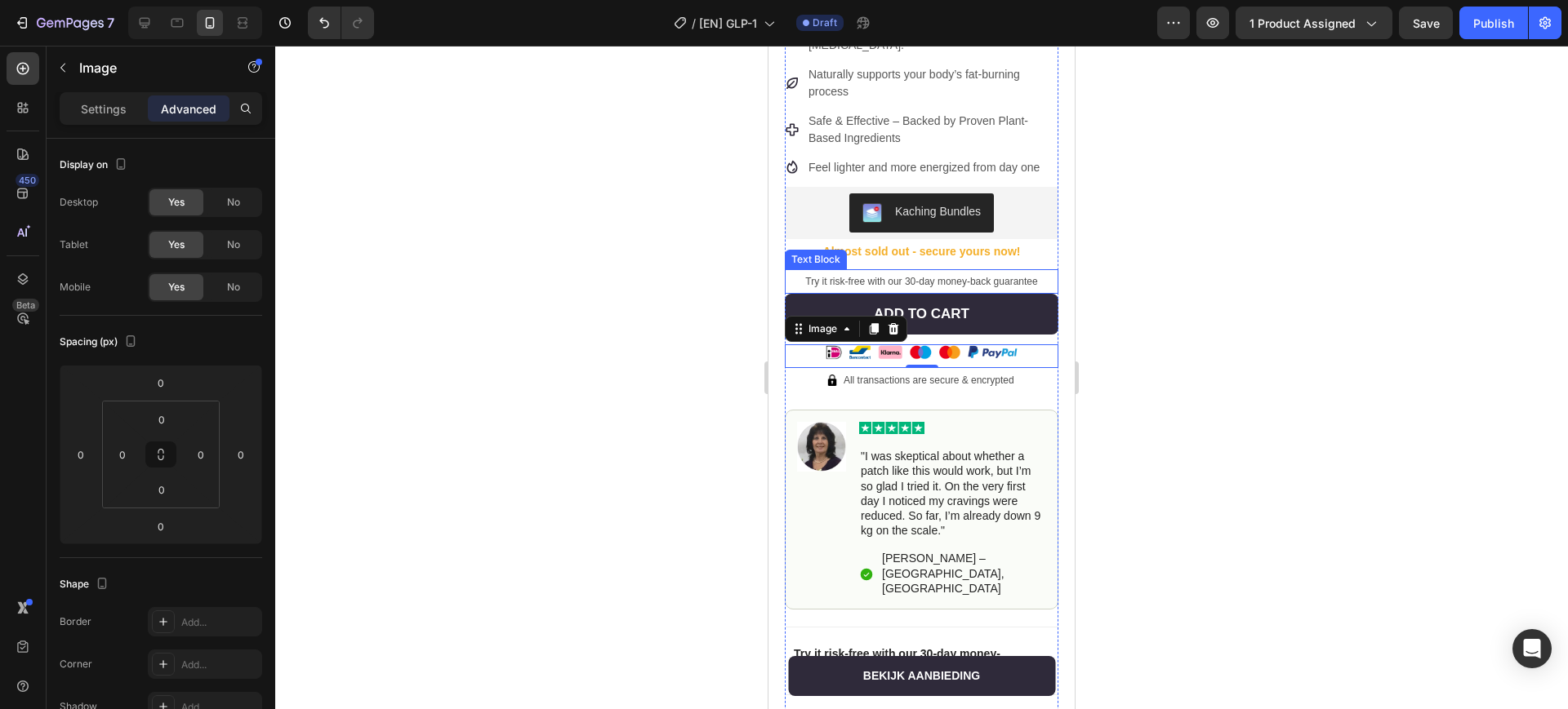
click at [1006, 276] on span "Try it risk-free with our 30-day money-back guarantee" at bounding box center [921, 282] width 232 height 12
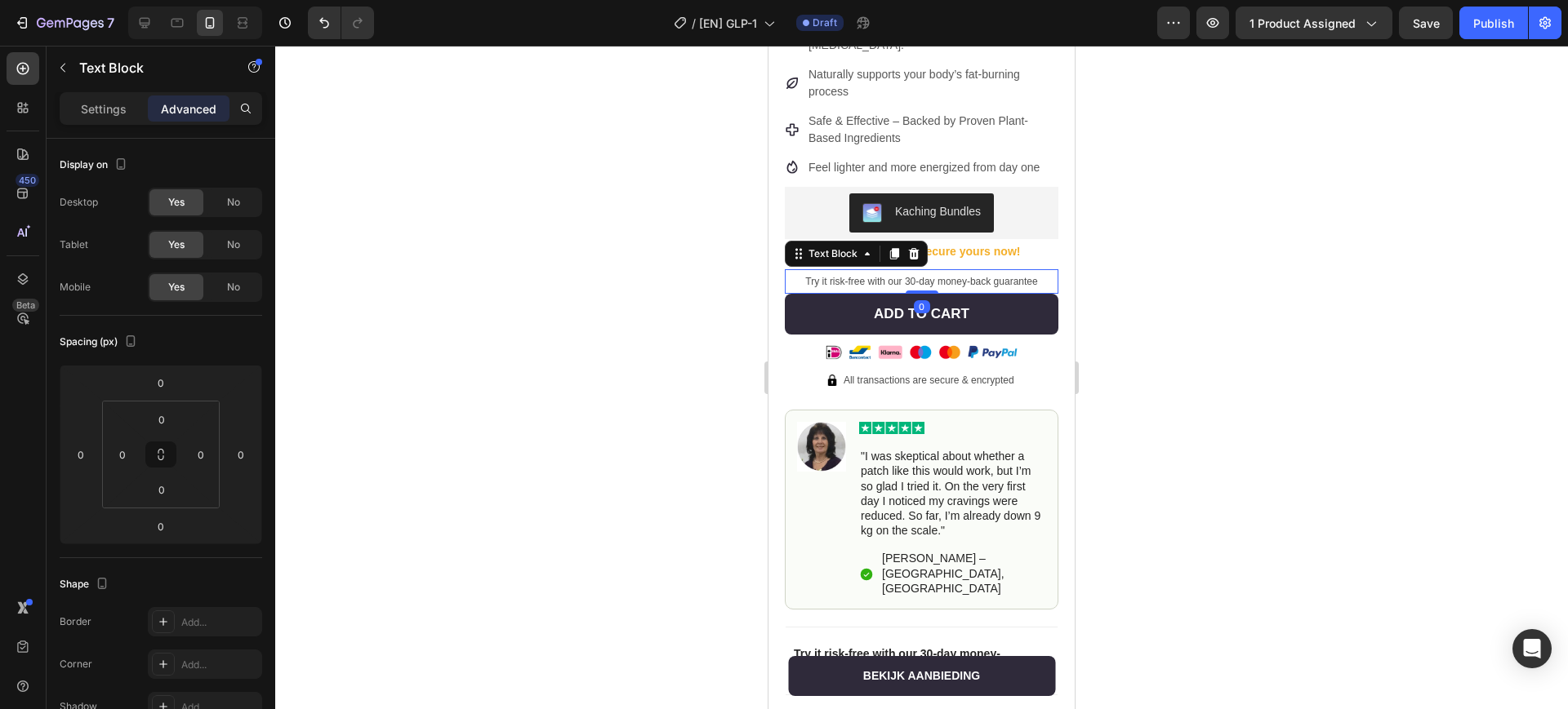
click at [1175, 256] on div at bounding box center [921, 377] width 1293 height 663
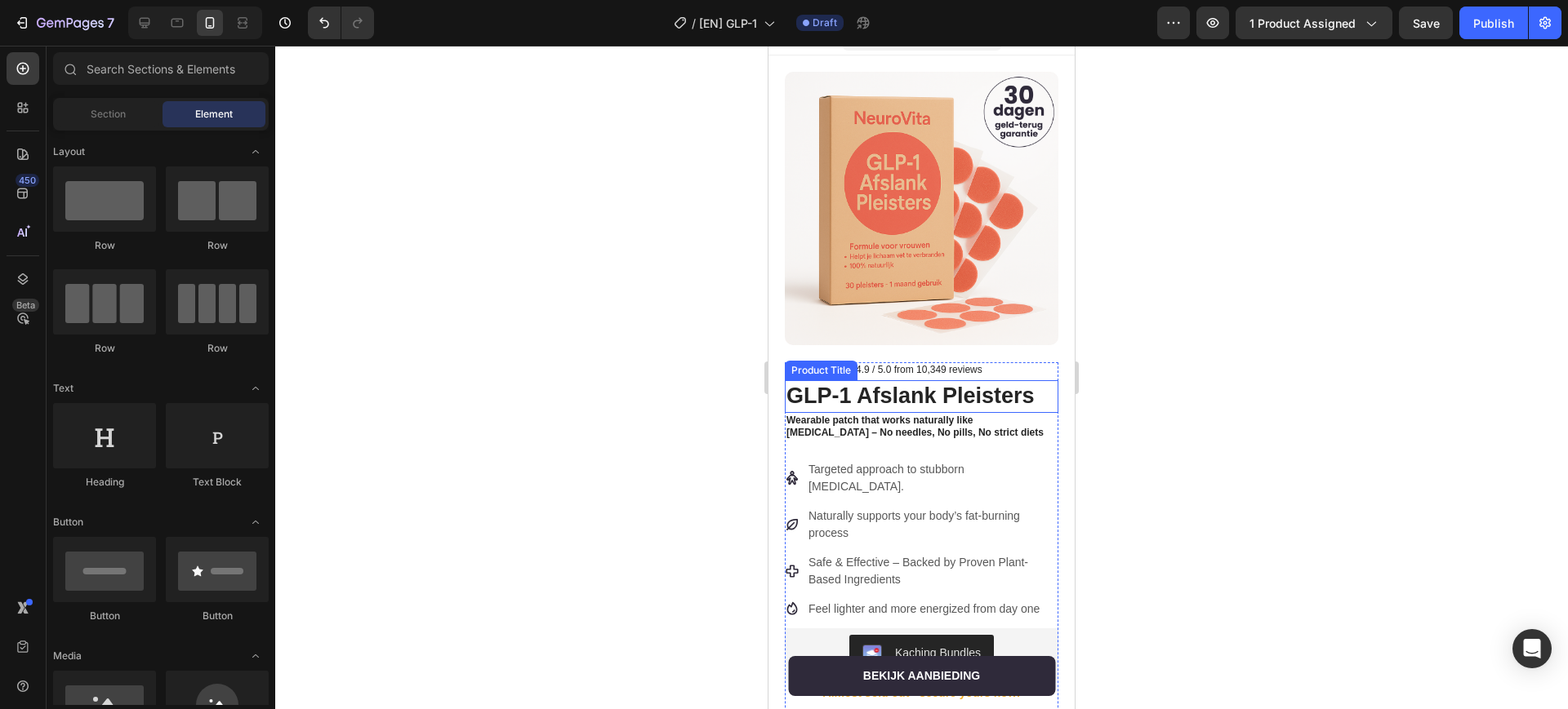
scroll to position [0, 0]
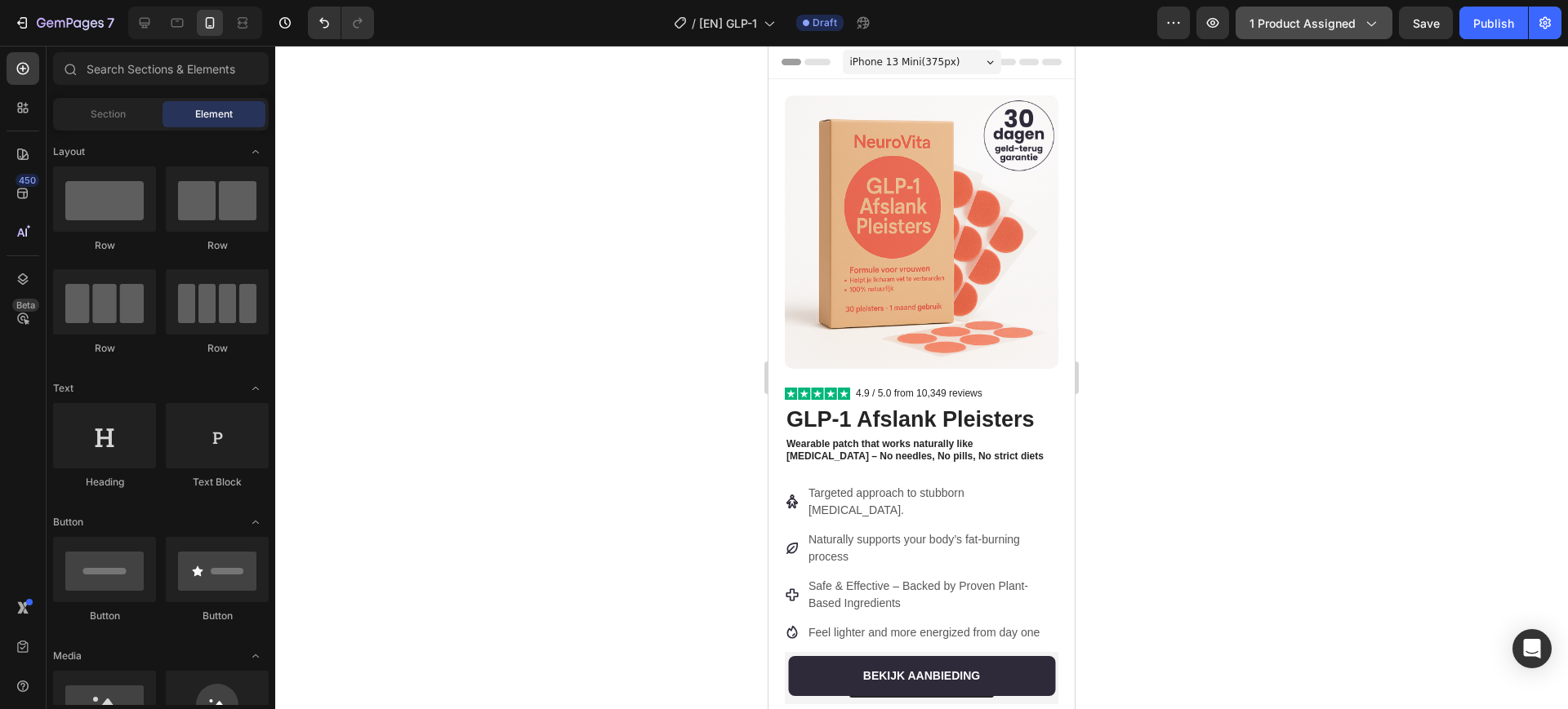
click at [1275, 22] on span "1 product assigned" at bounding box center [1303, 23] width 106 height 17
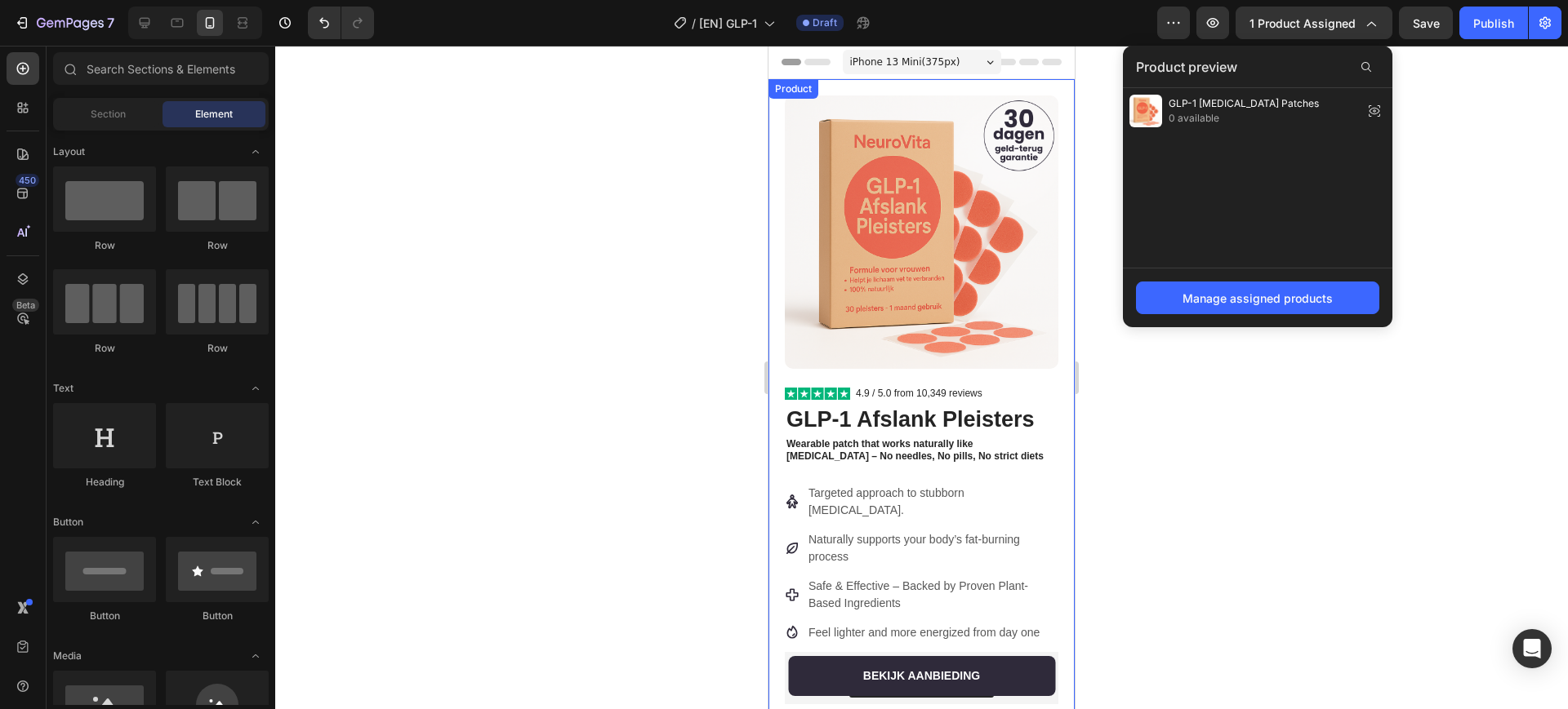
click at [934, 164] on img at bounding box center [921, 232] width 274 height 273
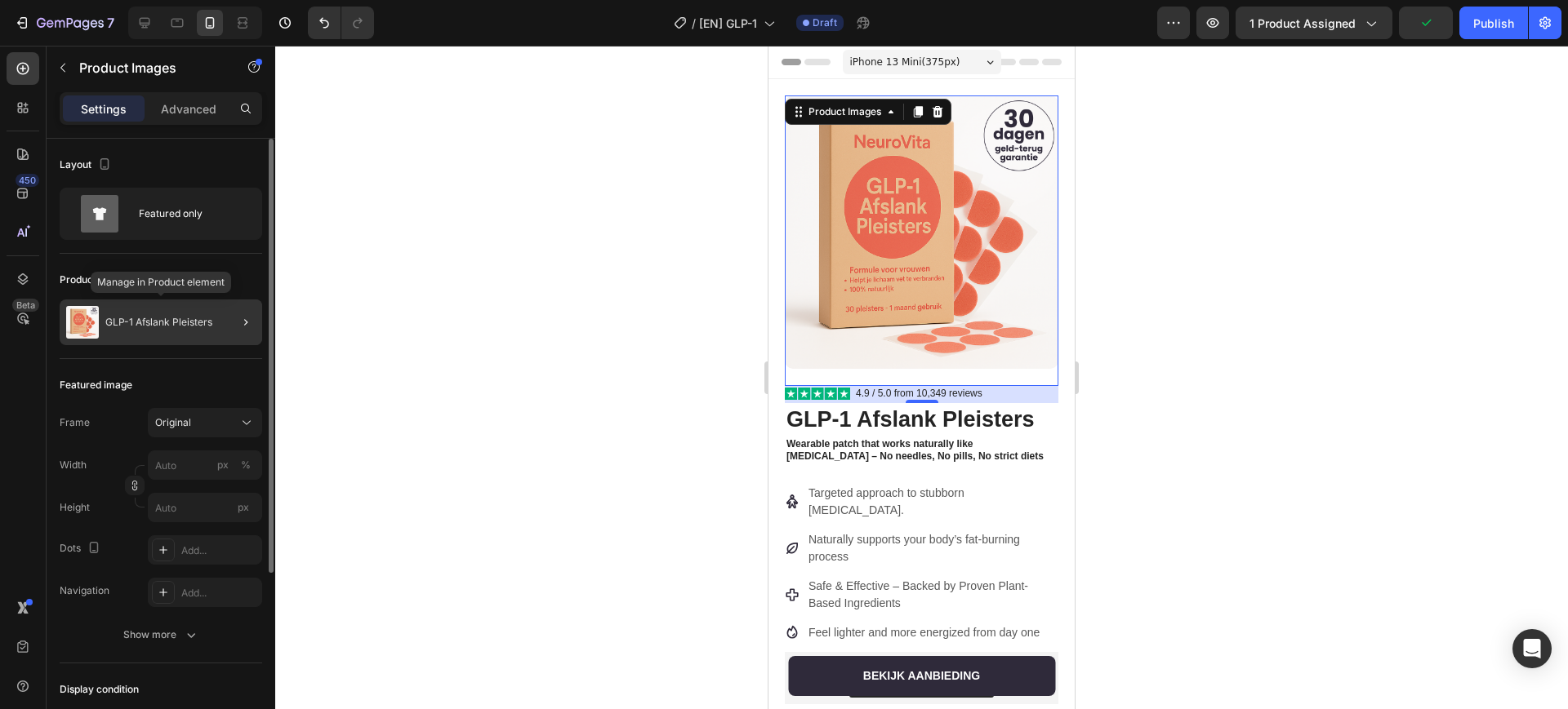
click at [177, 317] on p "GLP-1 Afslank Pleisters" at bounding box center [159, 322] width 107 height 12
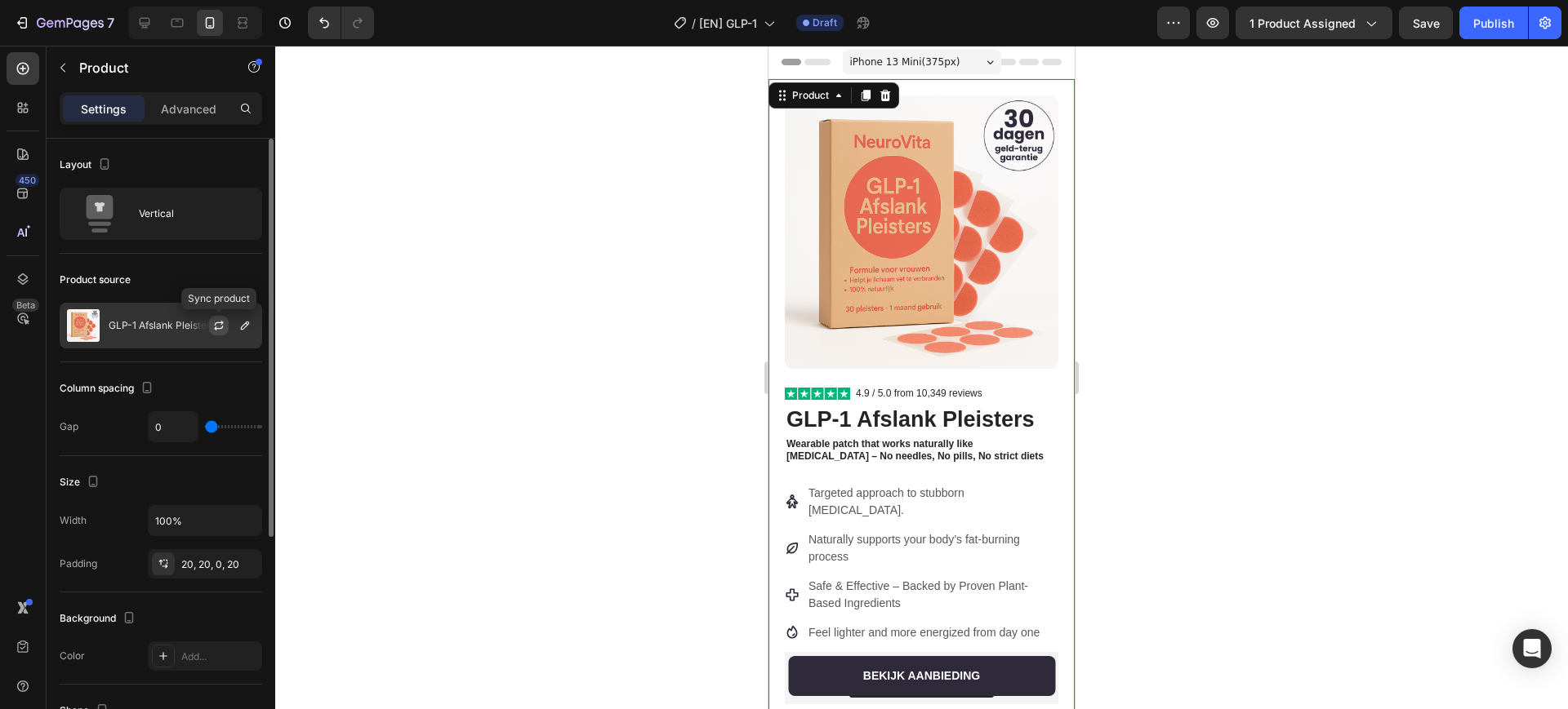
click at [217, 327] on icon "button" at bounding box center [218, 325] width 13 height 13
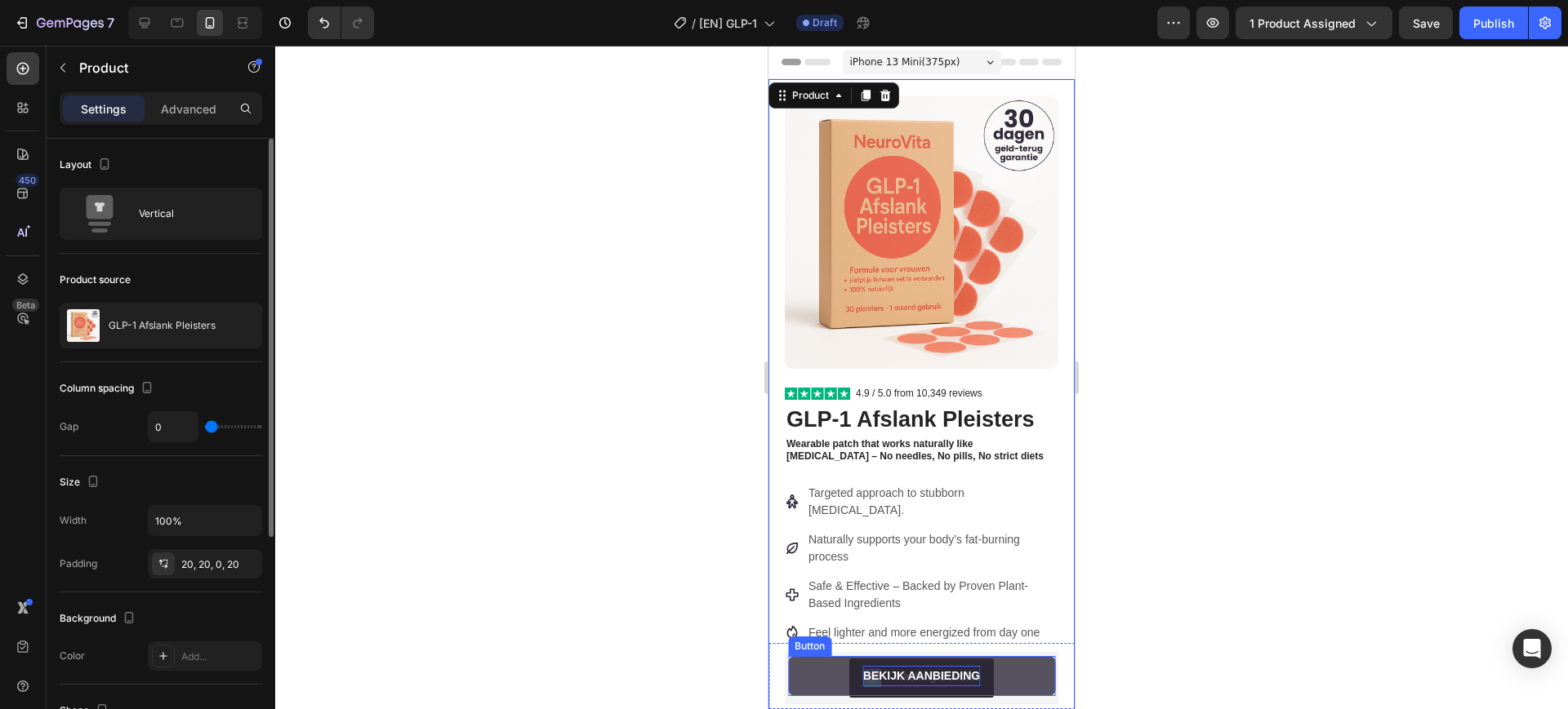
click at [882, 672] on p "Bekijk aanbieding" at bounding box center [921, 676] width 117 height 20
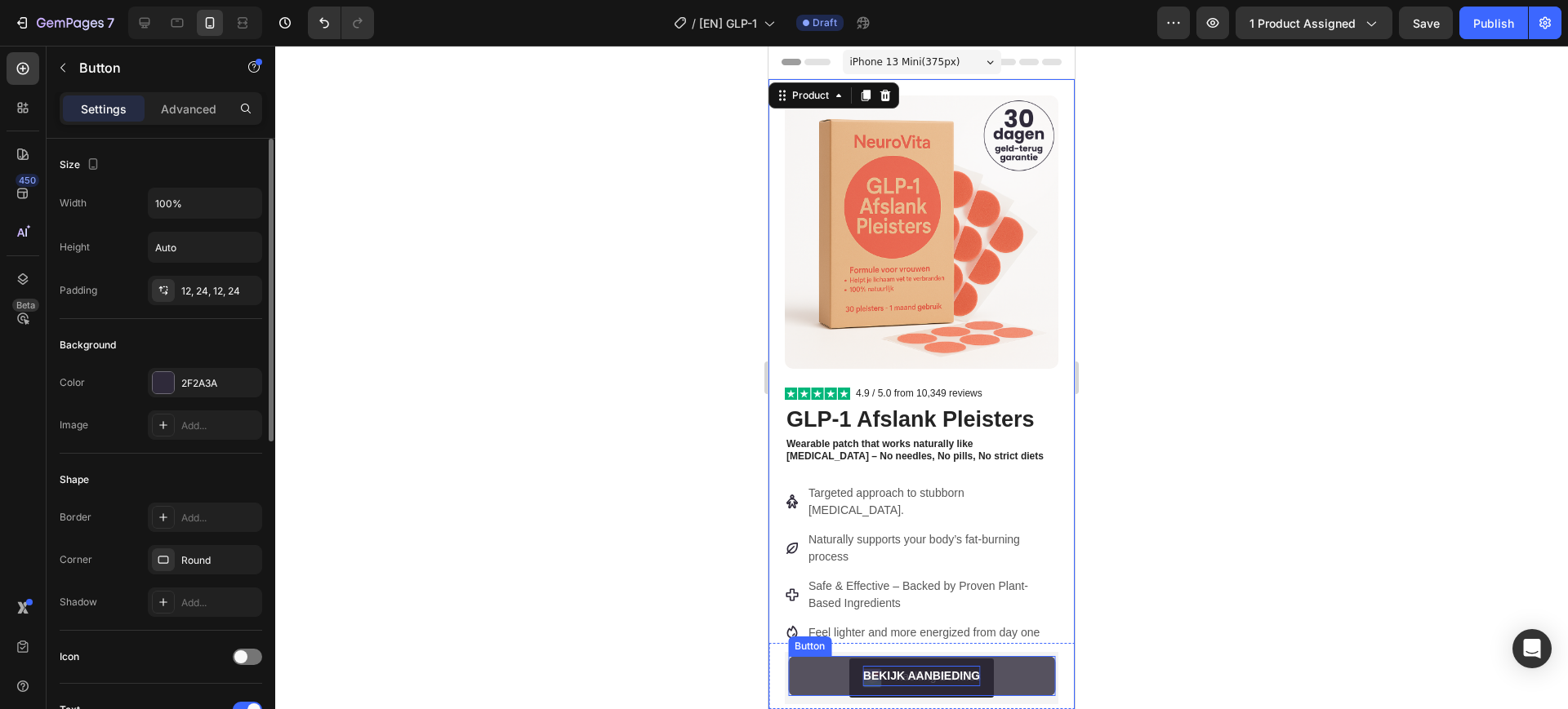
click at [882, 672] on p "Bekijk aanbieding" at bounding box center [921, 676] width 117 height 20
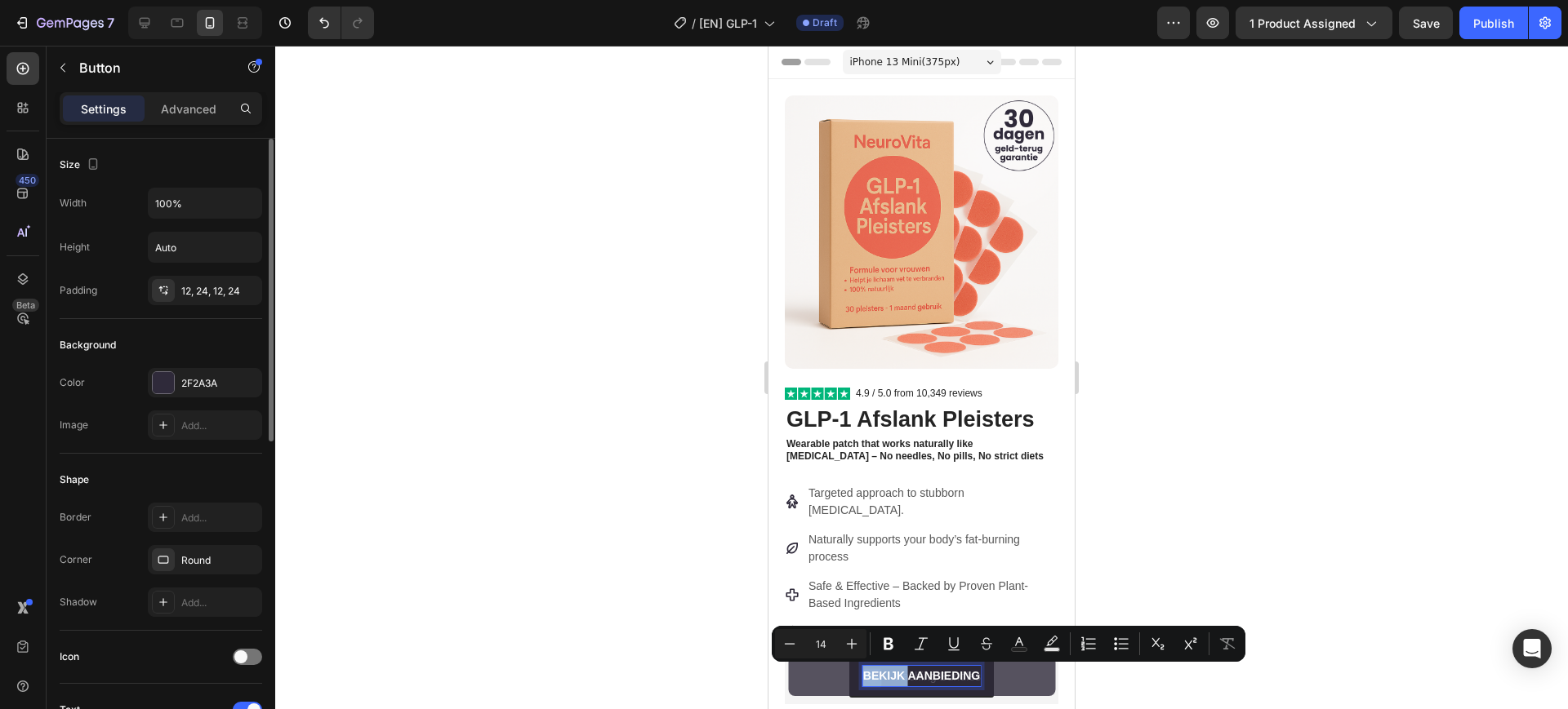
click at [882, 672] on p "Bekijk aanbieding" at bounding box center [921, 676] width 117 height 20
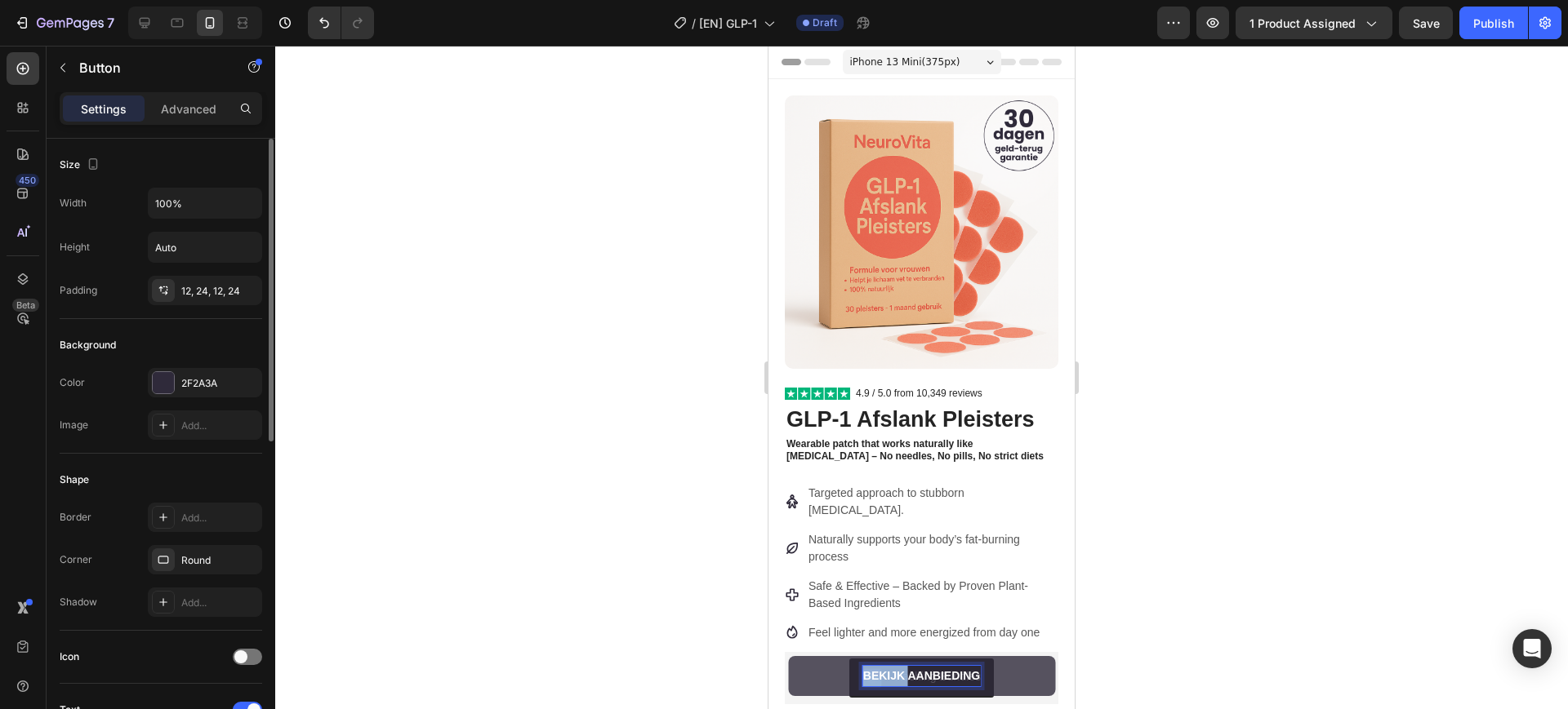
click at [882, 672] on p "Bekijk aanbieding" at bounding box center [921, 676] width 117 height 20
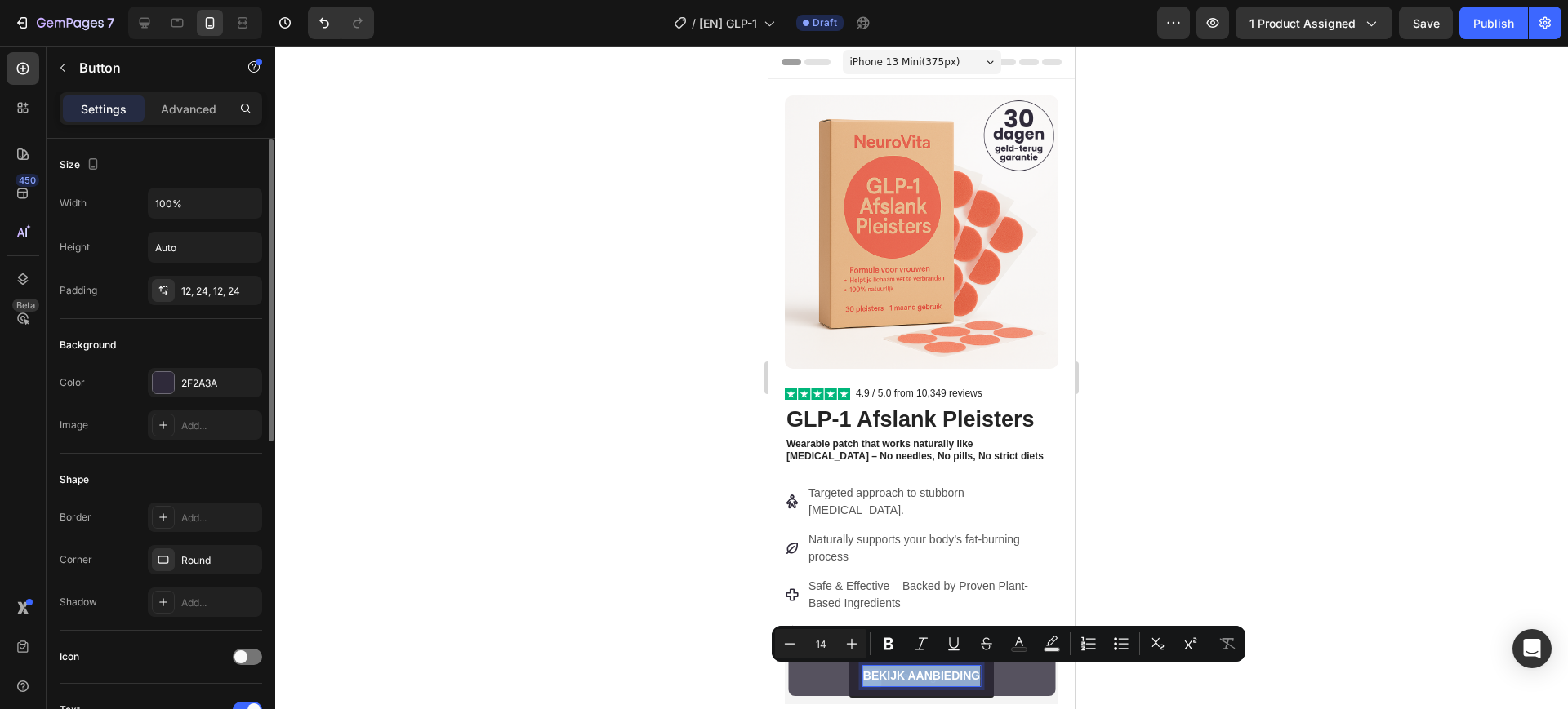
click at [882, 672] on p "Bekijk aanbieding" at bounding box center [921, 676] width 117 height 20
copy p "Bekijk aanbieding"
click at [925, 676] on p "Bekijk aanbieding" at bounding box center [921, 676] width 117 height 20
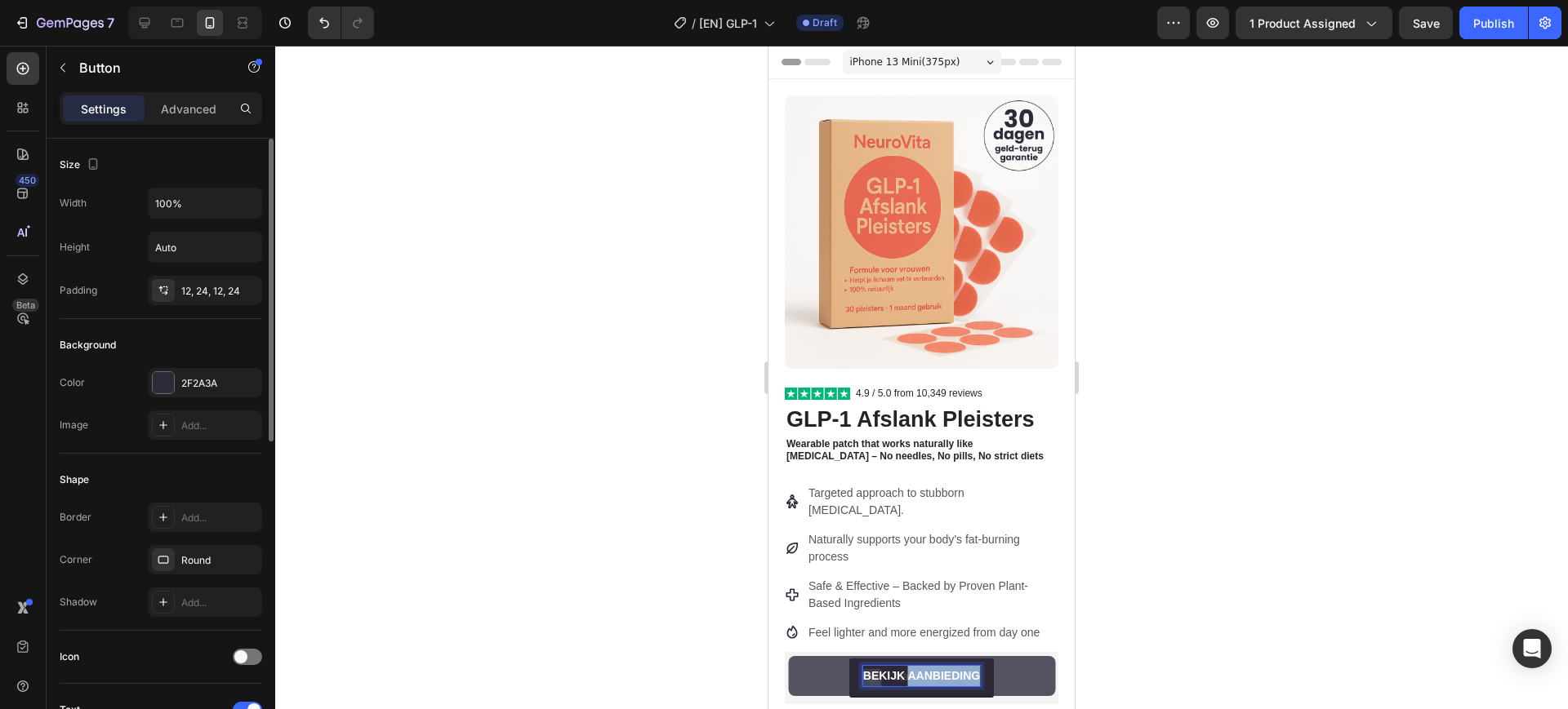
click at [925, 676] on p "Bekijk aanbieding" at bounding box center [921, 676] width 117 height 20
click at [936, 672] on p "Bekijk aanbieding" at bounding box center [921, 676] width 117 height 20
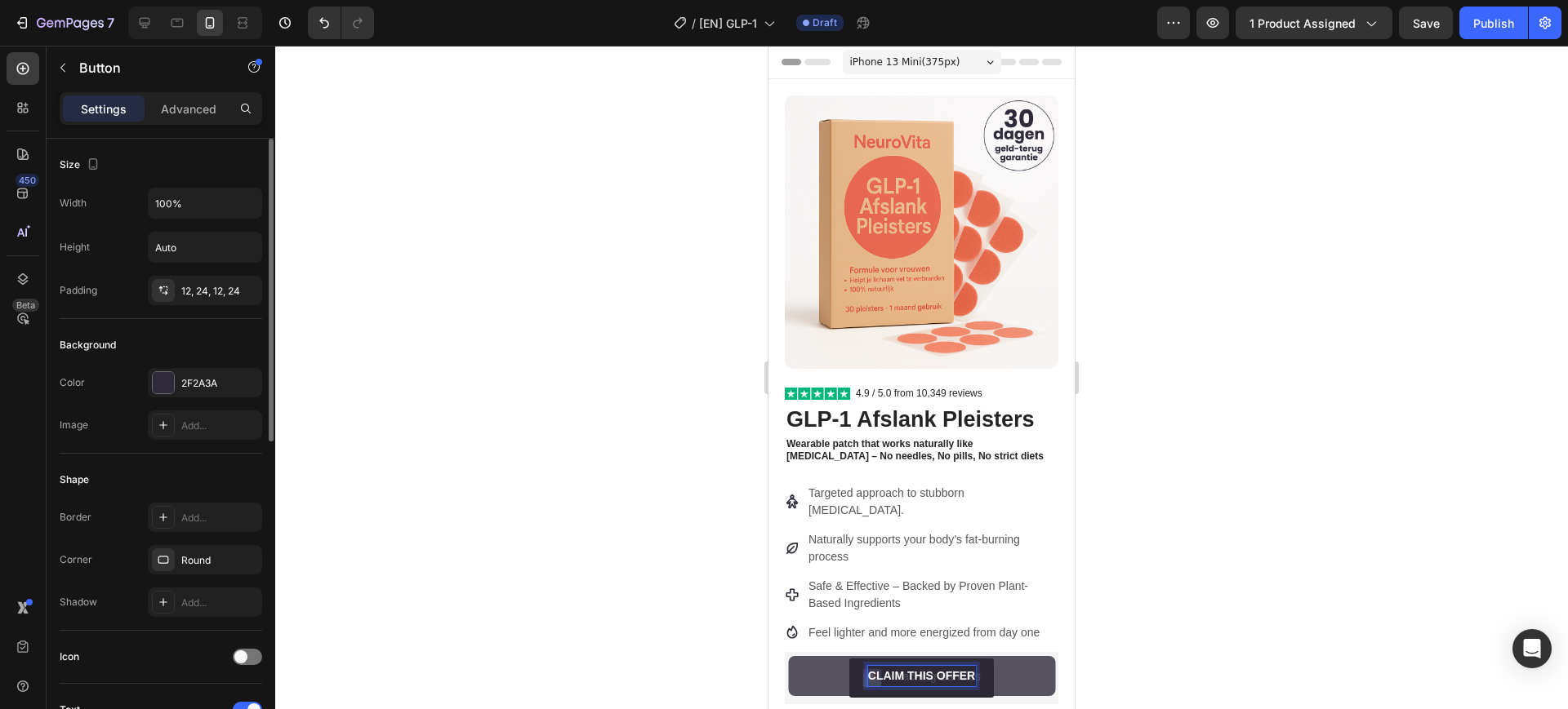
click at [1052, 528] on div "Product Images Row Image 4.9 / 5.0 from 10,349 reviews Text Block Row GLP-1 Afs…" at bounding box center [921, 701] width 307 height 1245
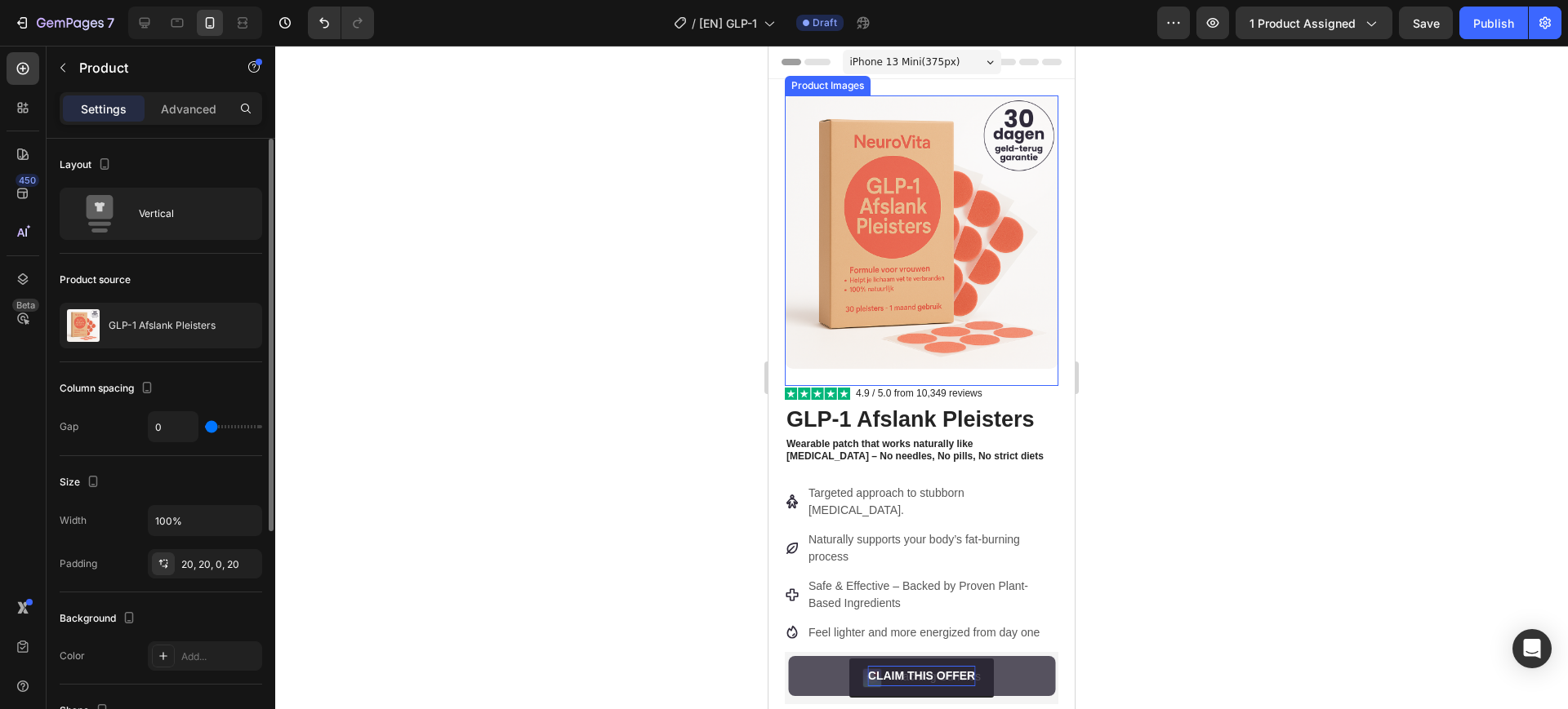
click at [885, 247] on img at bounding box center [921, 232] width 274 height 273
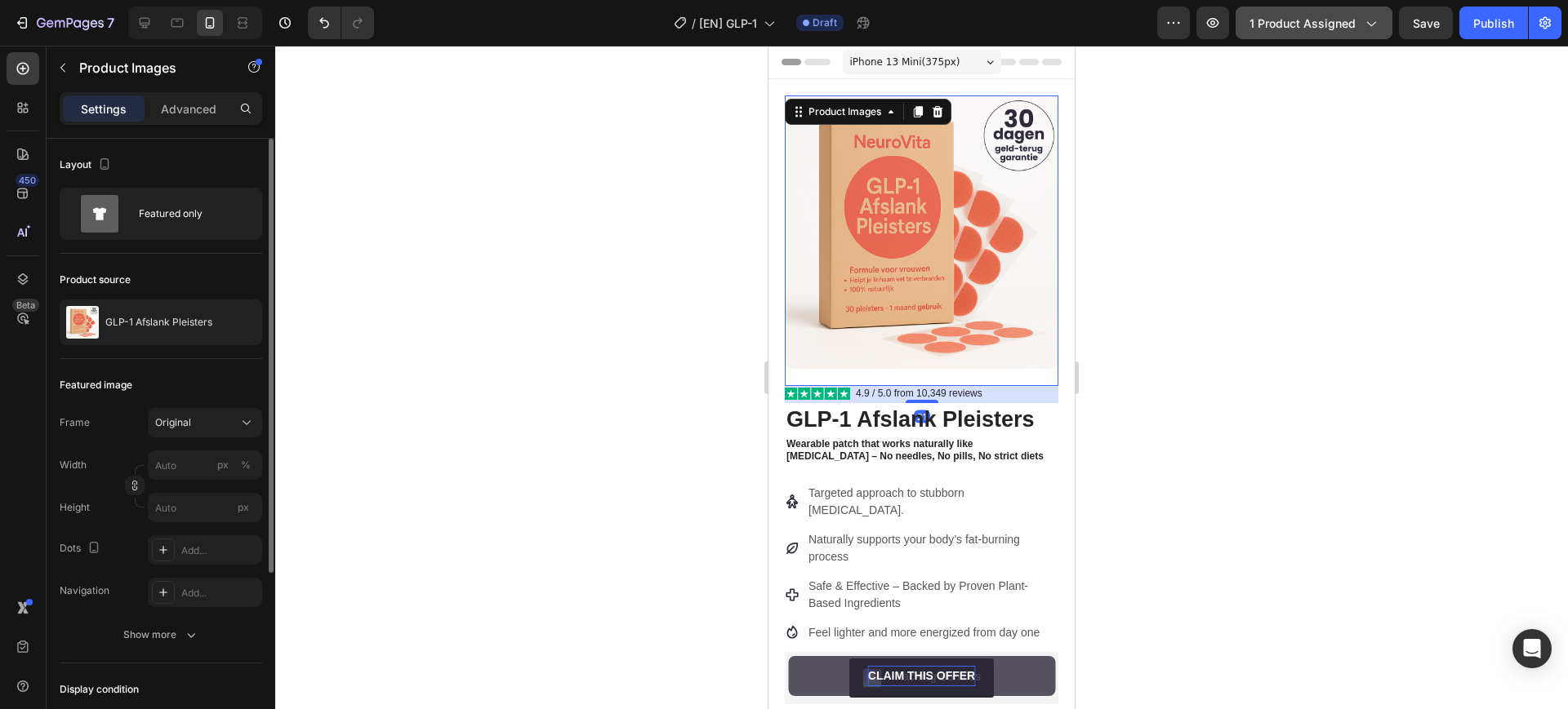
click at [1272, 18] on span "1 product assigned" at bounding box center [1303, 23] width 106 height 17
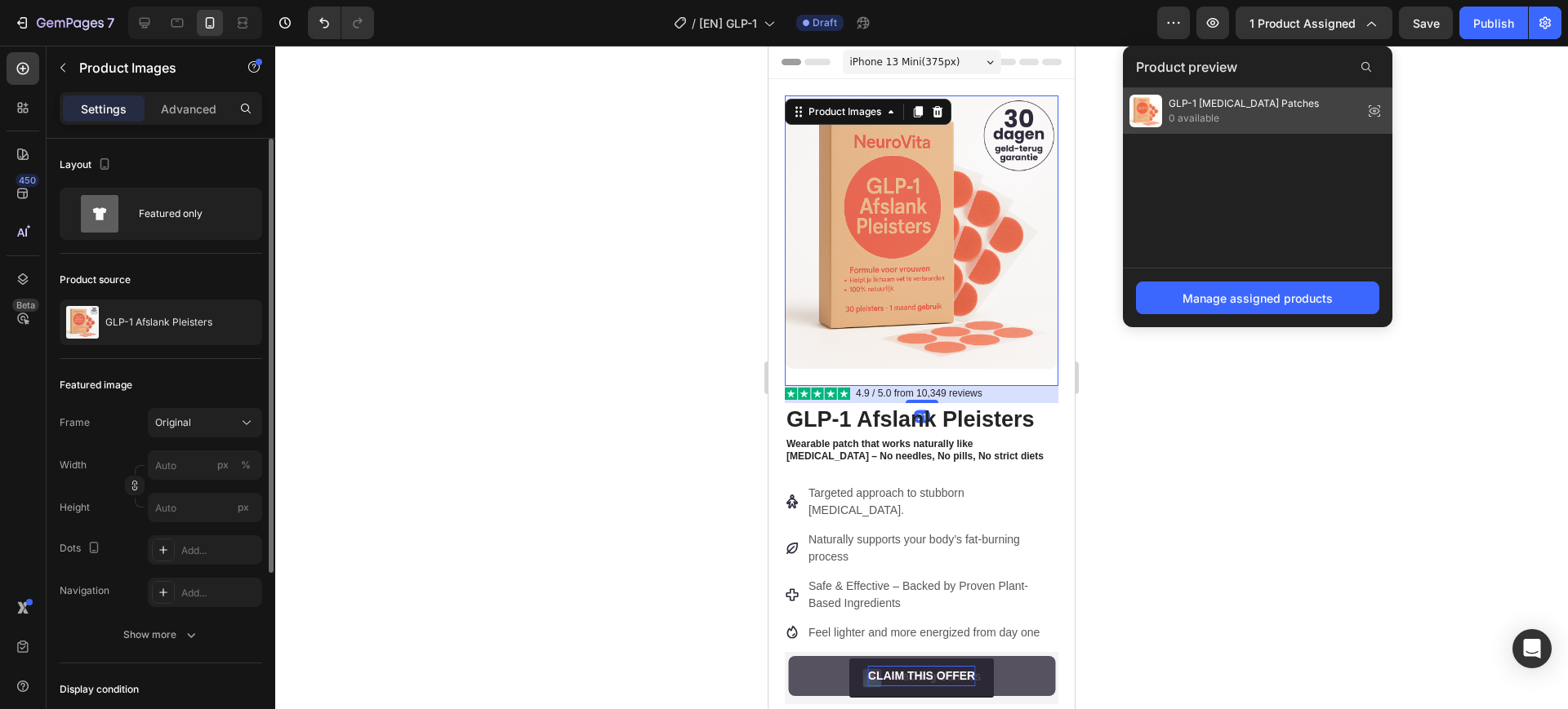
click at [1377, 106] on icon at bounding box center [1374, 111] width 23 height 23
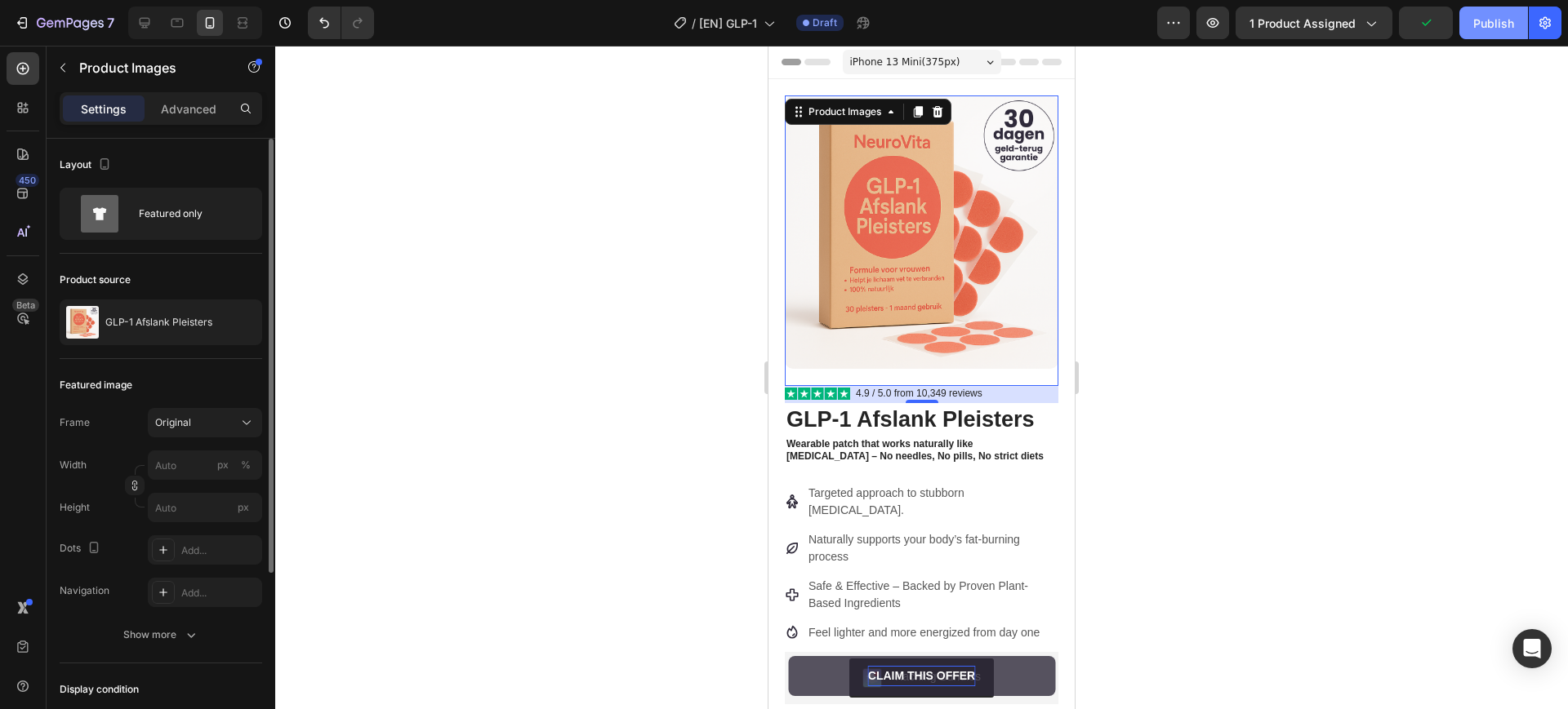
click at [1480, 28] on div "Publish" at bounding box center [1494, 23] width 41 height 17
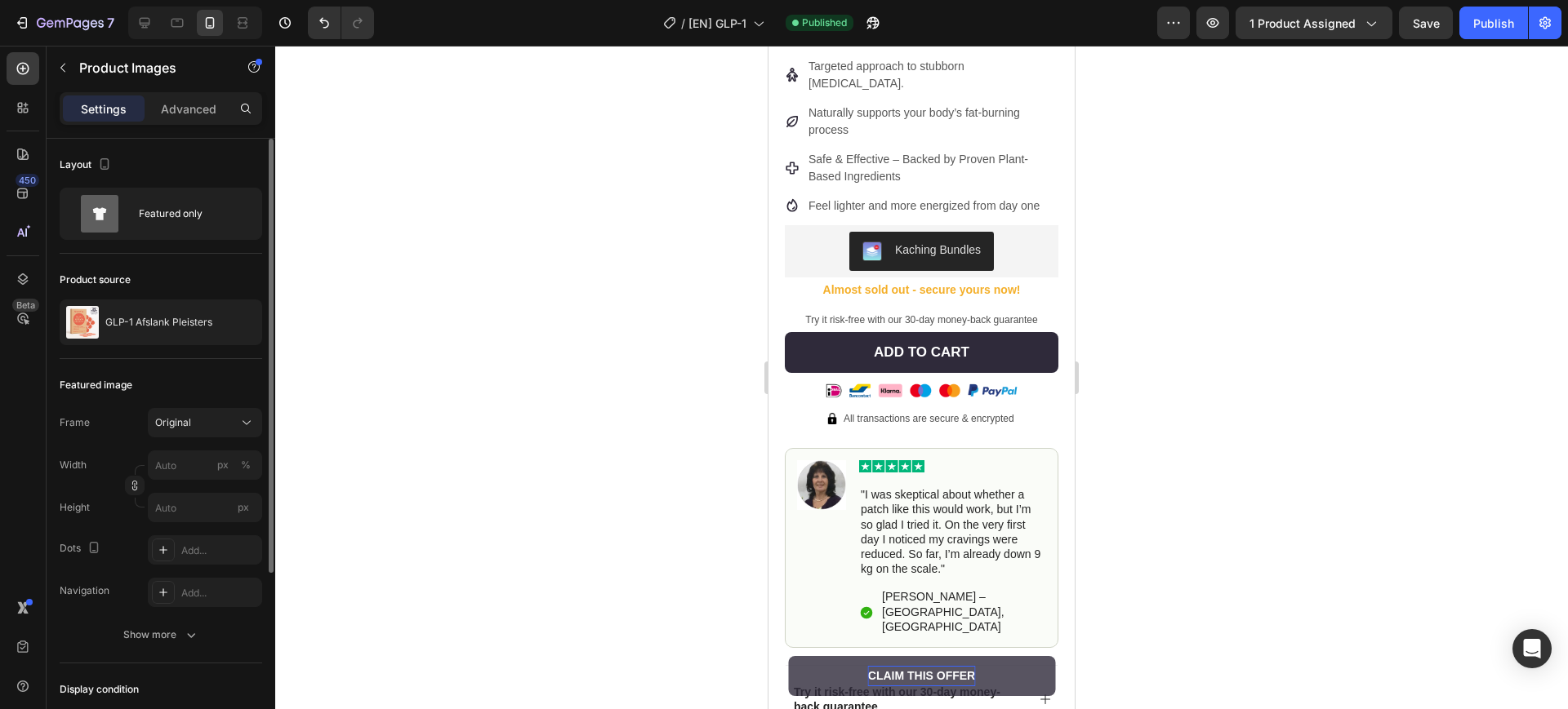
scroll to position [835, 0]
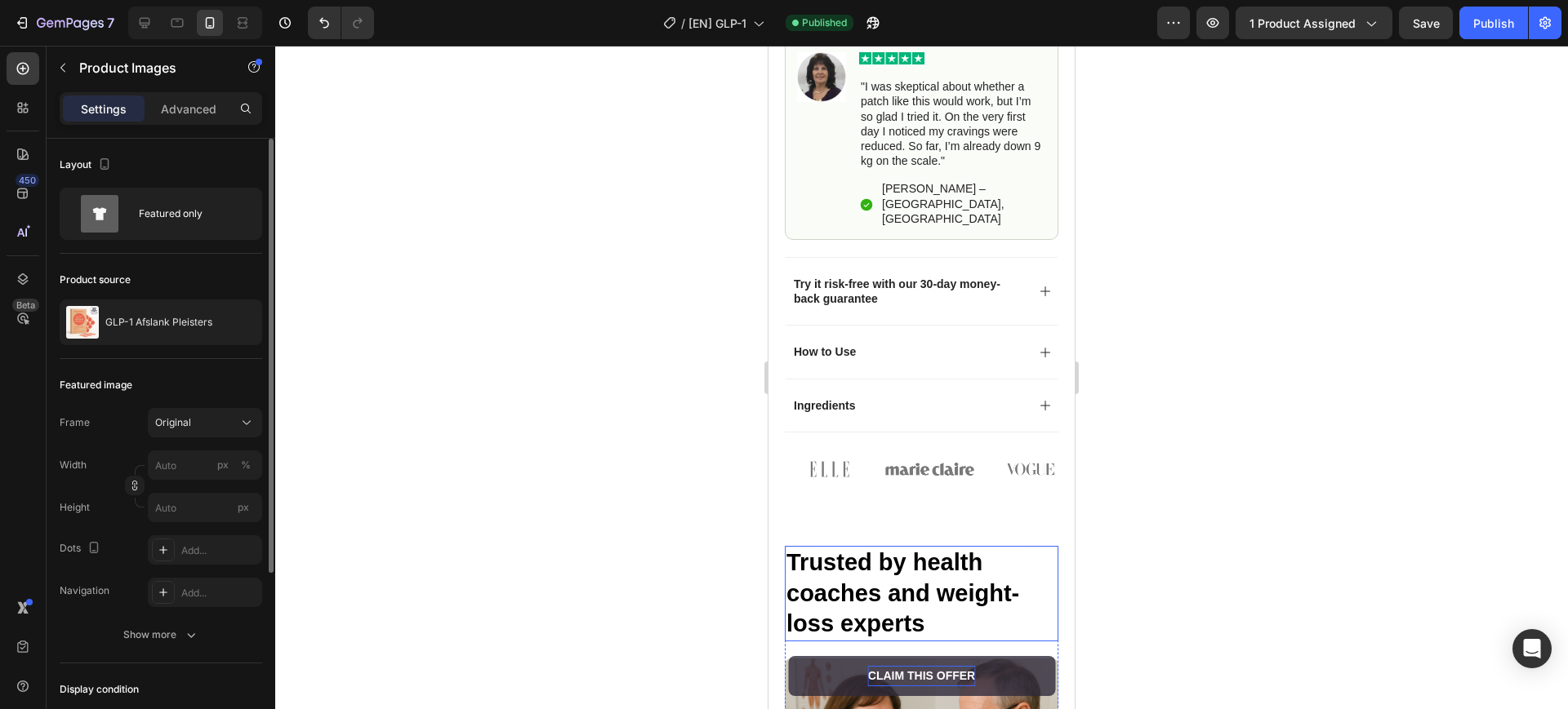
click at [936, 560] on h2 "Trusted by health coaches and weight-loss experts" at bounding box center [921, 593] width 274 height 95
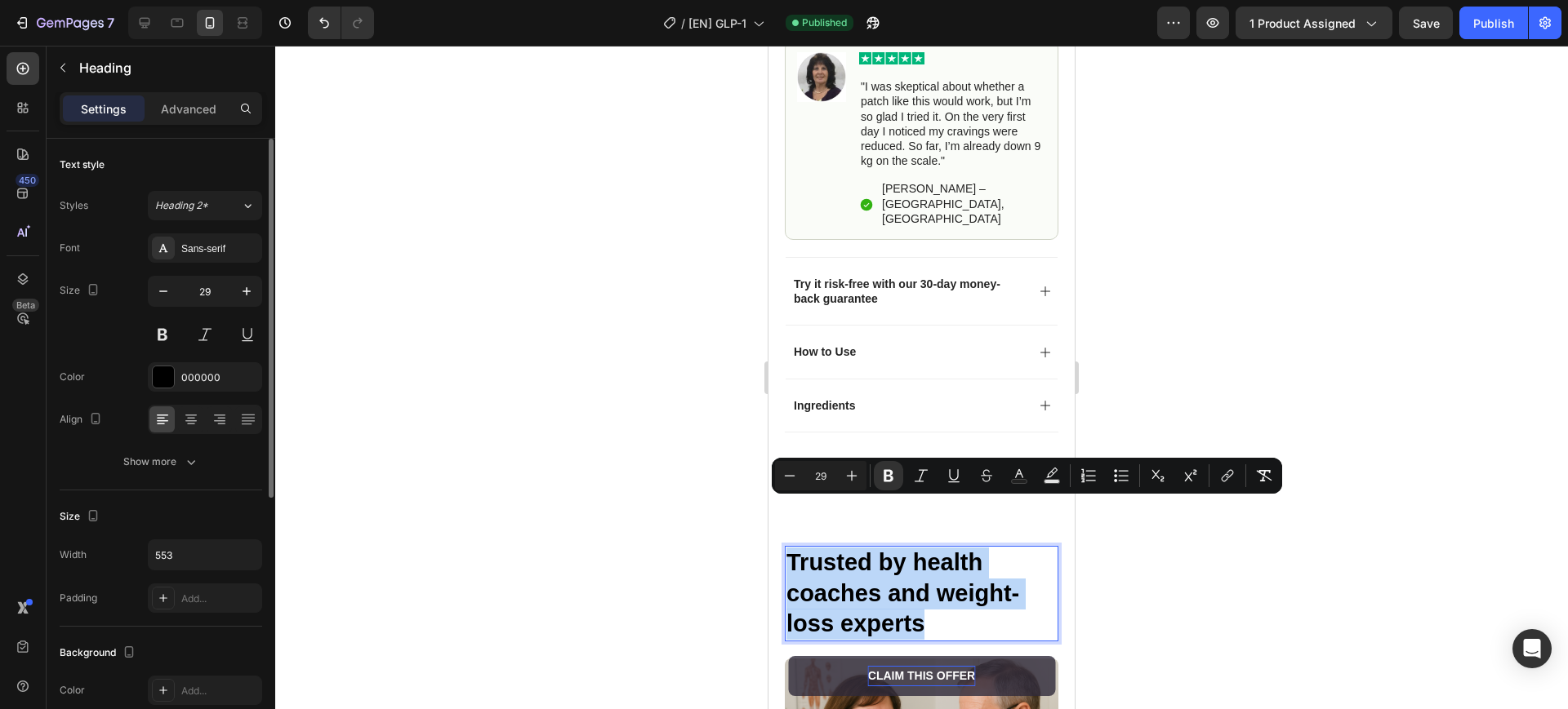
click at [936, 567] on p "Trusted by health coaches and weight-loss experts" at bounding box center [921, 593] width 270 height 92
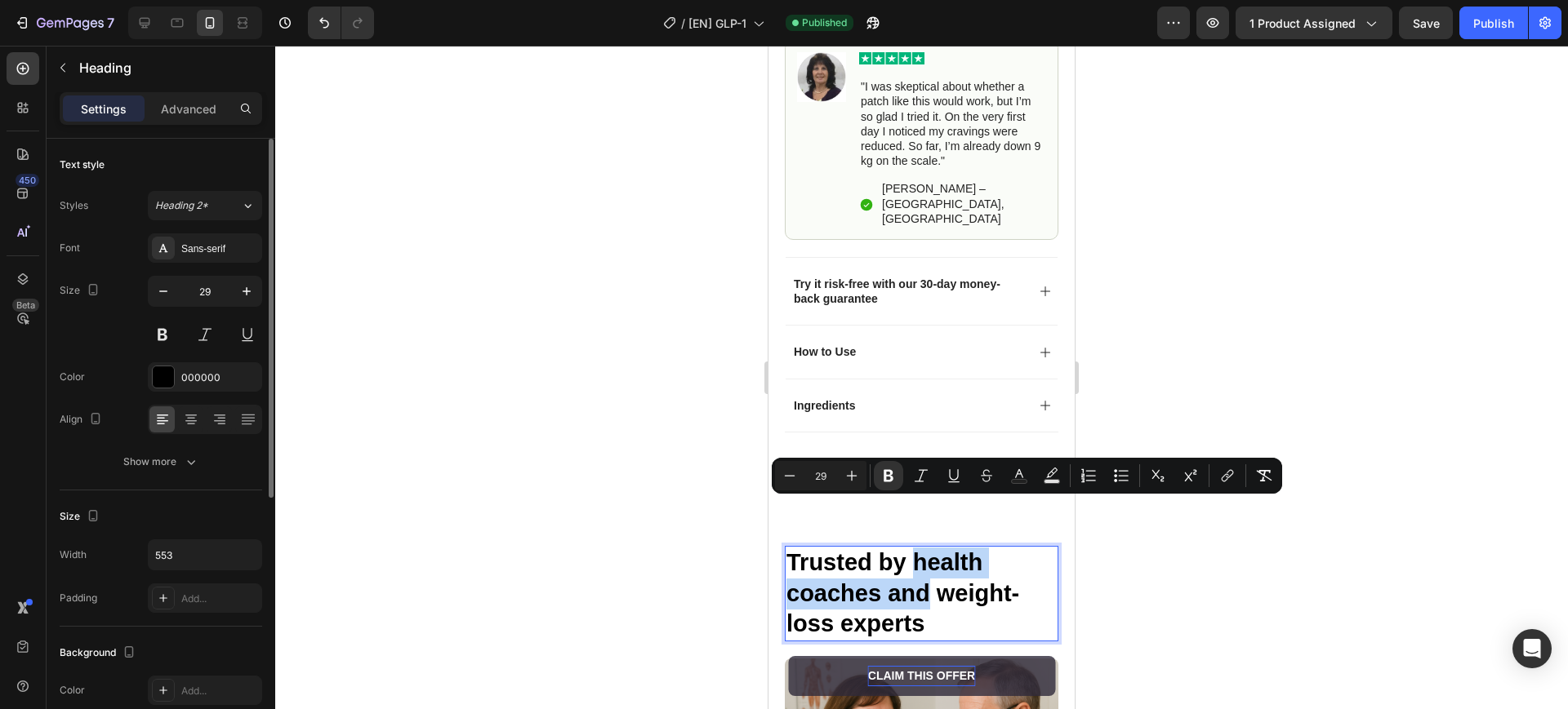
drag, startPoint x: 932, startPoint y: 543, endPoint x: 914, endPoint y: 520, distance: 29.2
click at [914, 549] on strong "Trusted by health coaches and weight-loss experts" at bounding box center [903, 593] width 233 height 87
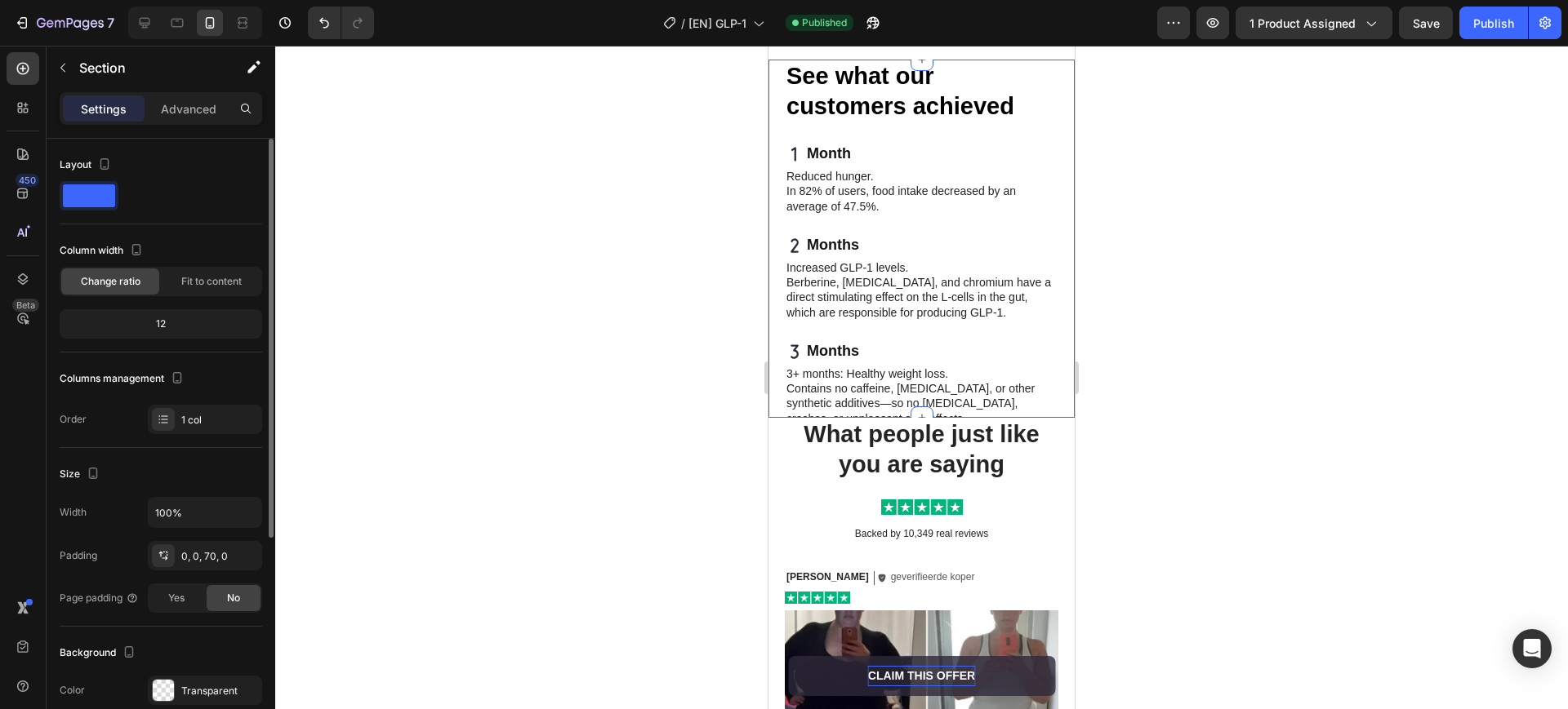
scroll to position [4203, 0]
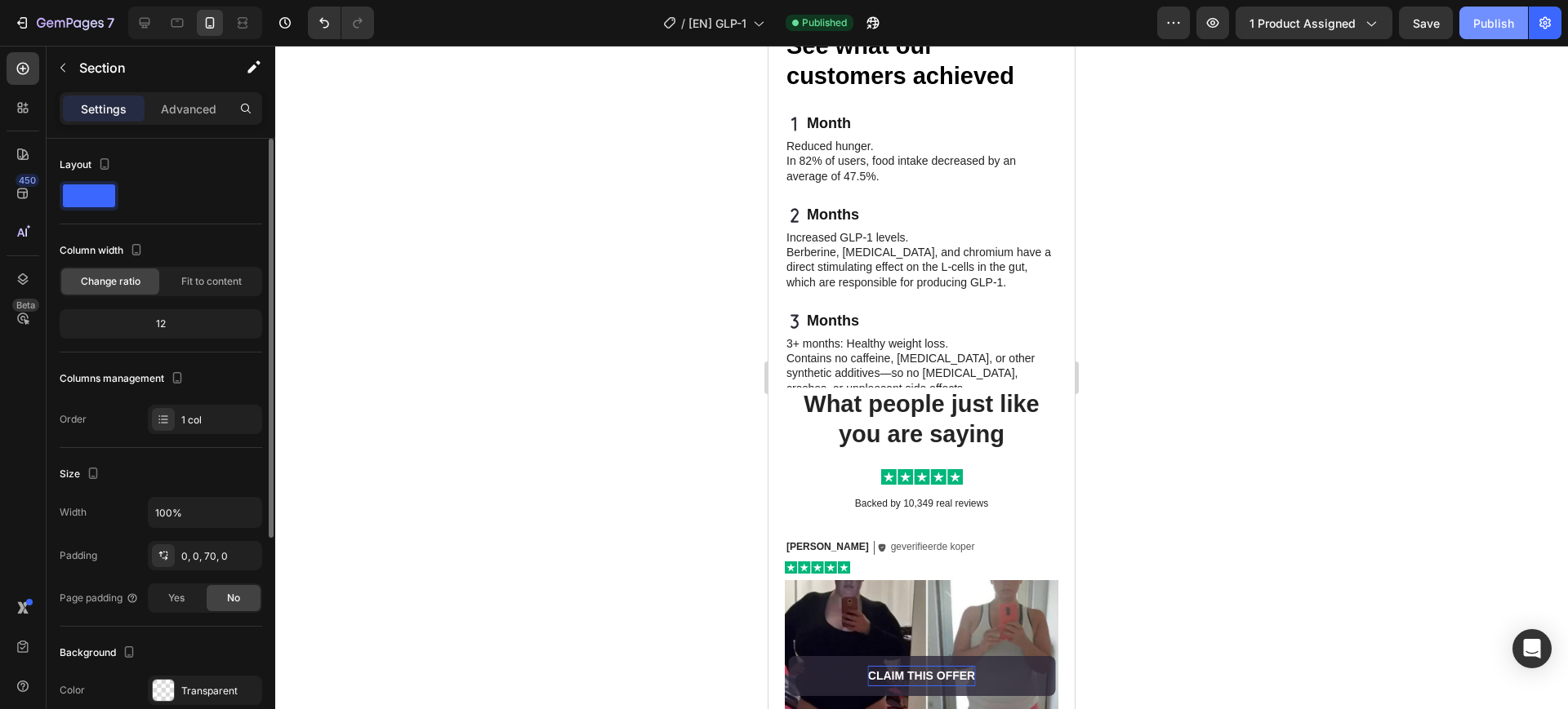
click at [1467, 14] on button "Publish" at bounding box center [1493, 23] width 68 height 33
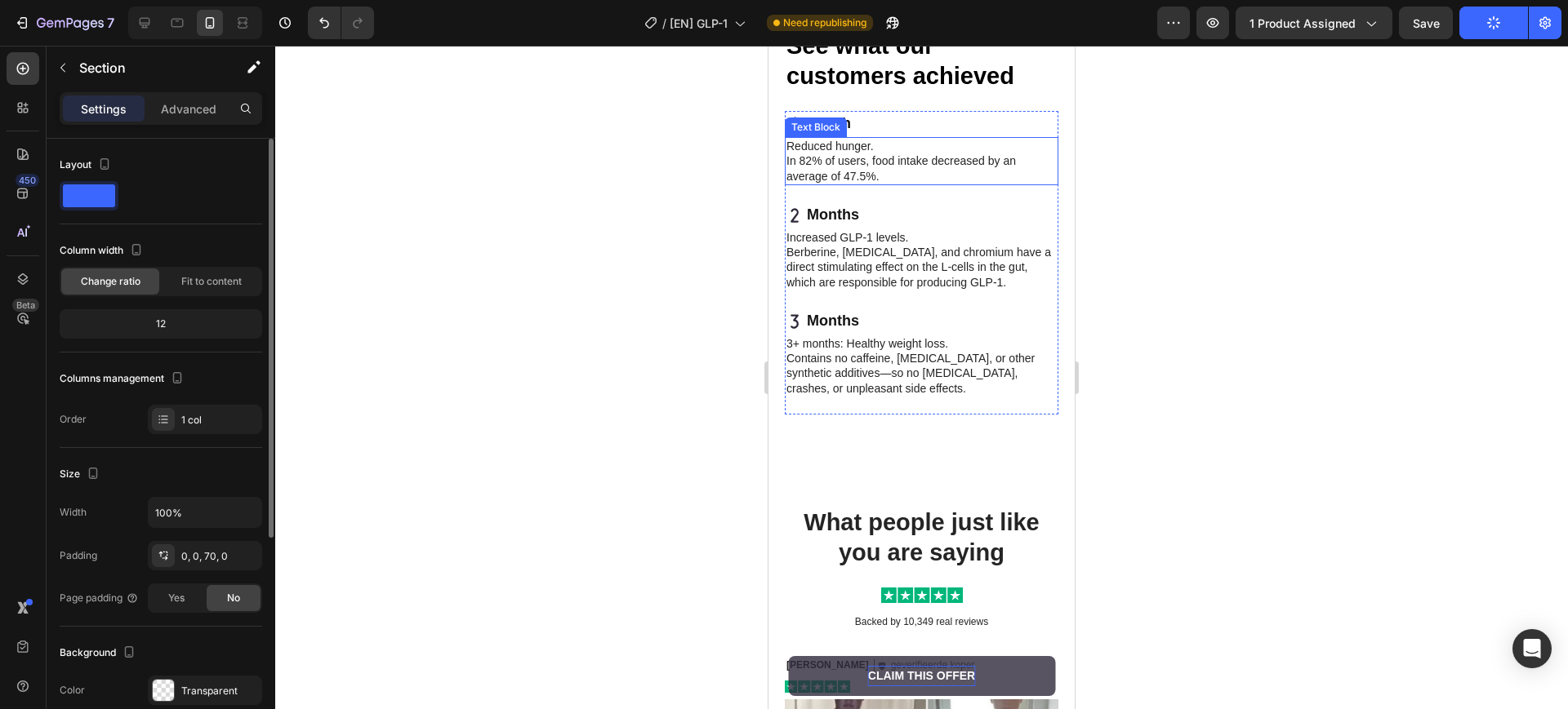
click at [858, 184] on p "Reduced hunger. In 82% of users, food intake decreased by an average of 47.5%." at bounding box center [921, 160] width 270 height 45
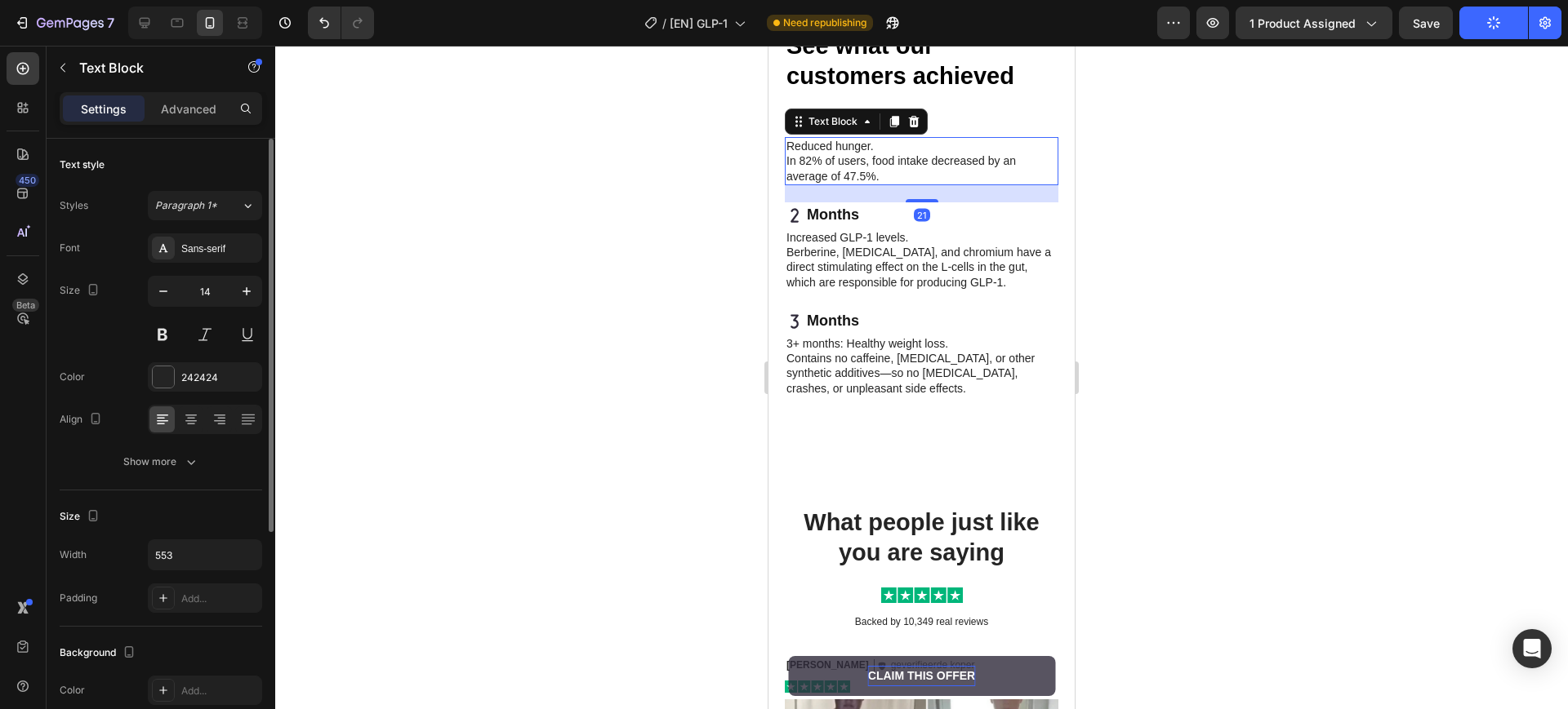
click at [858, 184] on p "Reduced hunger. In 82% of users, food intake decreased by an average of 47.5%." at bounding box center [921, 160] width 270 height 45
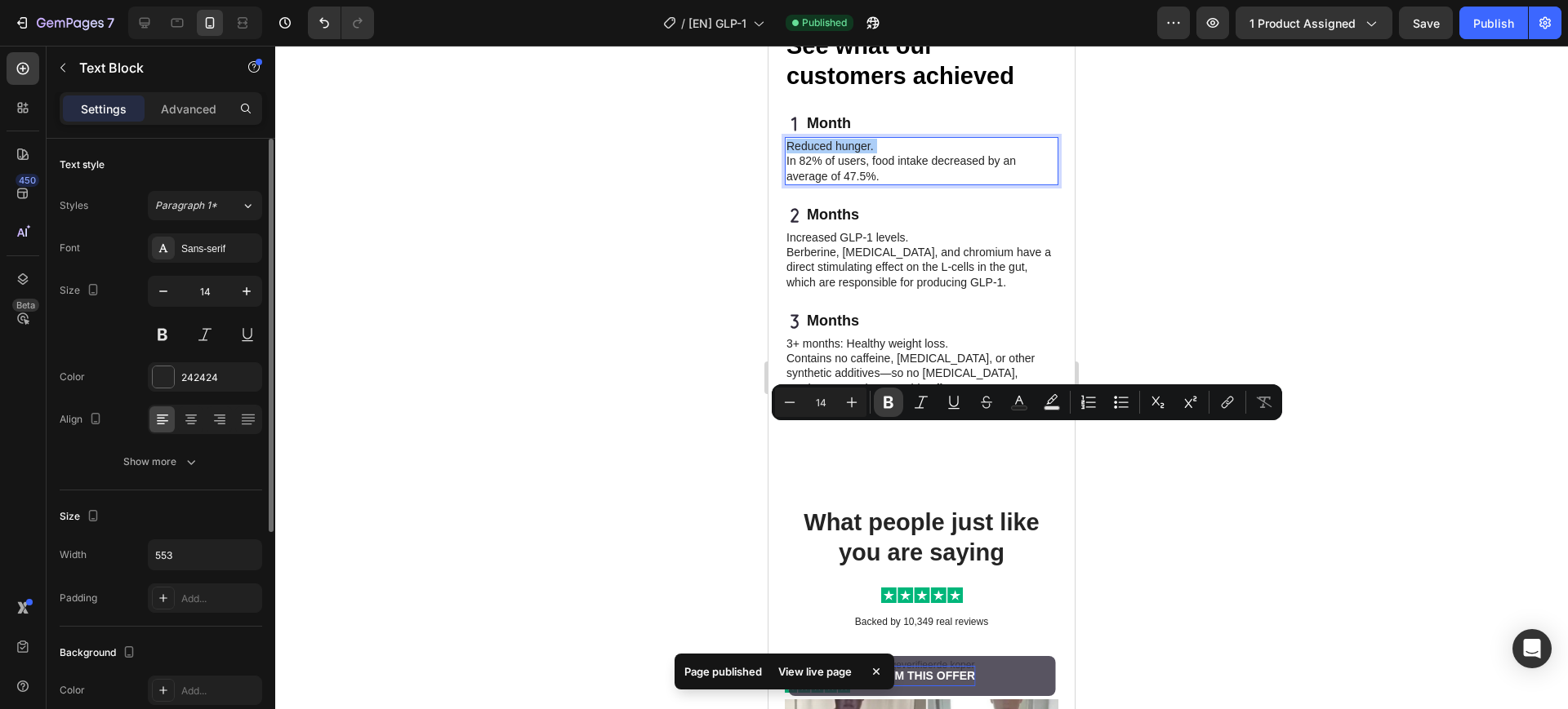
click at [893, 413] on button "Bold" at bounding box center [888, 402] width 30 height 30
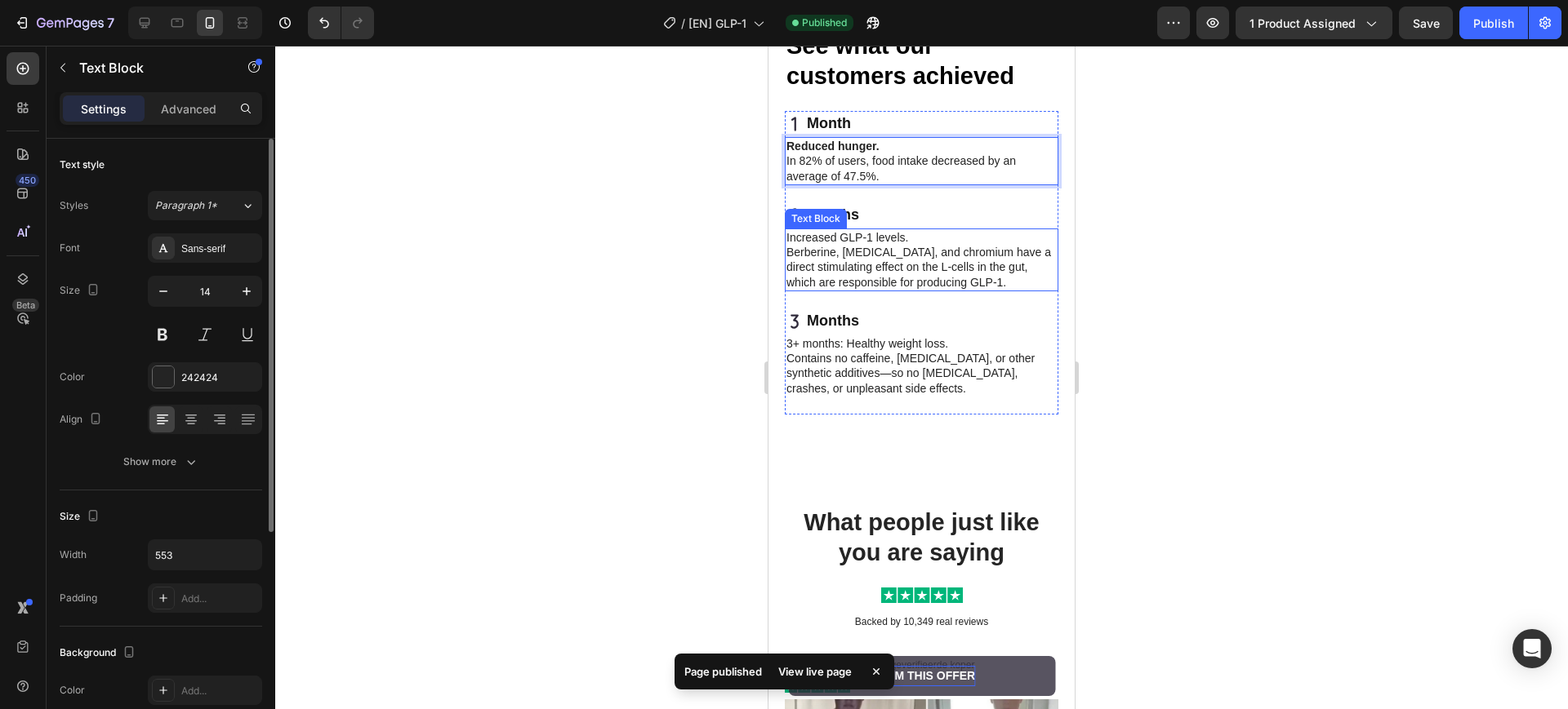
click at [857, 290] on p "Increased GLP-1 levels. Berberine, glutamine, and chromium have a direct stimul…" at bounding box center [921, 260] width 270 height 60
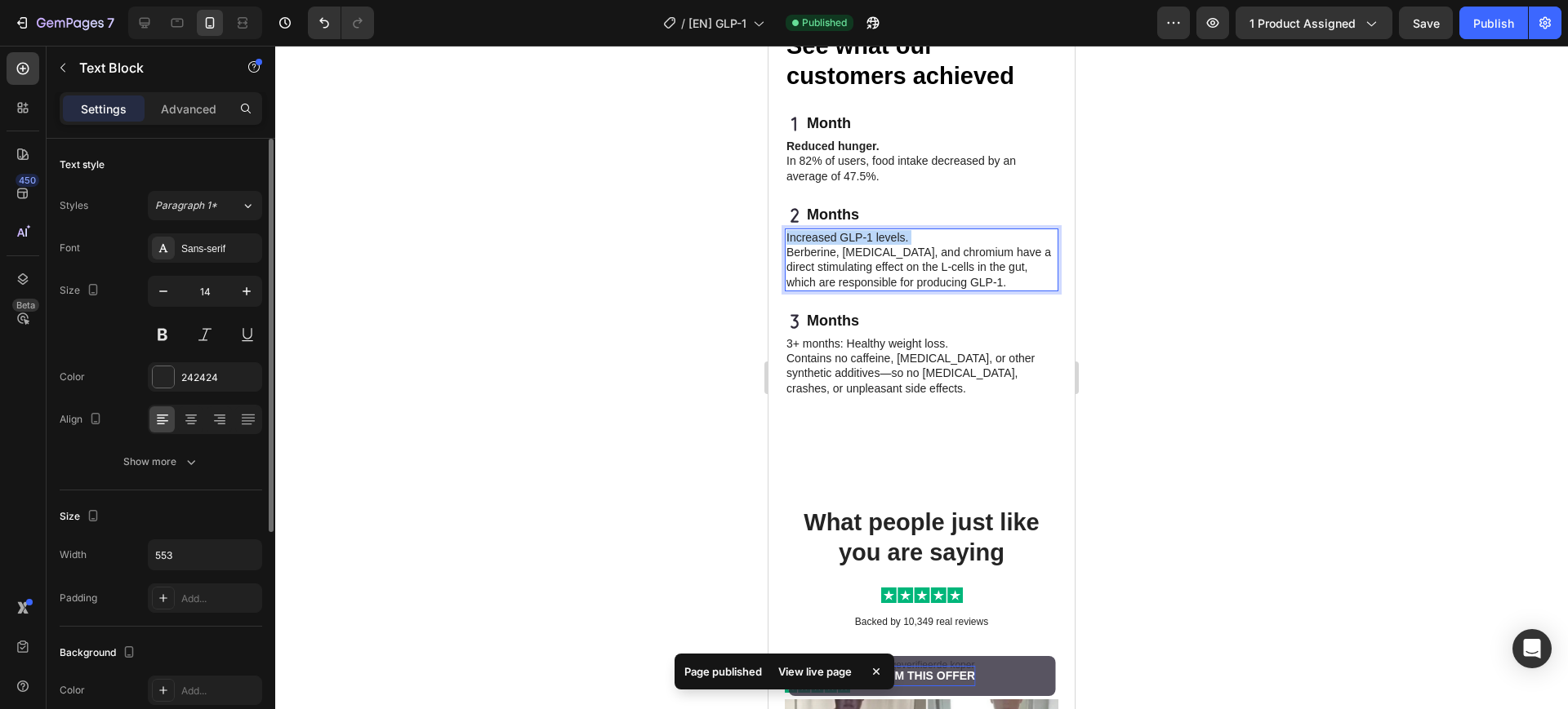
click at [857, 290] on p "Increased GLP-1 levels. Berberine, glutamine, and chromium have a direct stimul…" at bounding box center [921, 260] width 270 height 60
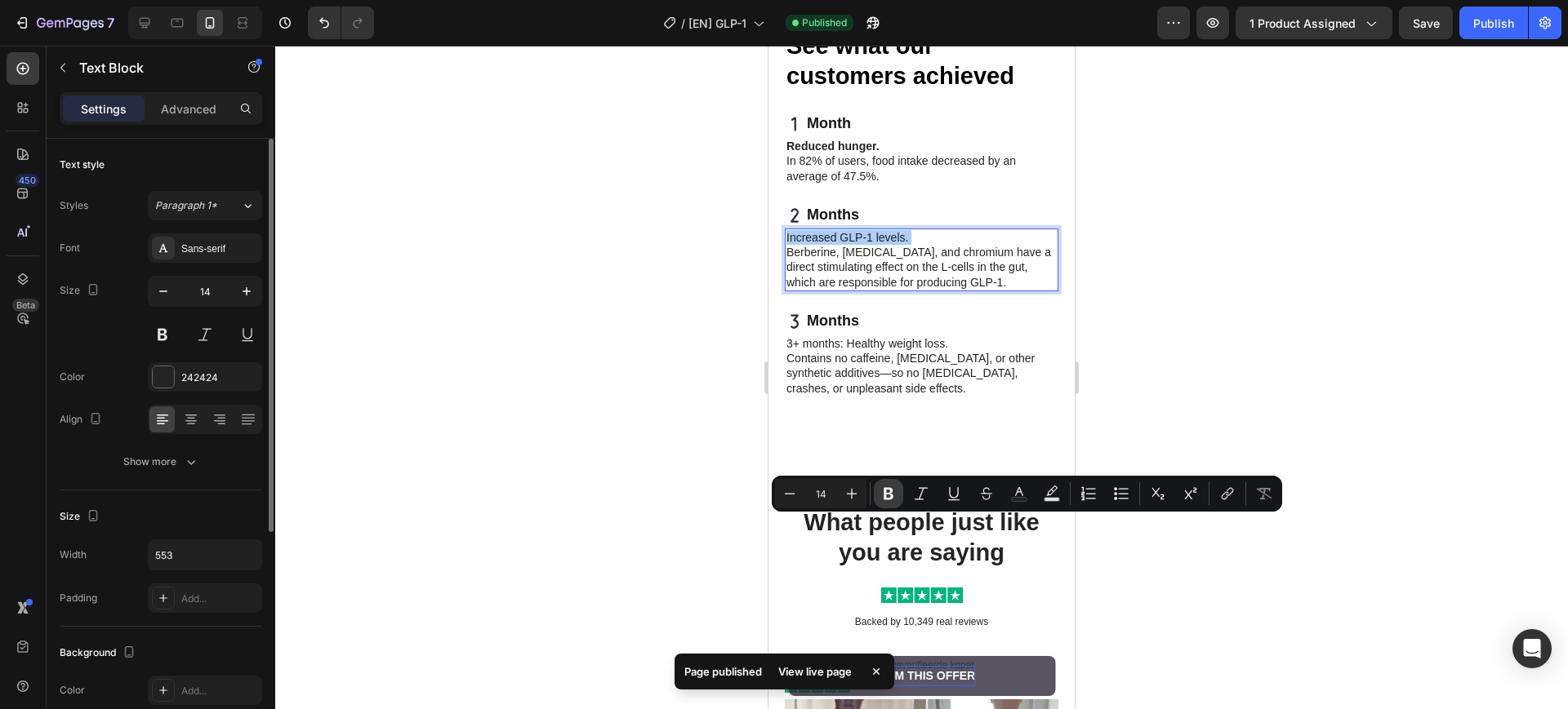
click at [889, 492] on icon "Editor contextual toolbar" at bounding box center [888, 494] width 10 height 13
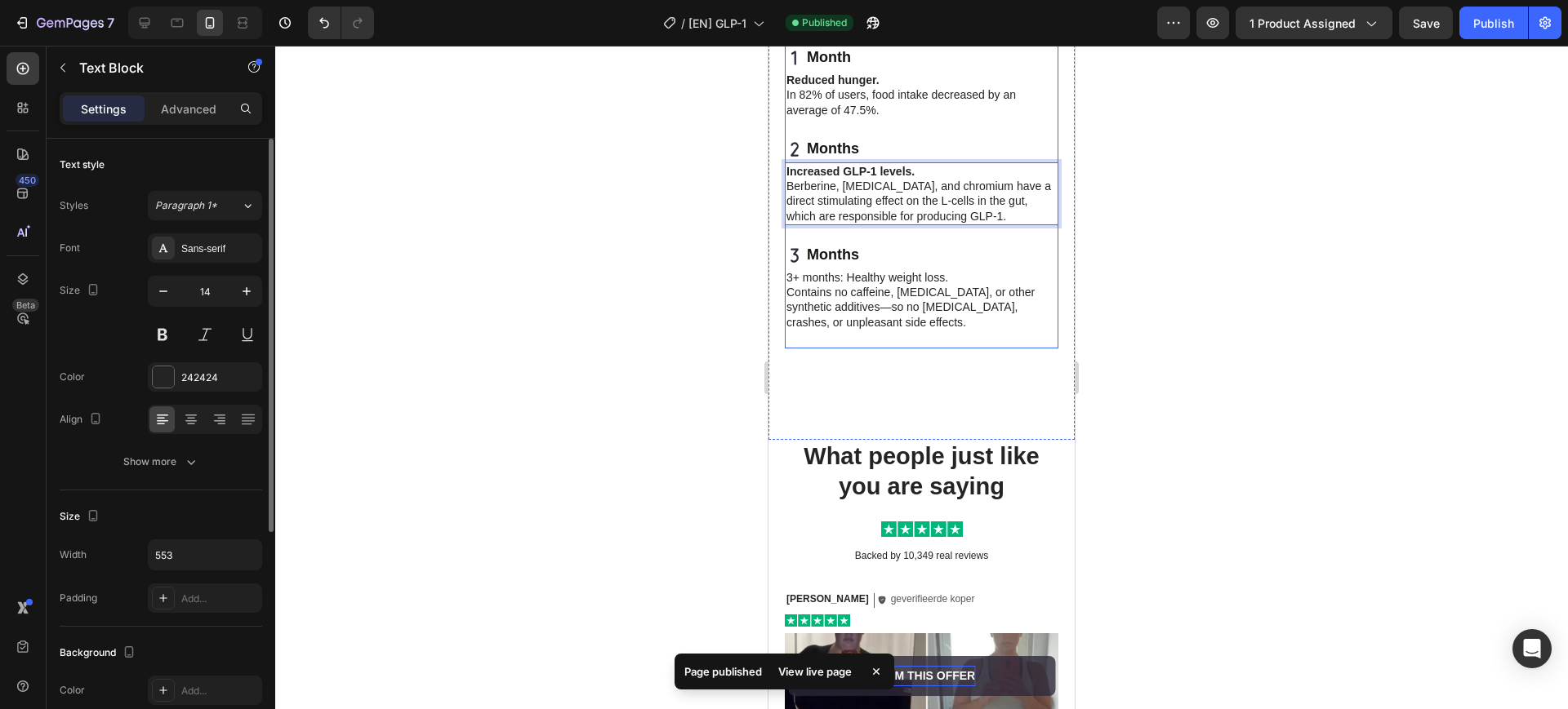
scroll to position [4305, 0]
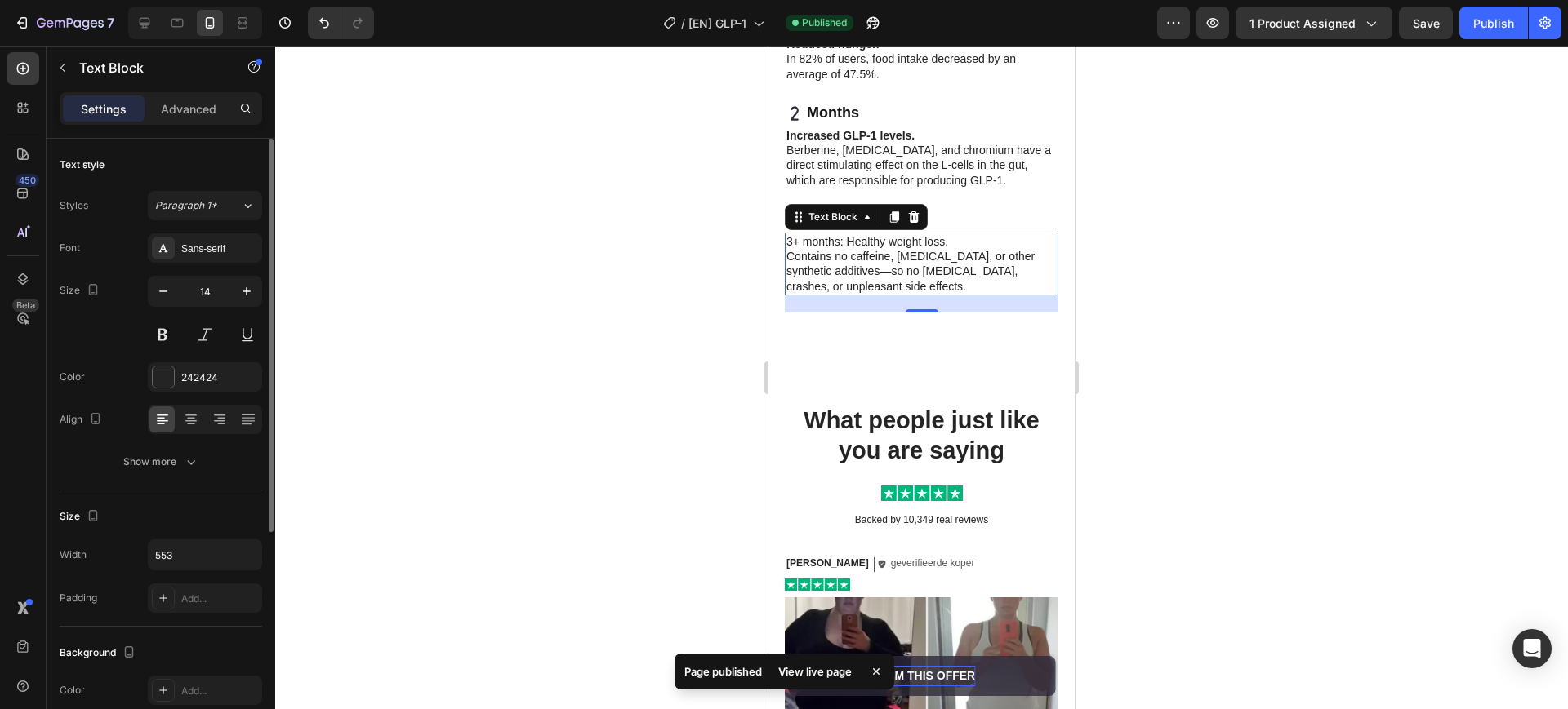
click at [838, 294] on p "3+ months: Healthy weight loss. Contains no caffeine, laxatives, or other synth…" at bounding box center [921, 264] width 270 height 60
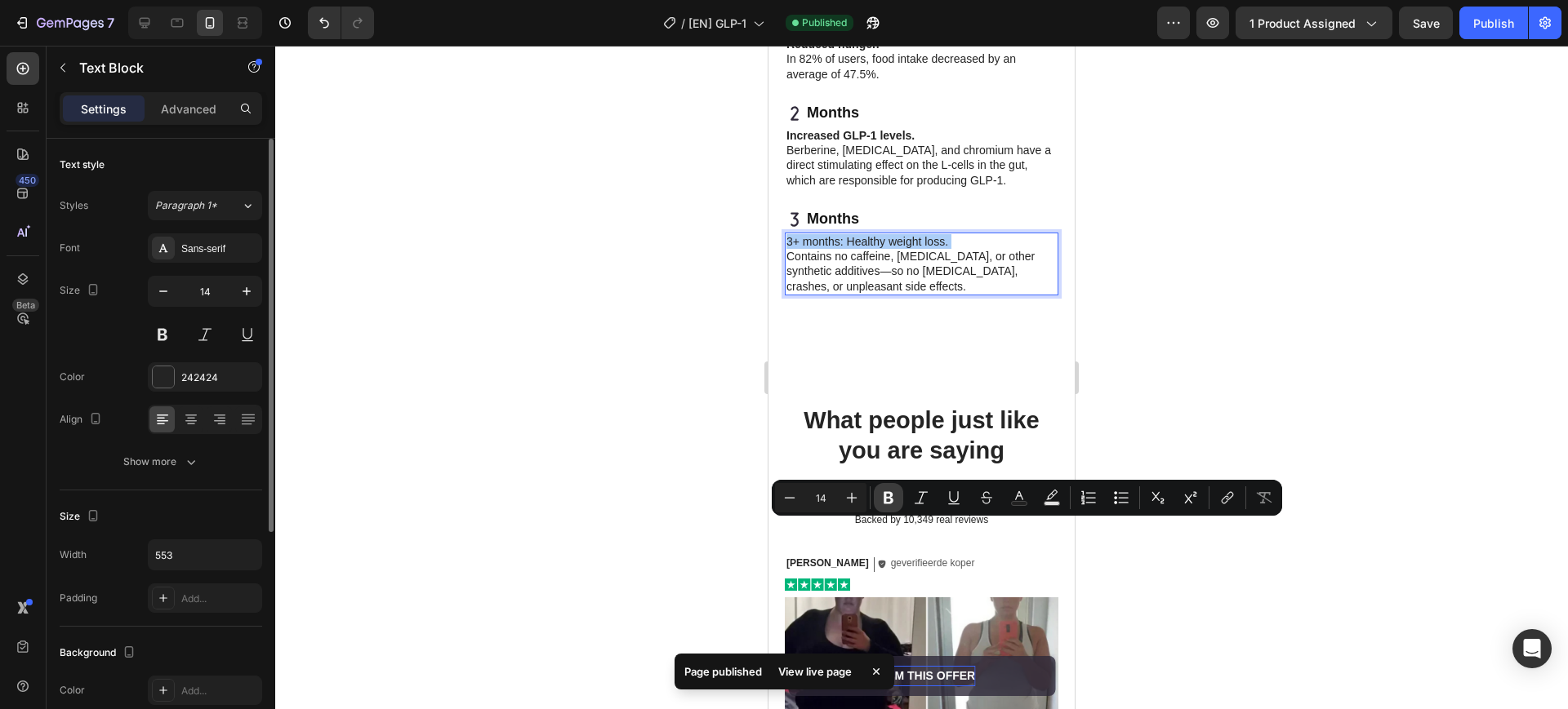
click at [895, 495] on icon "Editor contextual toolbar" at bounding box center [888, 497] width 16 height 16
click at [953, 127] on div "Months" at bounding box center [921, 113] width 274 height 26
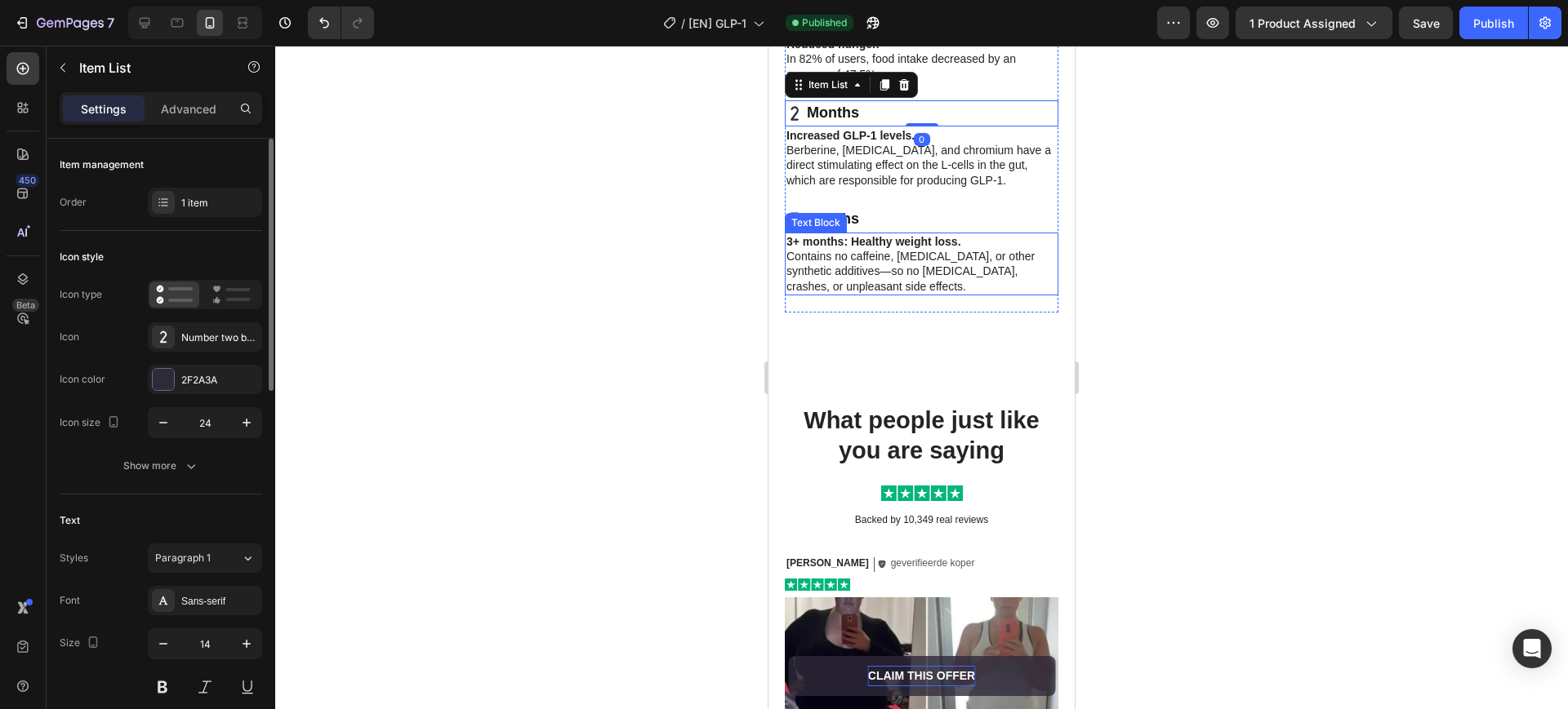
click at [831, 248] on strong "3+ months: Healthy weight loss." at bounding box center [873, 241] width 175 height 13
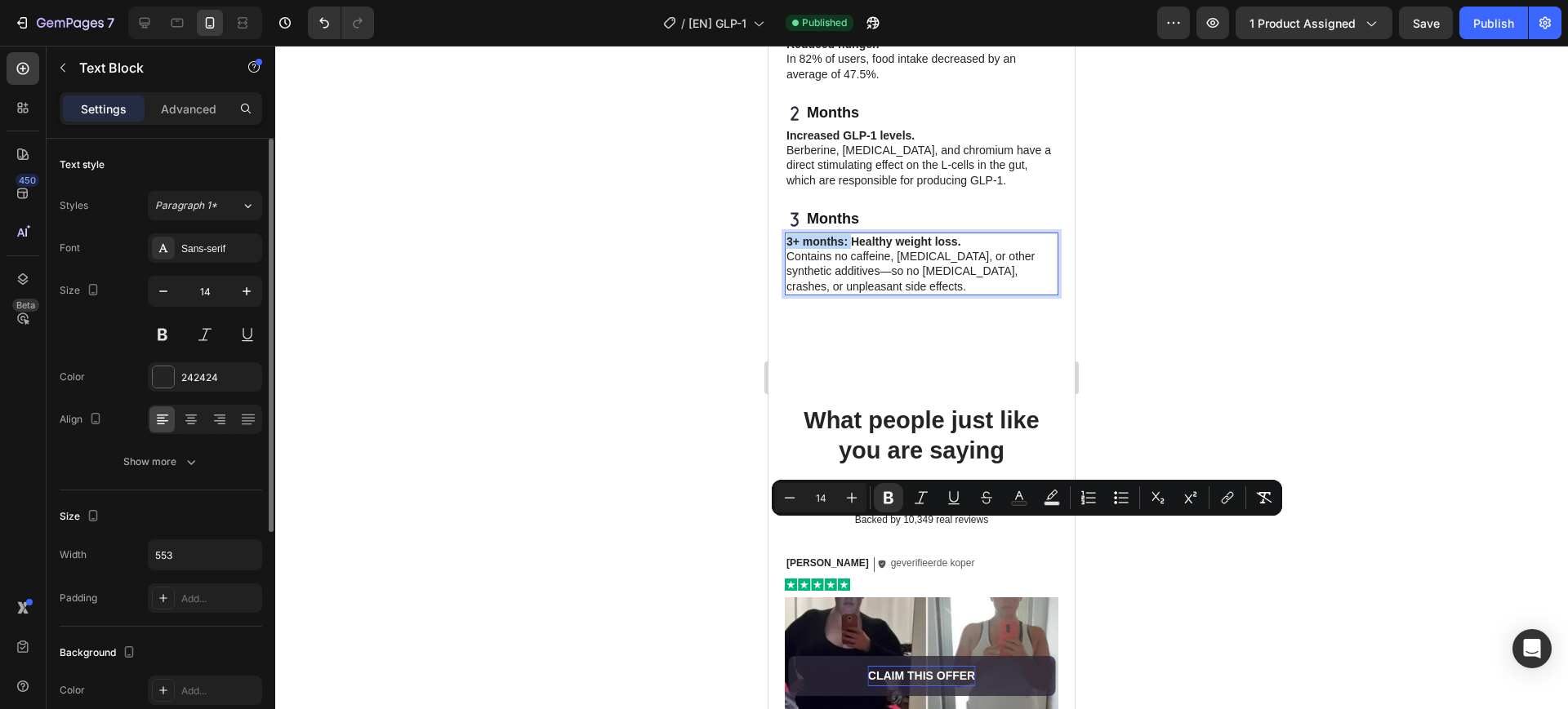
drag, startPoint x: 855, startPoint y: 527, endPoint x: 1535, endPoint y: 574, distance: 681.6
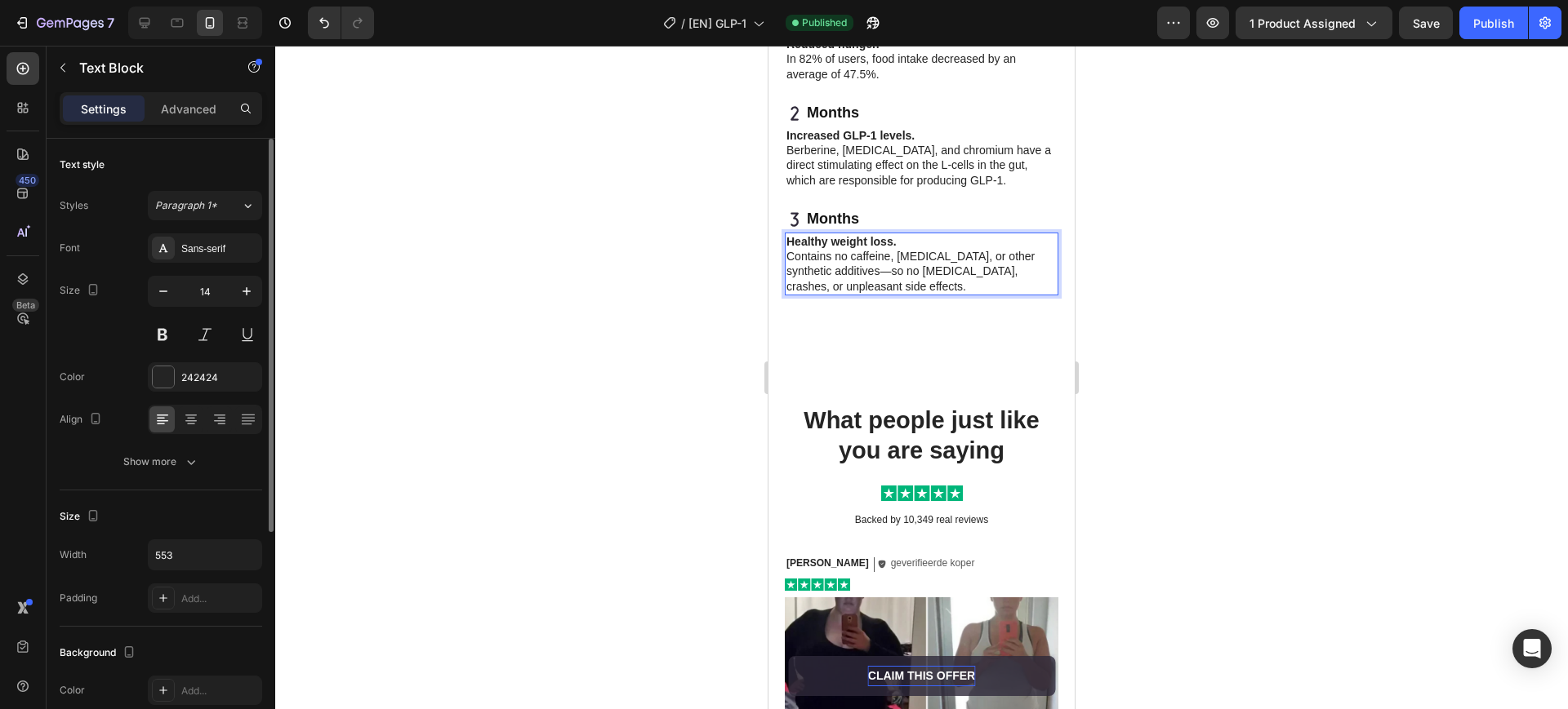
click at [909, 294] on p "Healthy weight loss. Contains no caffeine, laxatives, or other synthetic additi…" at bounding box center [921, 264] width 270 height 60
click at [927, 187] on p "Increased GLP-1 levels. Berberine, glutamine, and chromium have a direct stimul…" at bounding box center [921, 158] width 270 height 60
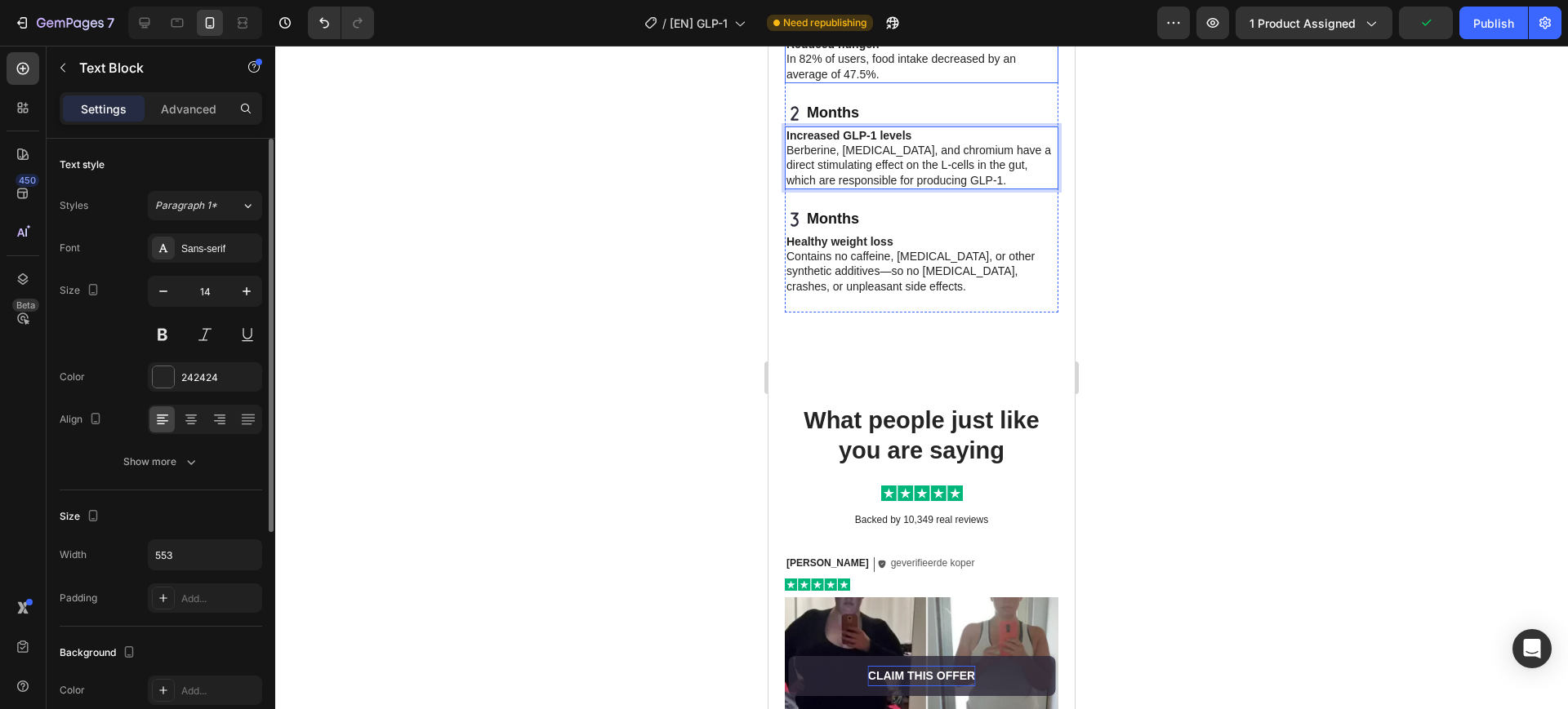
click at [888, 82] on p "Reduced hunger. In 82% of users, food intake decreased by an average of 47.5%." at bounding box center [921, 59] width 270 height 45
click at [887, 82] on p "Reduced hunger. In 82% of users, food intake decreased by an average of 47.5%." at bounding box center [921, 59] width 270 height 45
click at [1212, 354] on div at bounding box center [921, 377] width 1293 height 663
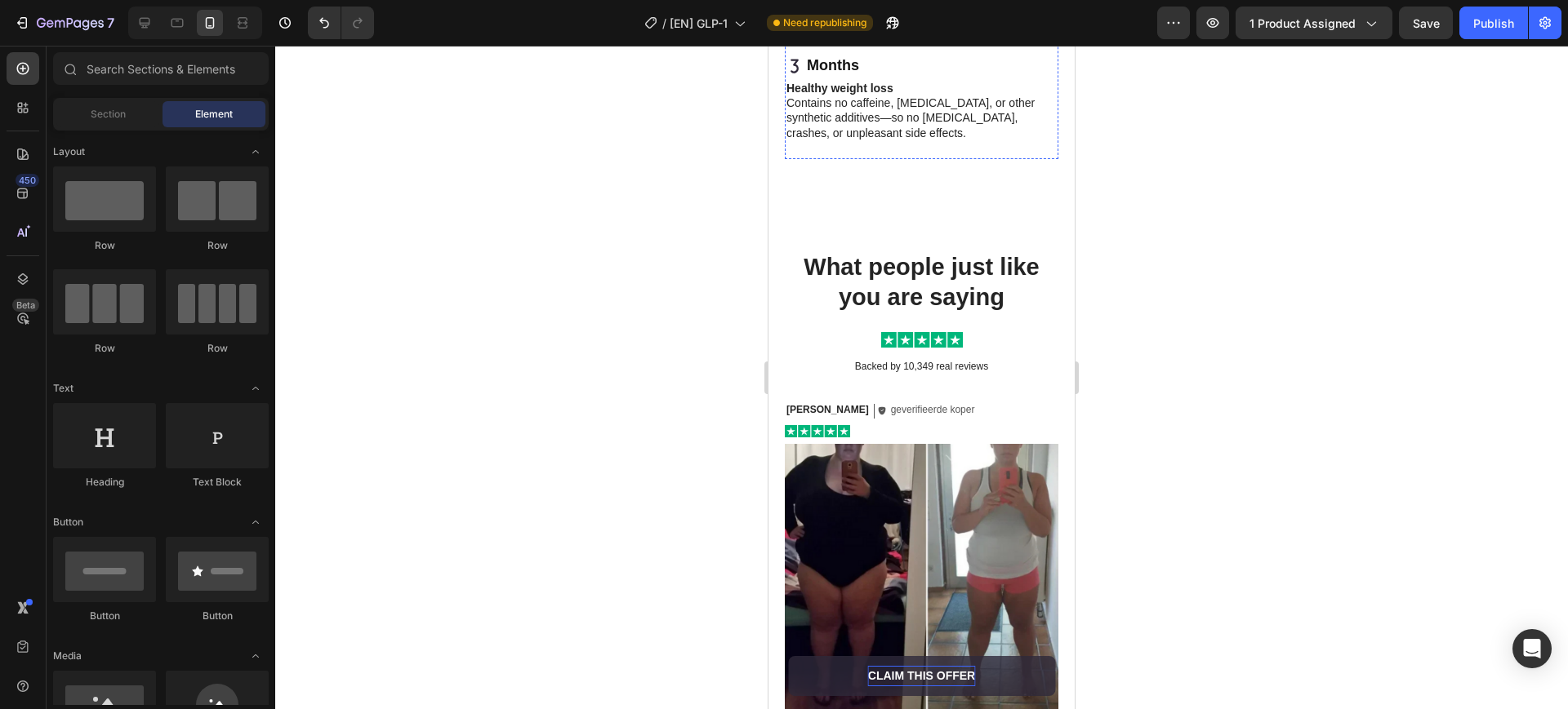
scroll to position [4509, 0]
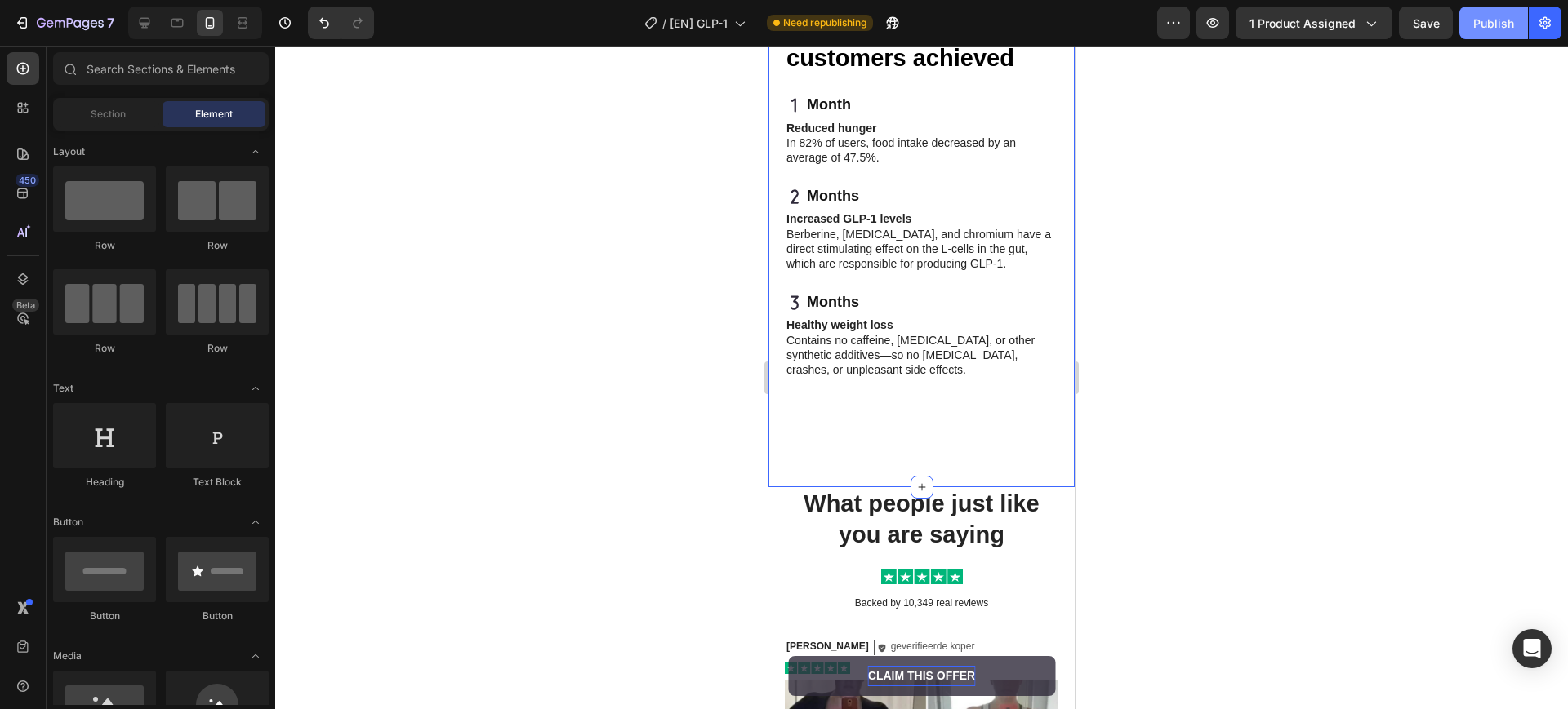
click at [1476, 18] on div "Publish" at bounding box center [1494, 23] width 41 height 17
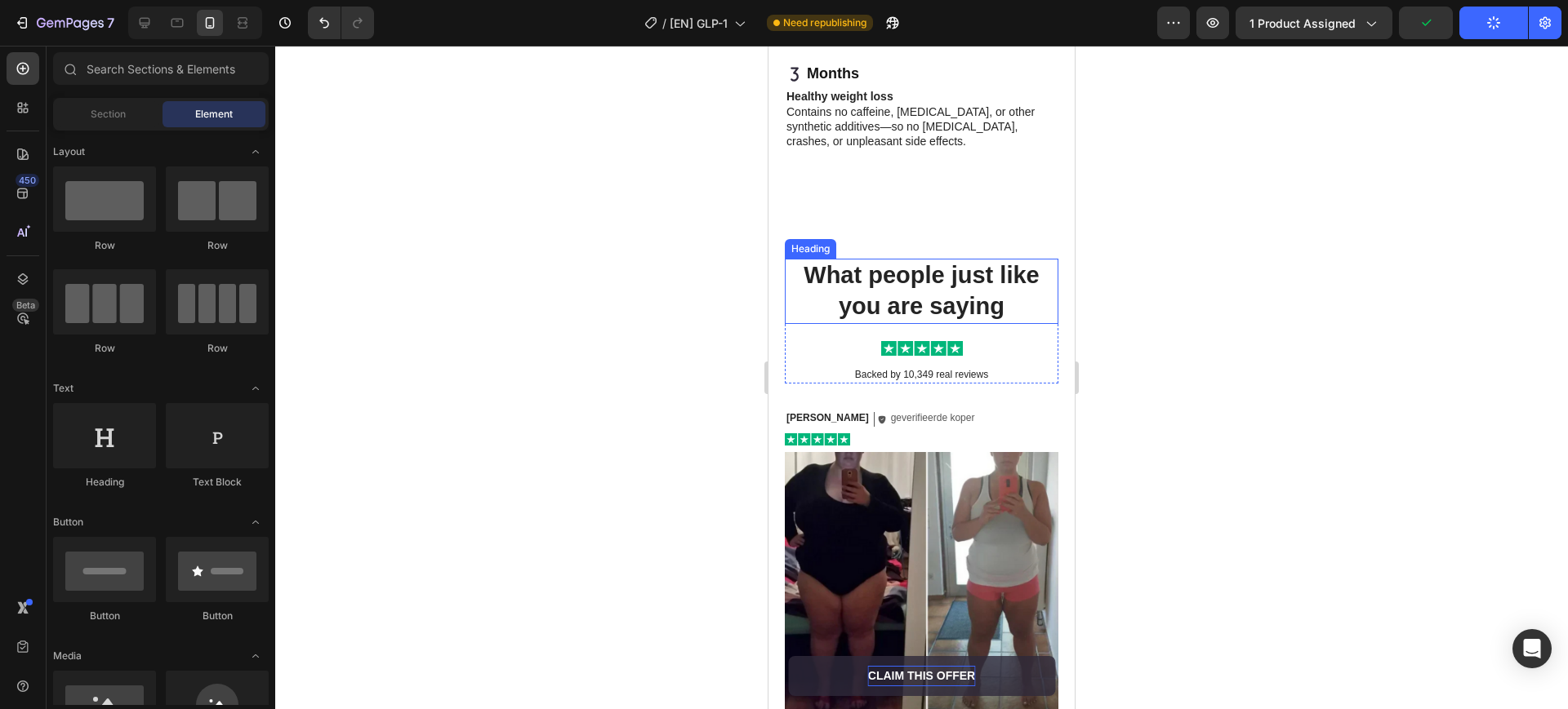
scroll to position [4814, 0]
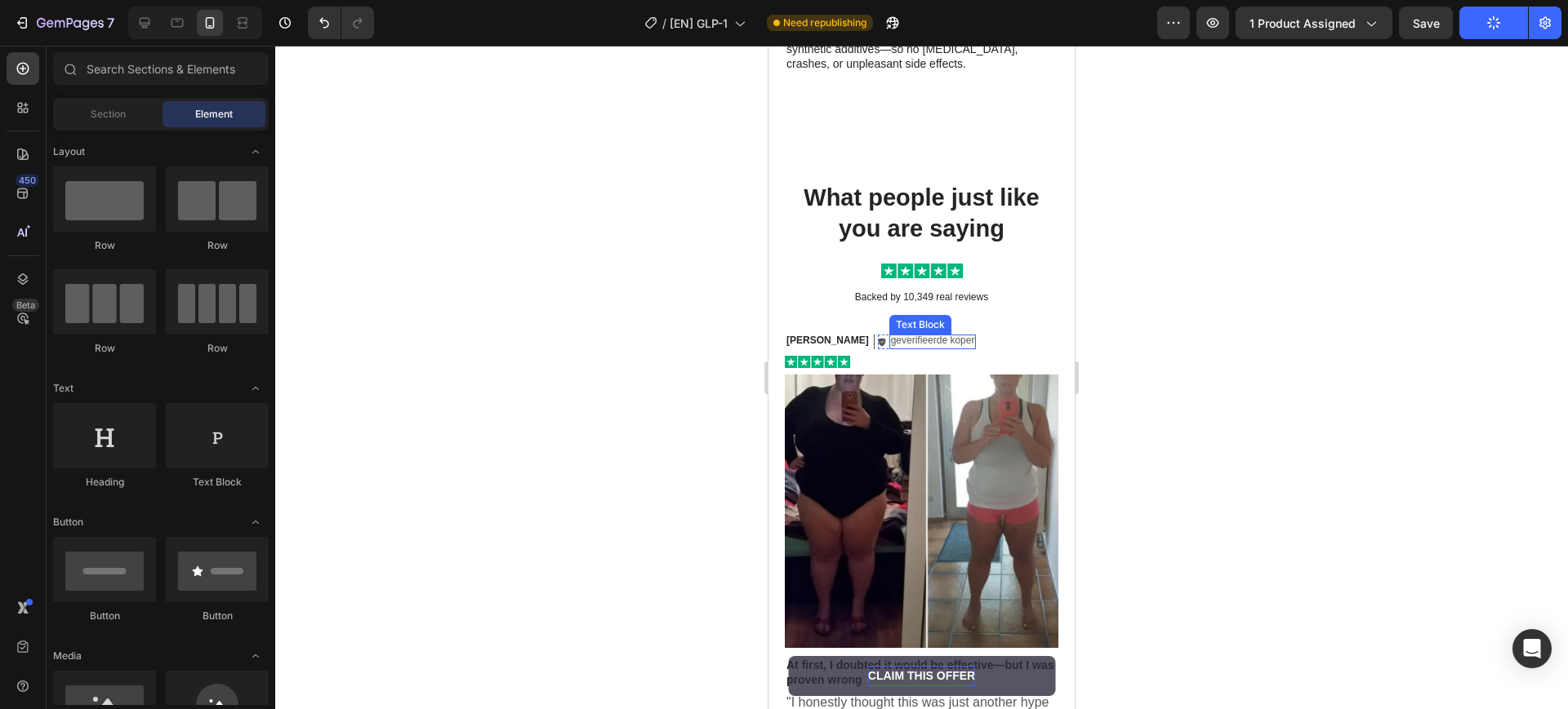
click at [891, 340] on p "geverifieerde koper" at bounding box center [933, 341] width 84 height 13
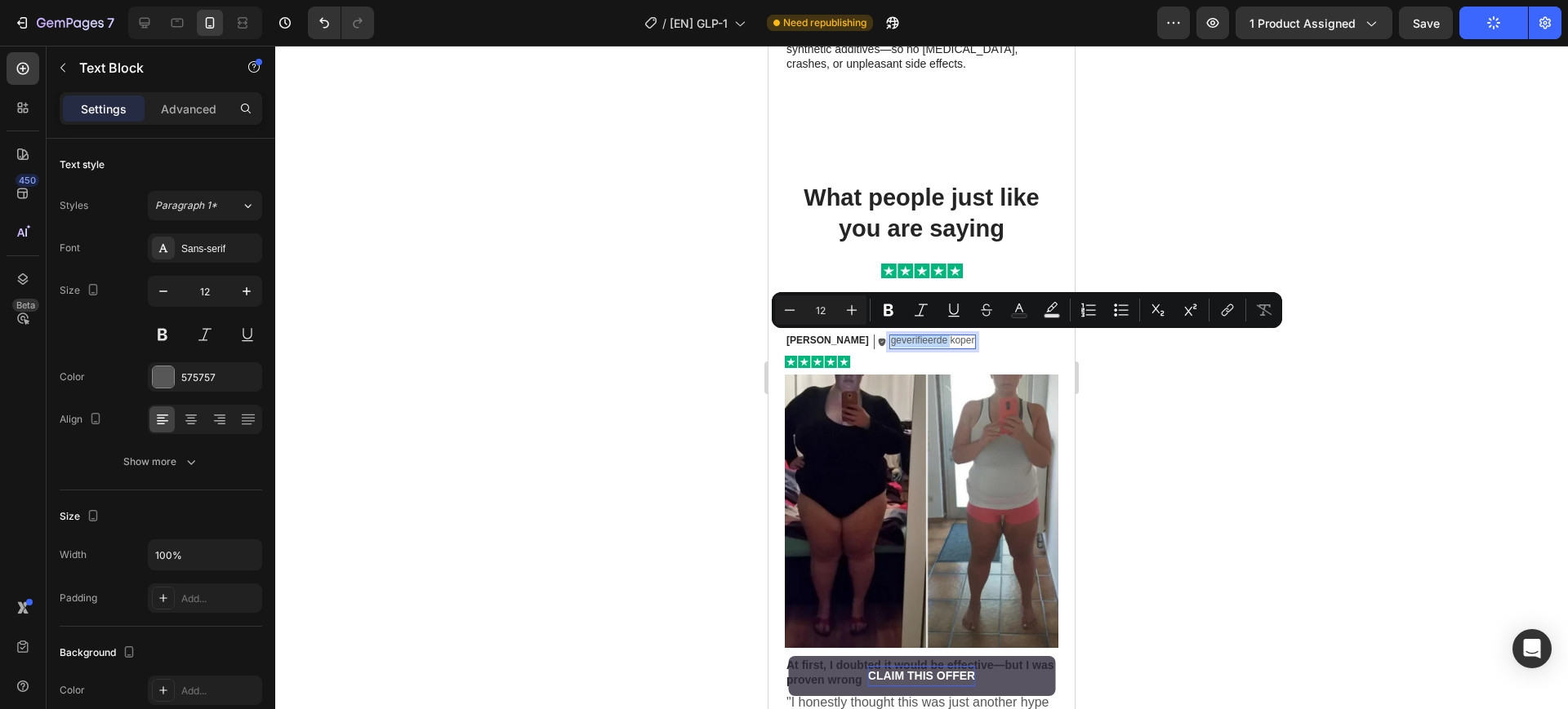
click at [891, 336] on p "geverifieerde koper" at bounding box center [933, 341] width 84 height 13
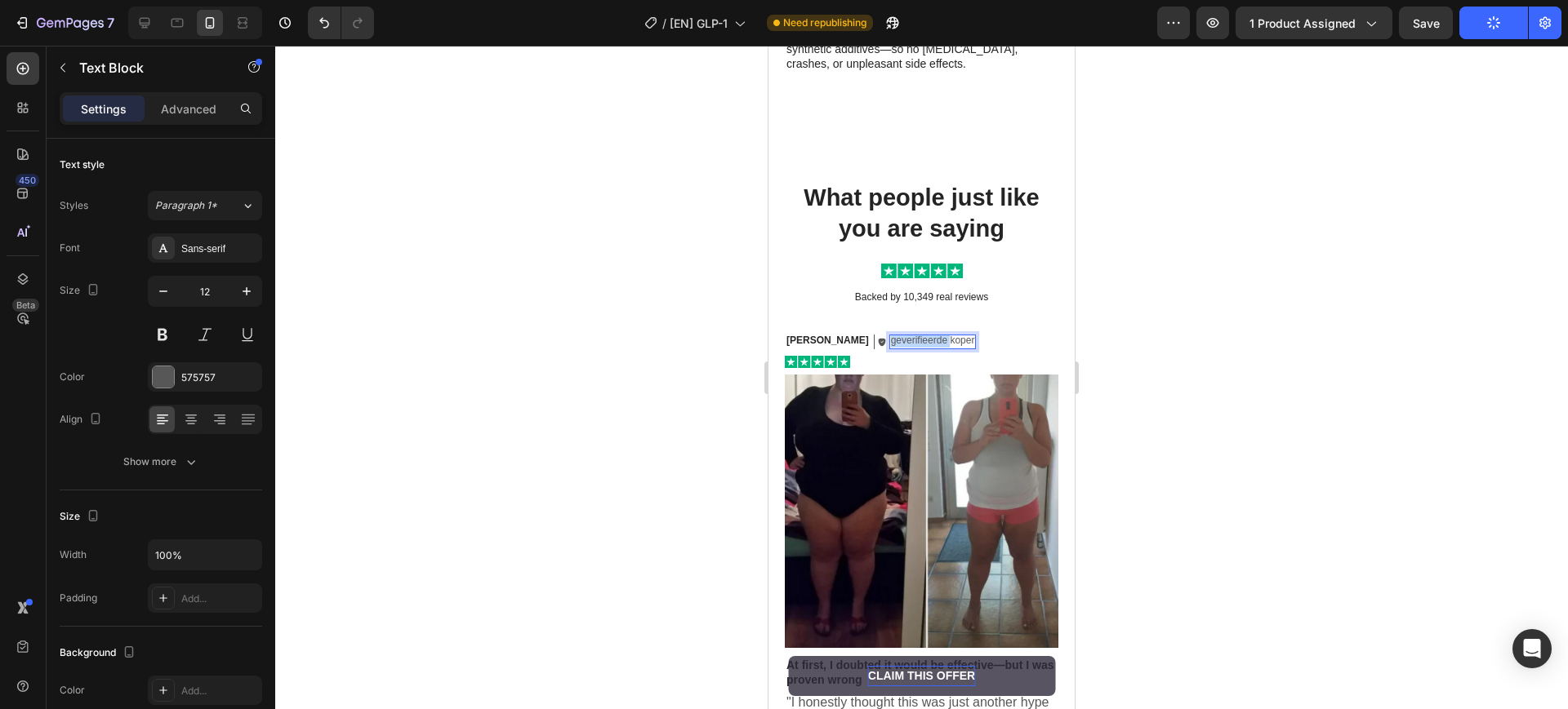
click at [891, 336] on p "geverifieerde koper" at bounding box center [933, 341] width 84 height 13
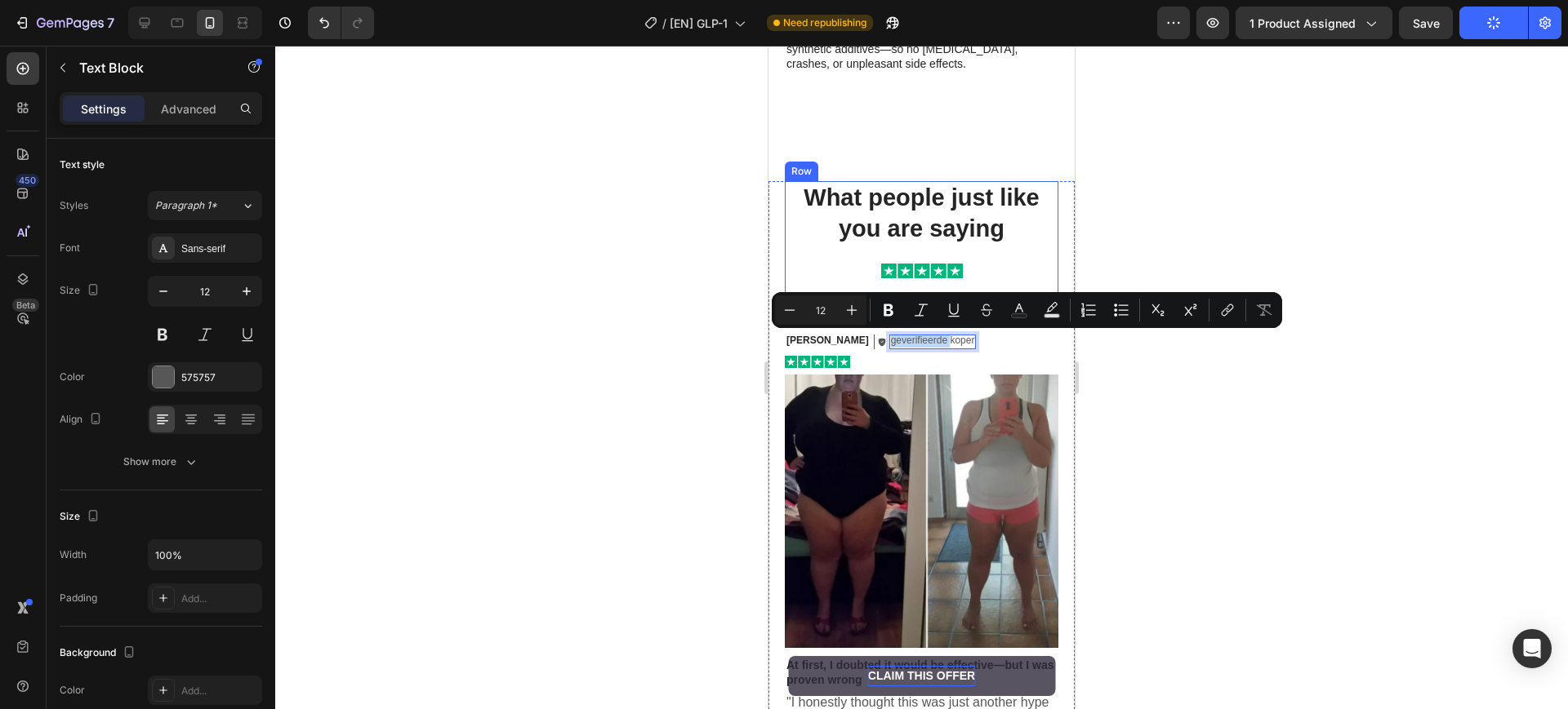
copy p "geverifieerde koper"
click at [891, 347] on p "geverifieerde koper" at bounding box center [933, 341] width 84 height 13
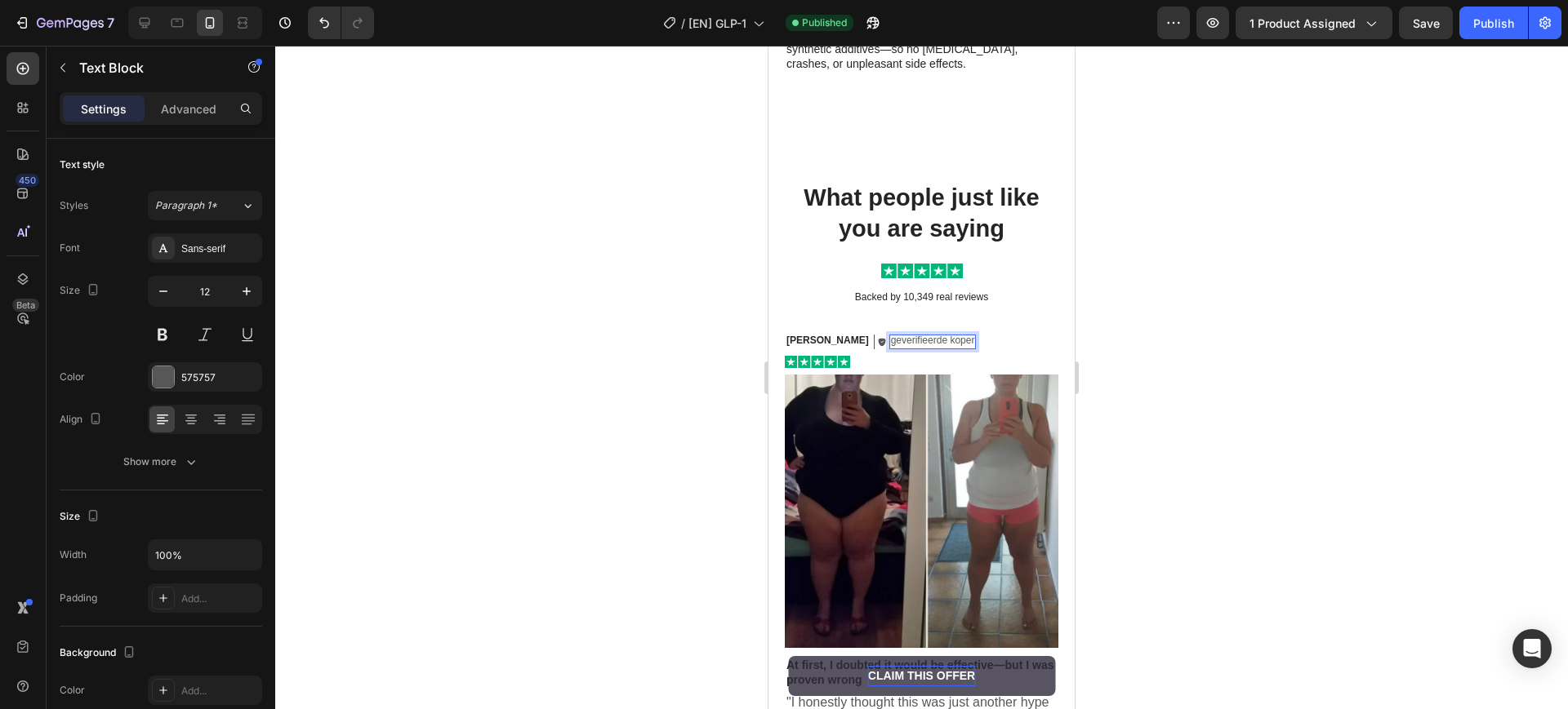
click at [891, 338] on p "geverifieerde koper" at bounding box center [933, 341] width 84 height 13
click at [996, 360] on div at bounding box center [921, 362] width 274 height 13
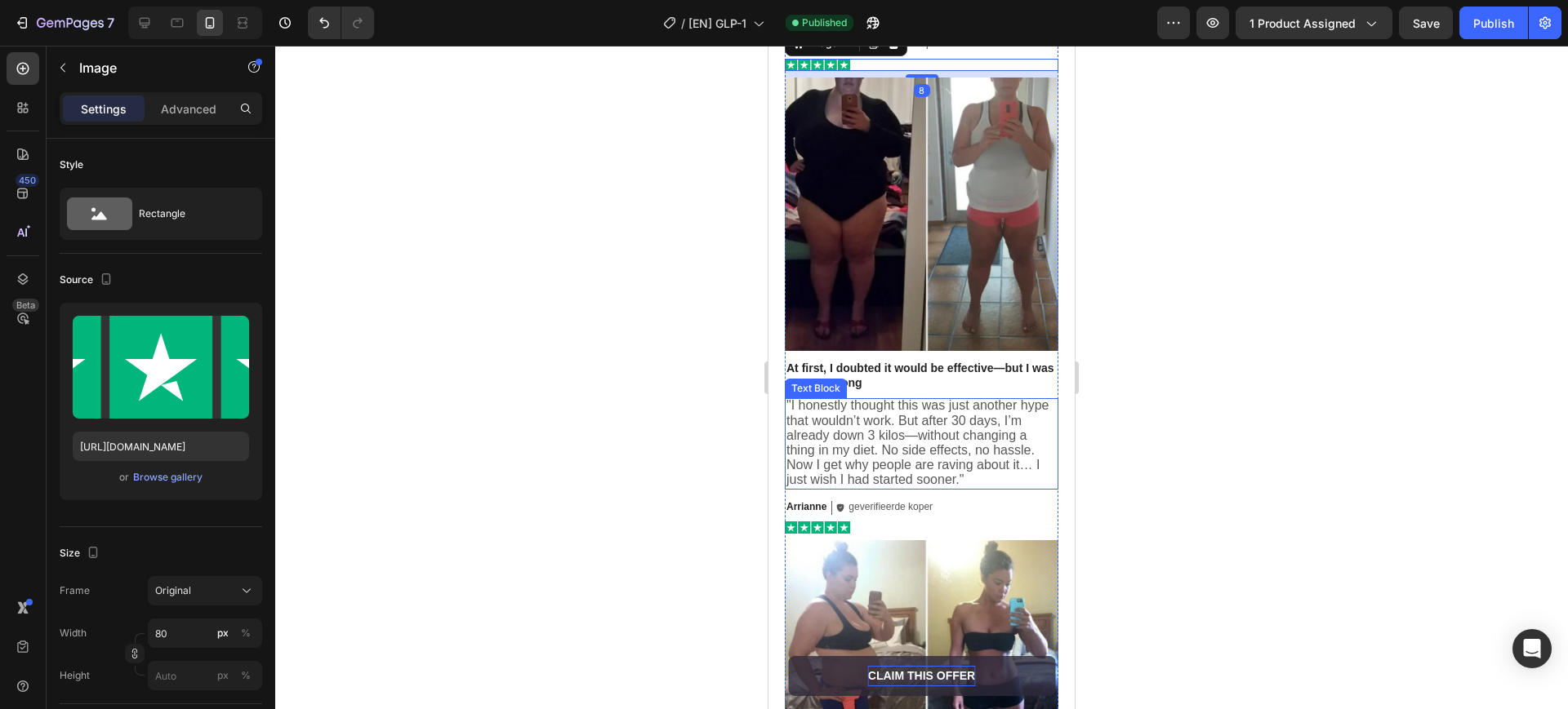
scroll to position [5223, 0]
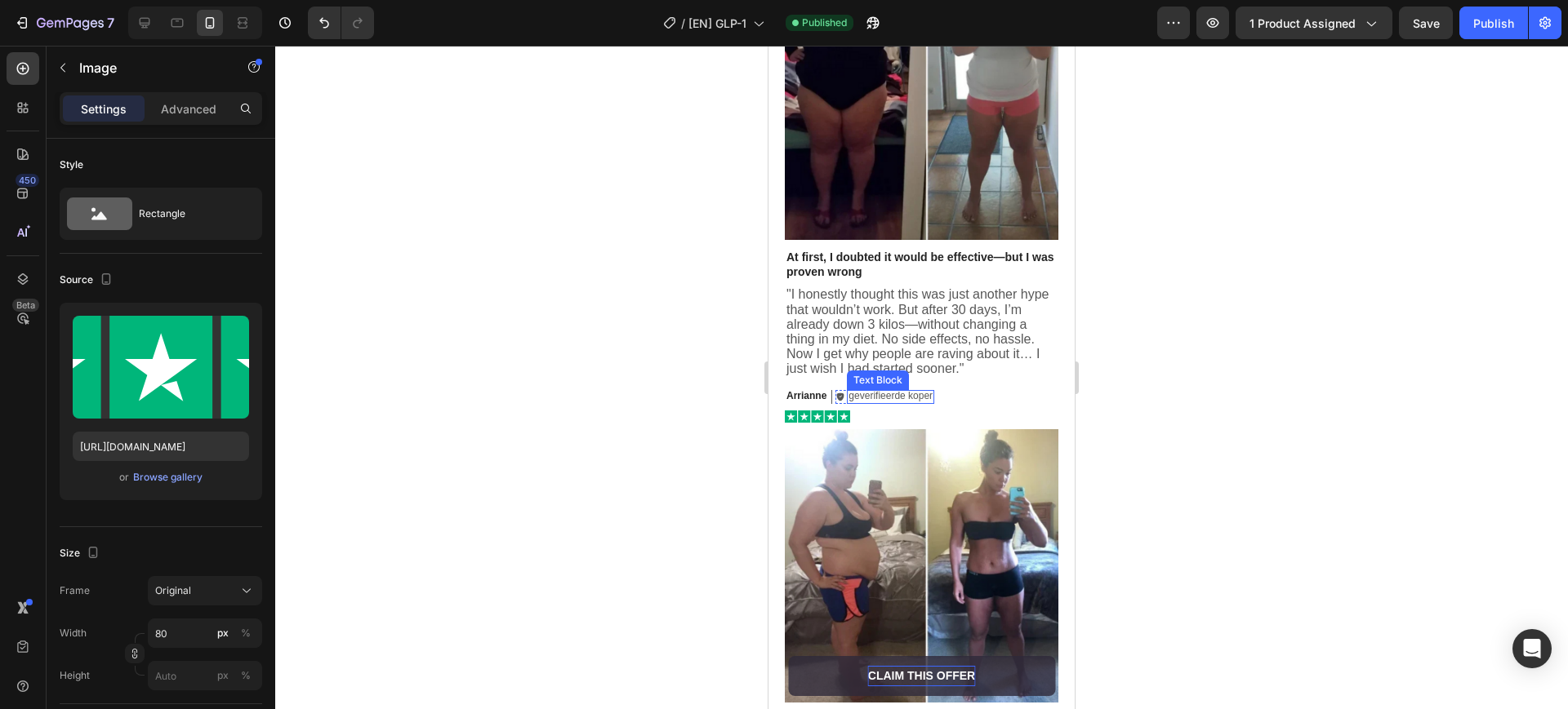
click at [886, 390] on p "geverifieerde koper" at bounding box center [891, 396] width 84 height 13
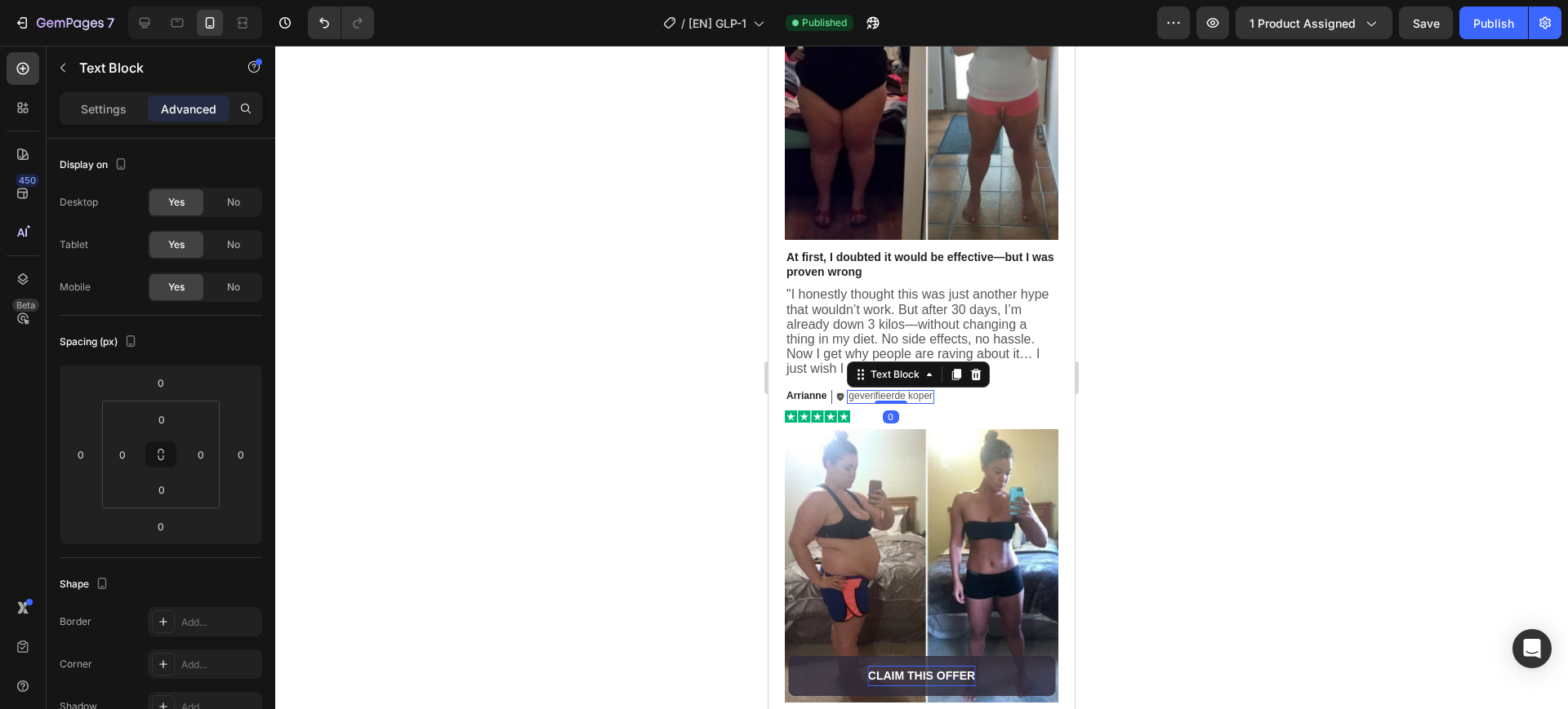
click at [895, 390] on p "geverifieerde koper" at bounding box center [891, 396] width 84 height 13
click at [908, 390] on p "Verified purchasegeverifieerde koper" at bounding box center [928, 396] width 160 height 13
click at [900, 390] on p "Verified purchasegeverifieerde koper" at bounding box center [928, 396] width 160 height 13
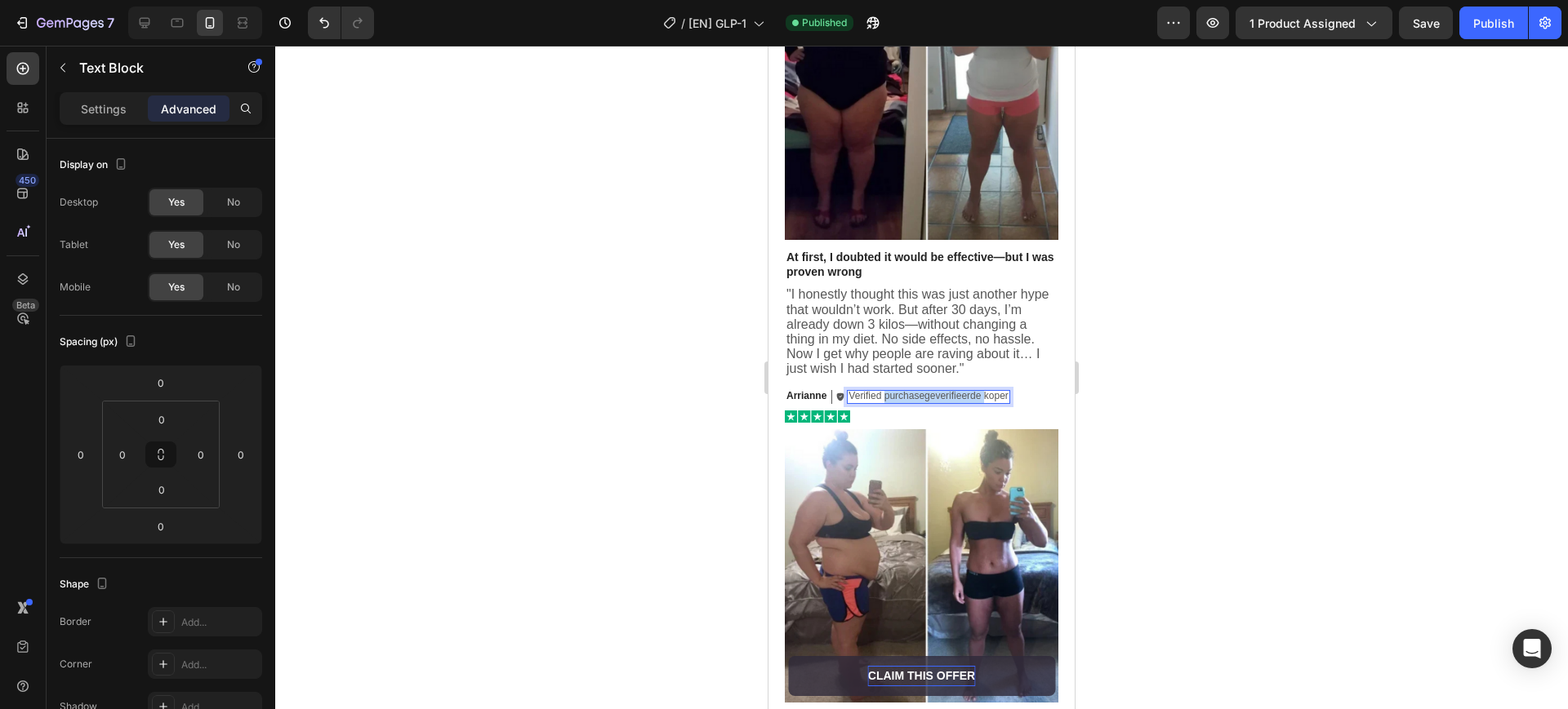
click at [900, 390] on p "Verified purchasegeverifieerde koper" at bounding box center [928, 396] width 160 height 13
click at [909, 410] on div at bounding box center [921, 416] width 274 height 13
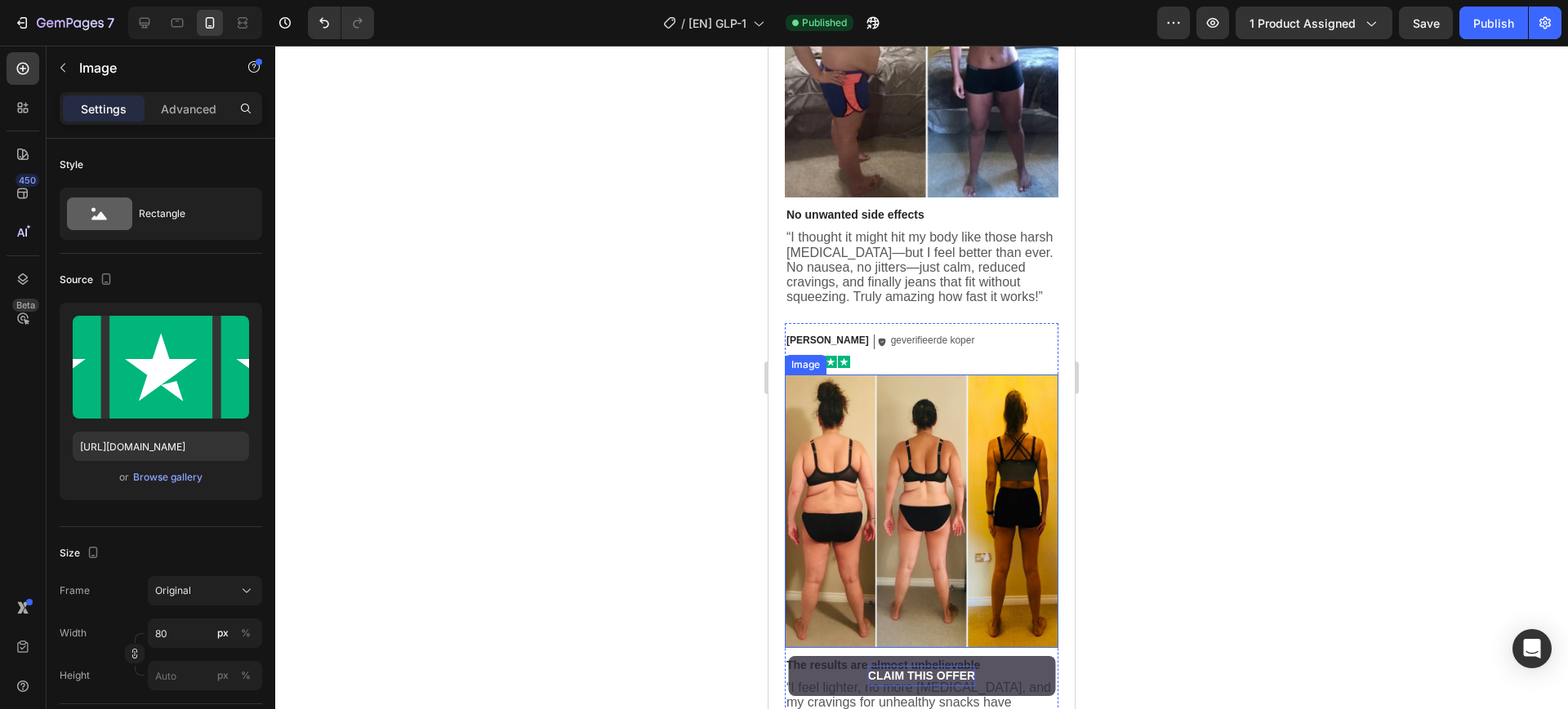
scroll to position [5733, 0]
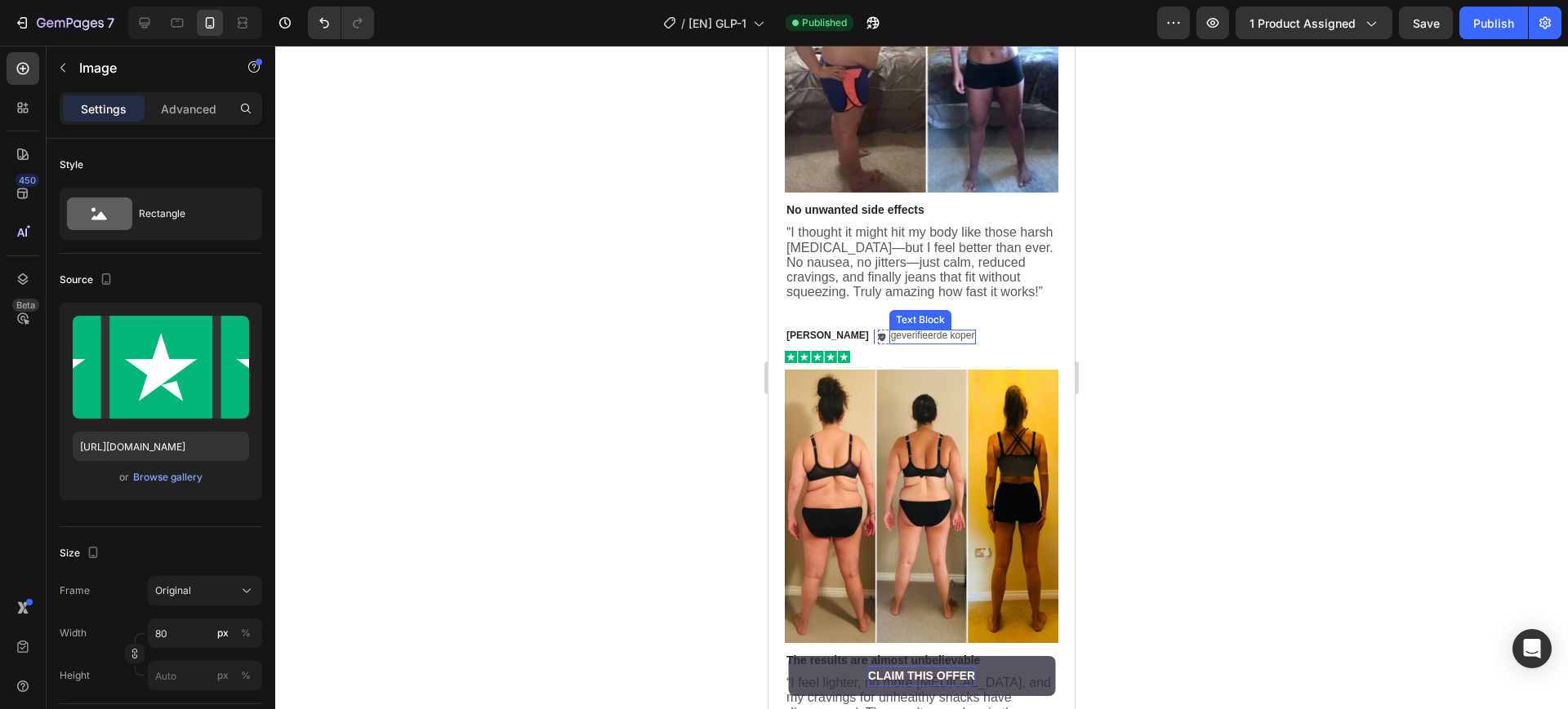
click at [889, 330] on div "geverifieerde koper Text Block" at bounding box center [932, 337] width 87 height 14
click at [916, 341] on div at bounding box center [932, 343] width 33 height 3
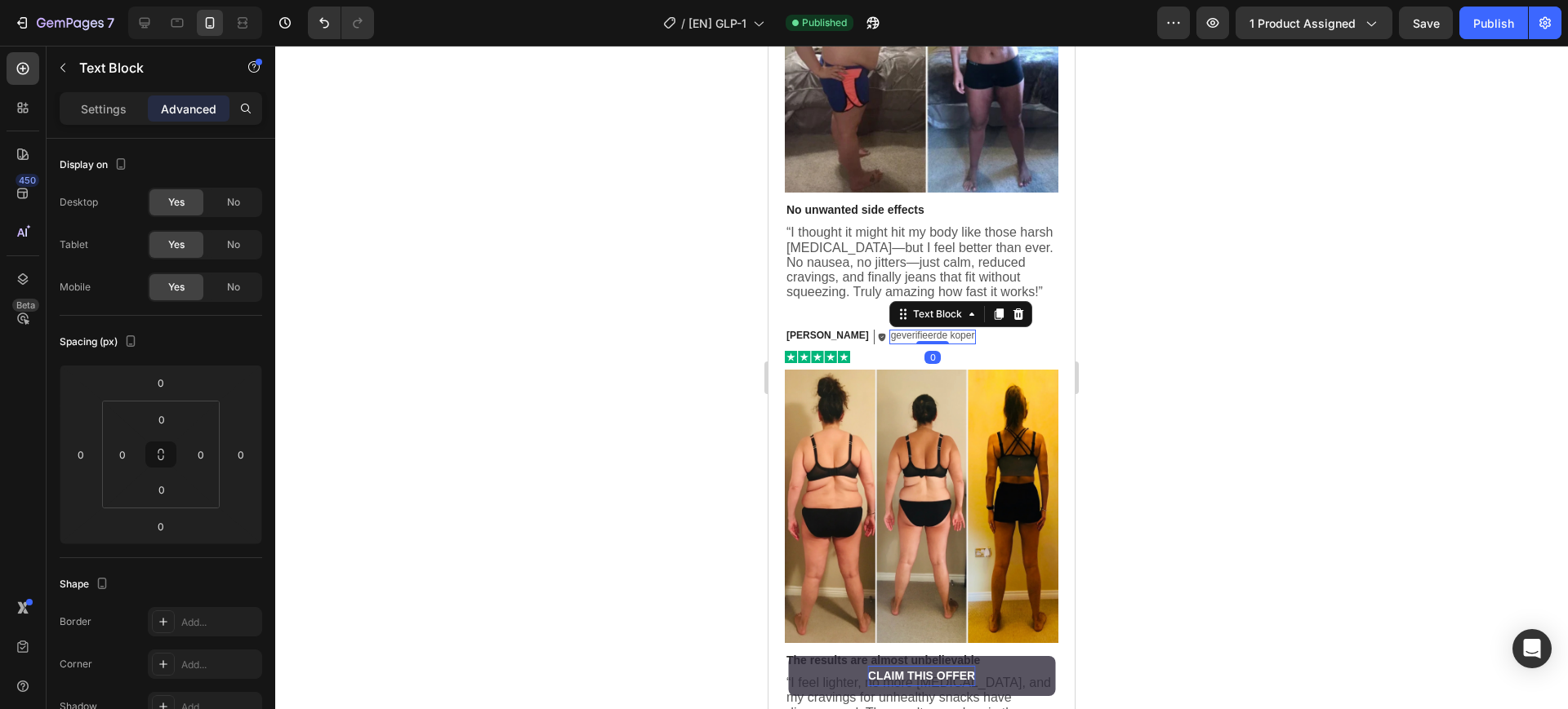
click at [916, 341] on div at bounding box center [932, 343] width 33 height 3
click at [896, 330] on p "geverifieerde koper" at bounding box center [933, 336] width 84 height 13
click at [891, 330] on p "geverifieerde koper" at bounding box center [933, 336] width 84 height 13
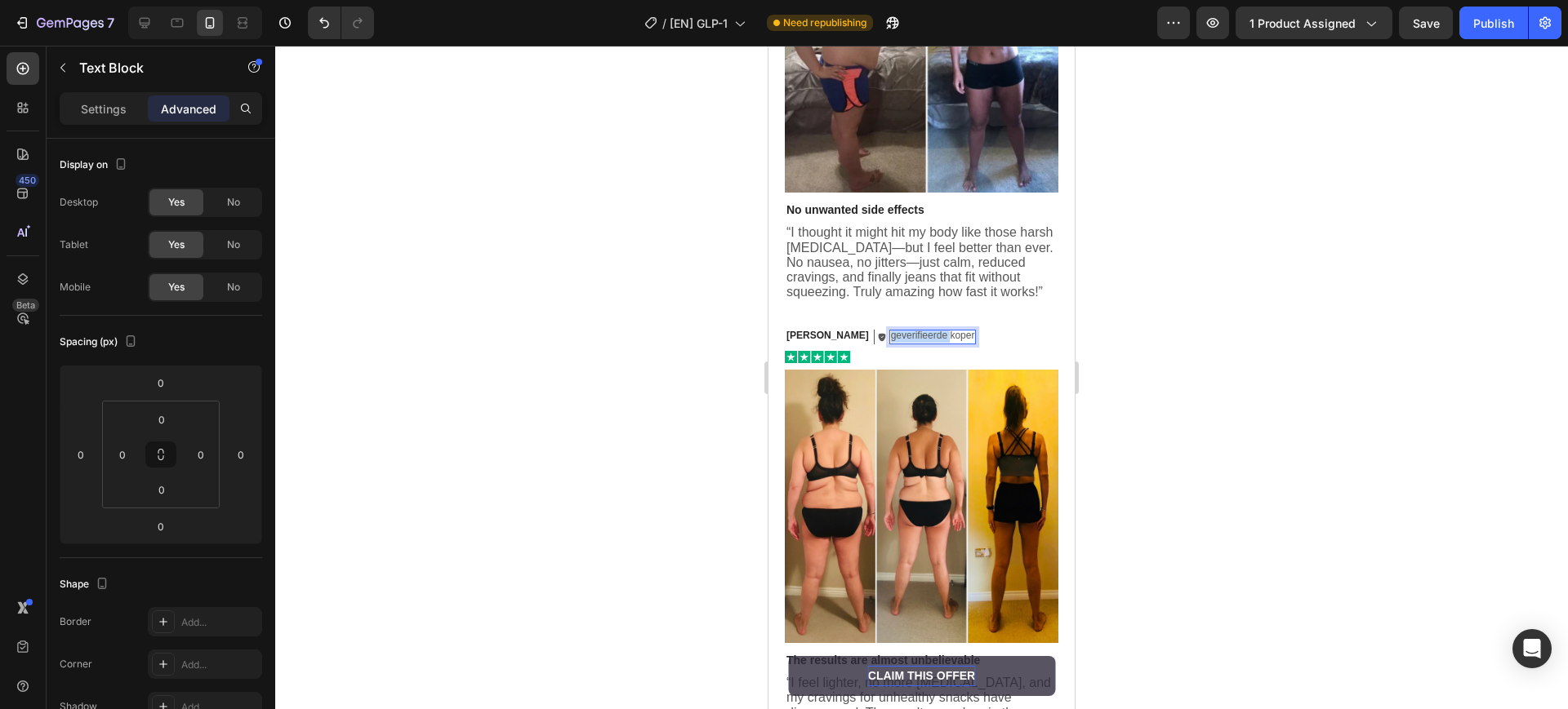
click at [891, 330] on p "geverifieerde koper" at bounding box center [933, 336] width 84 height 13
click at [917, 351] on div at bounding box center [921, 357] width 274 height 13
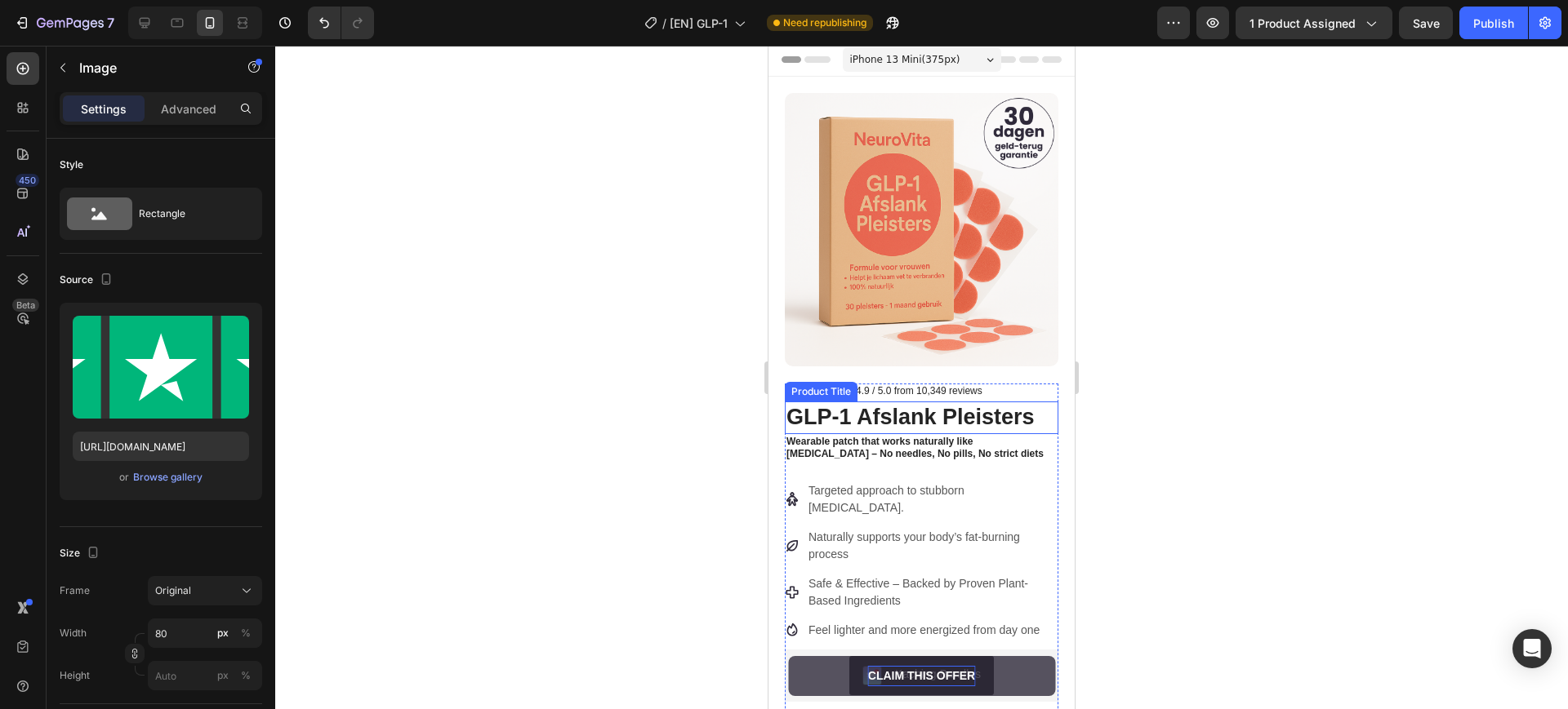
scroll to position [0, 0]
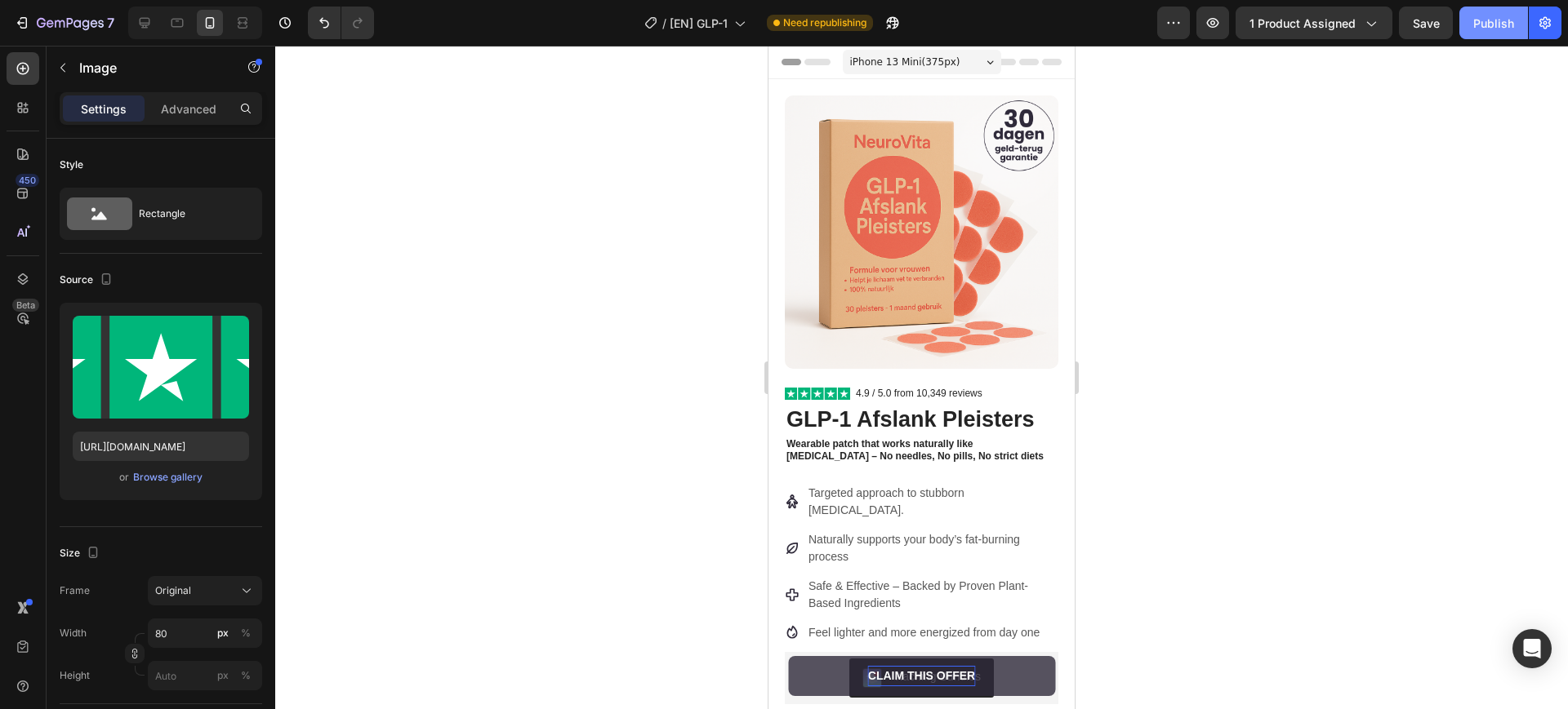
click at [1485, 18] on div "Publish" at bounding box center [1494, 23] width 41 height 17
